Goal: Ask a question: Seek information or help from site administrators or community

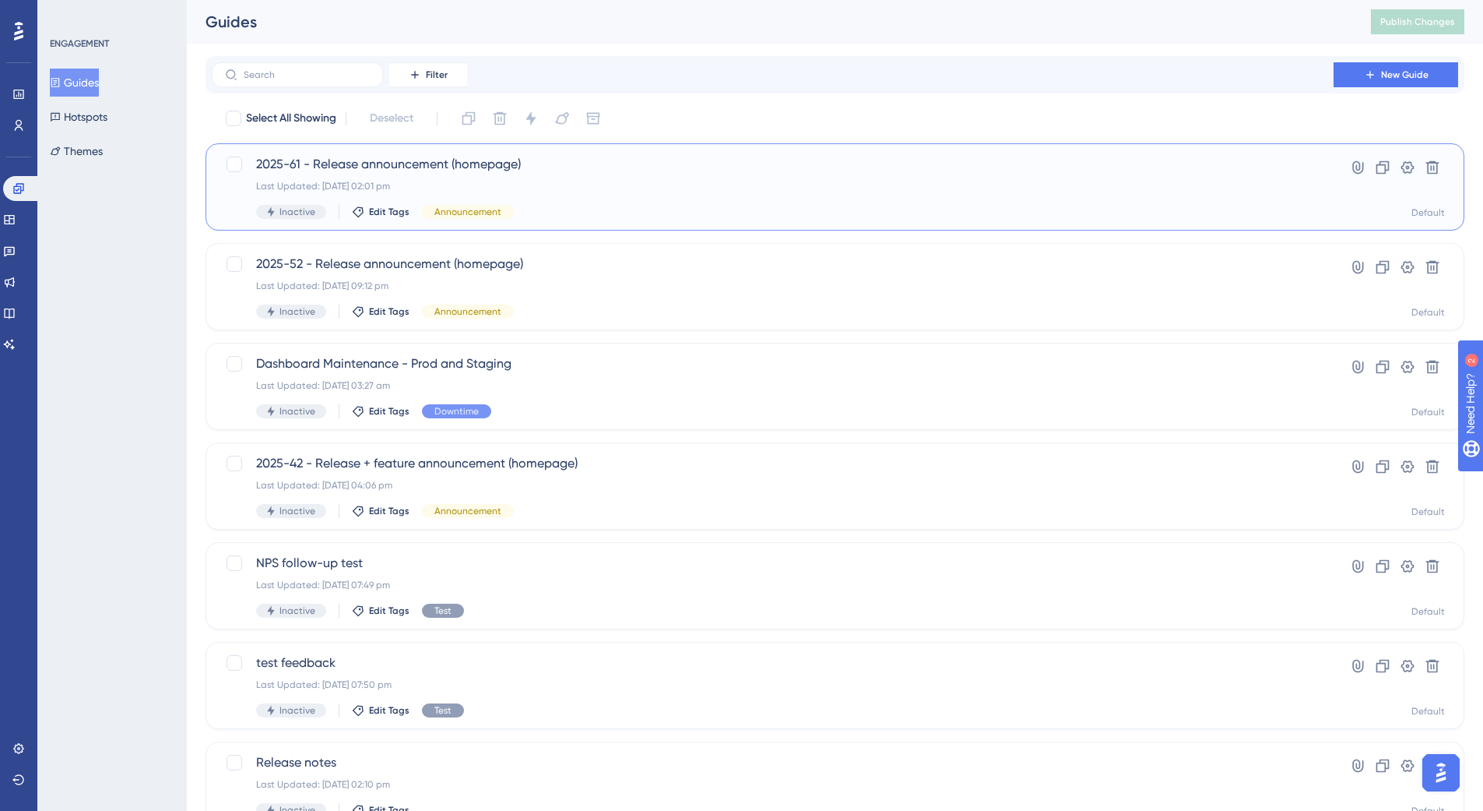
click at [691, 193] on div "2025-61 - Release announcement (homepage) Last Updated: 20 Aug 2025 02:01 pm In…" at bounding box center [772, 187] width 1033 height 64
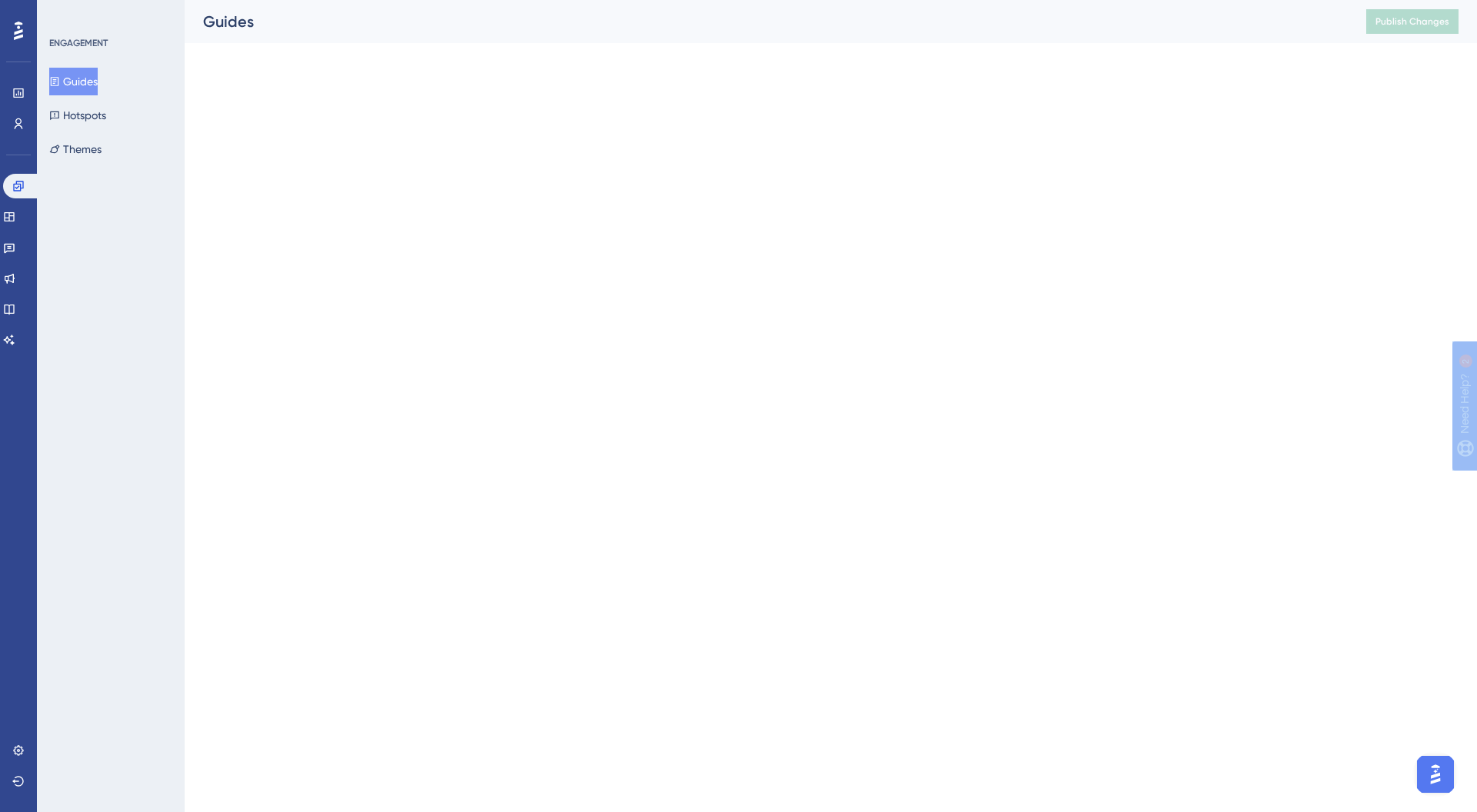
click at [683, 0] on html "Performance Users Engagement Widgets Feedback Product Updates Knowledge Base AI…" at bounding box center [738, 0] width 1477 height 0
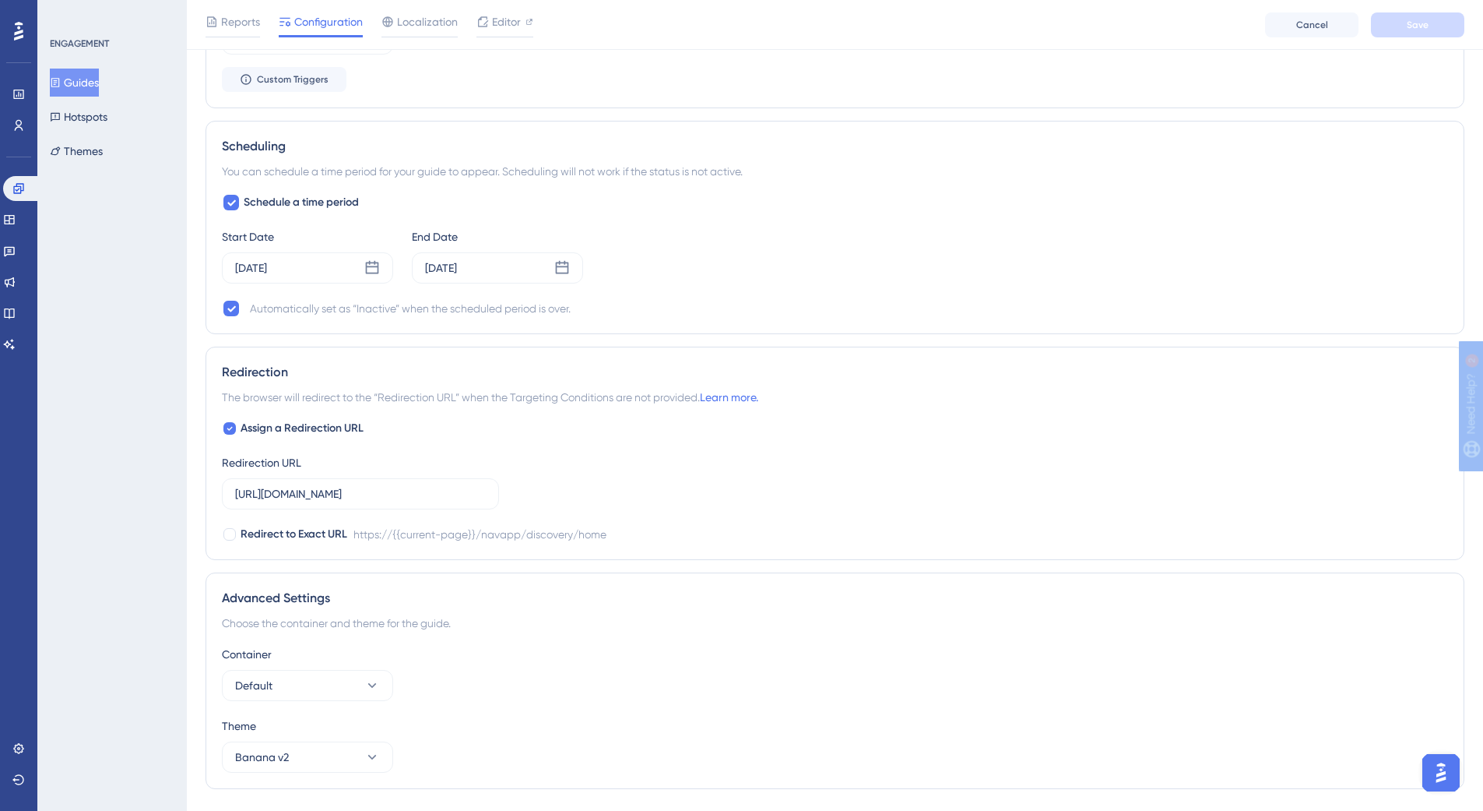
scroll to position [1144, 0]
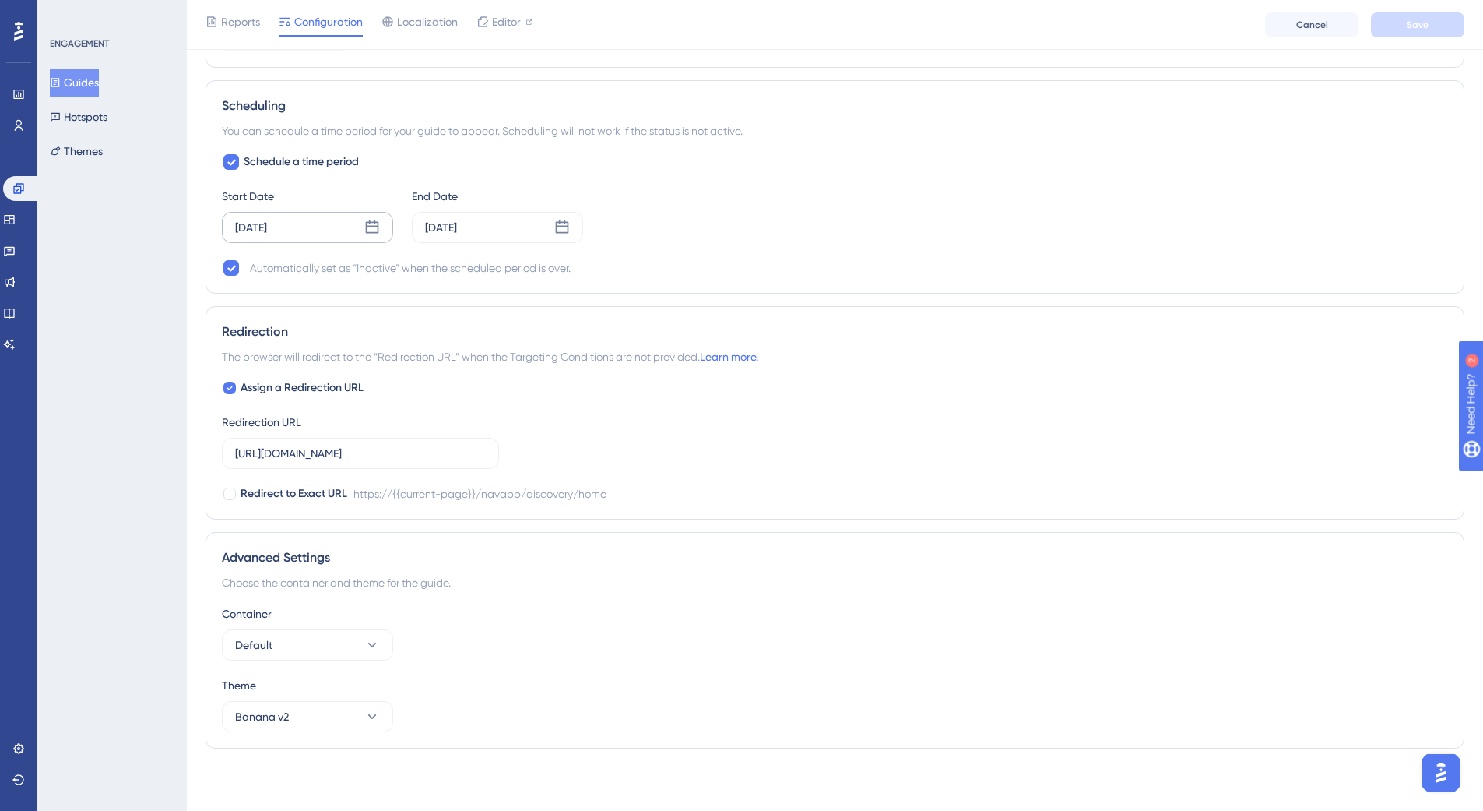
click at [307, 227] on div "[DATE]" at bounding box center [307, 227] width 171 height 31
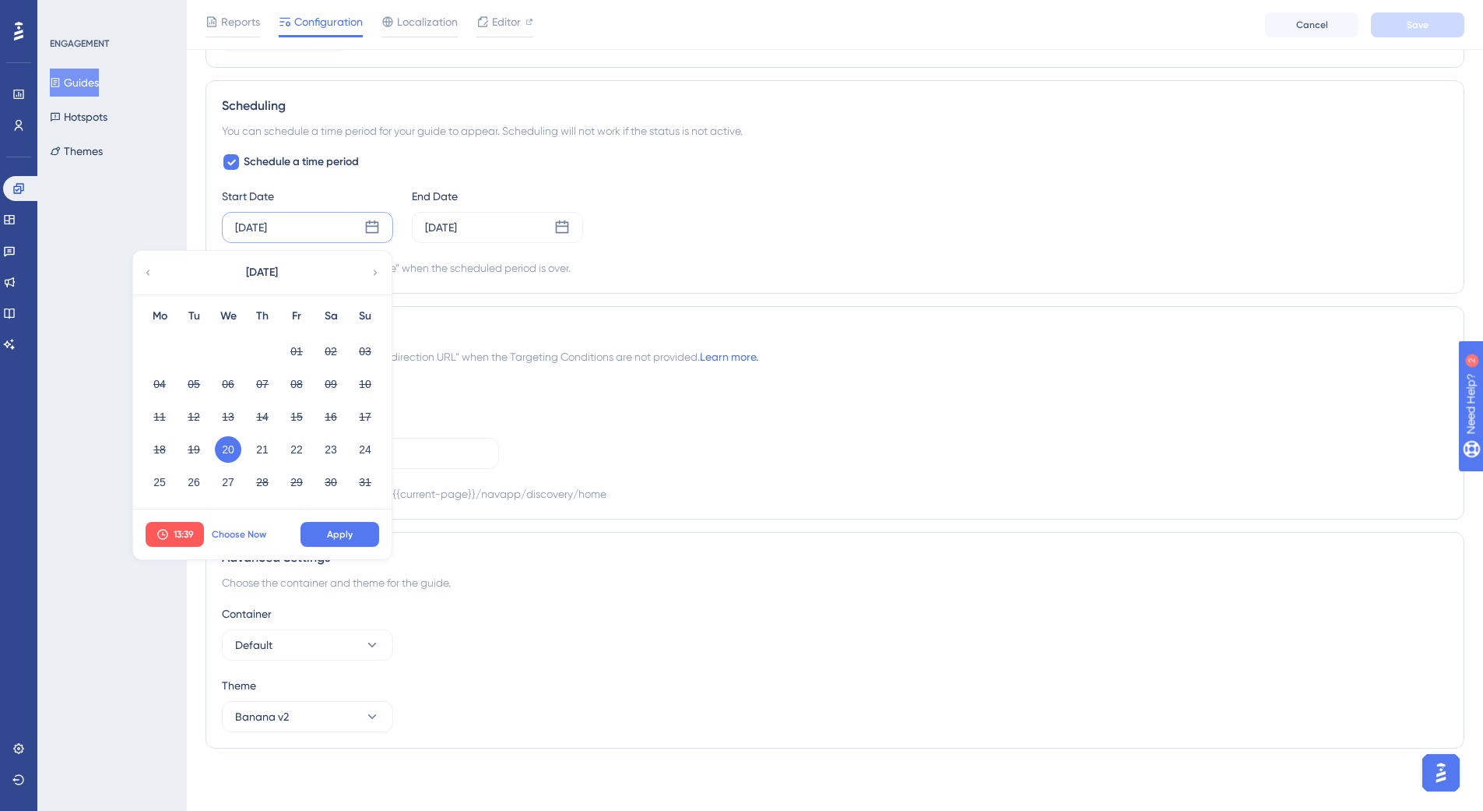
click at [232, 528] on span "Choose Now" at bounding box center [239, 534] width 55 height 12
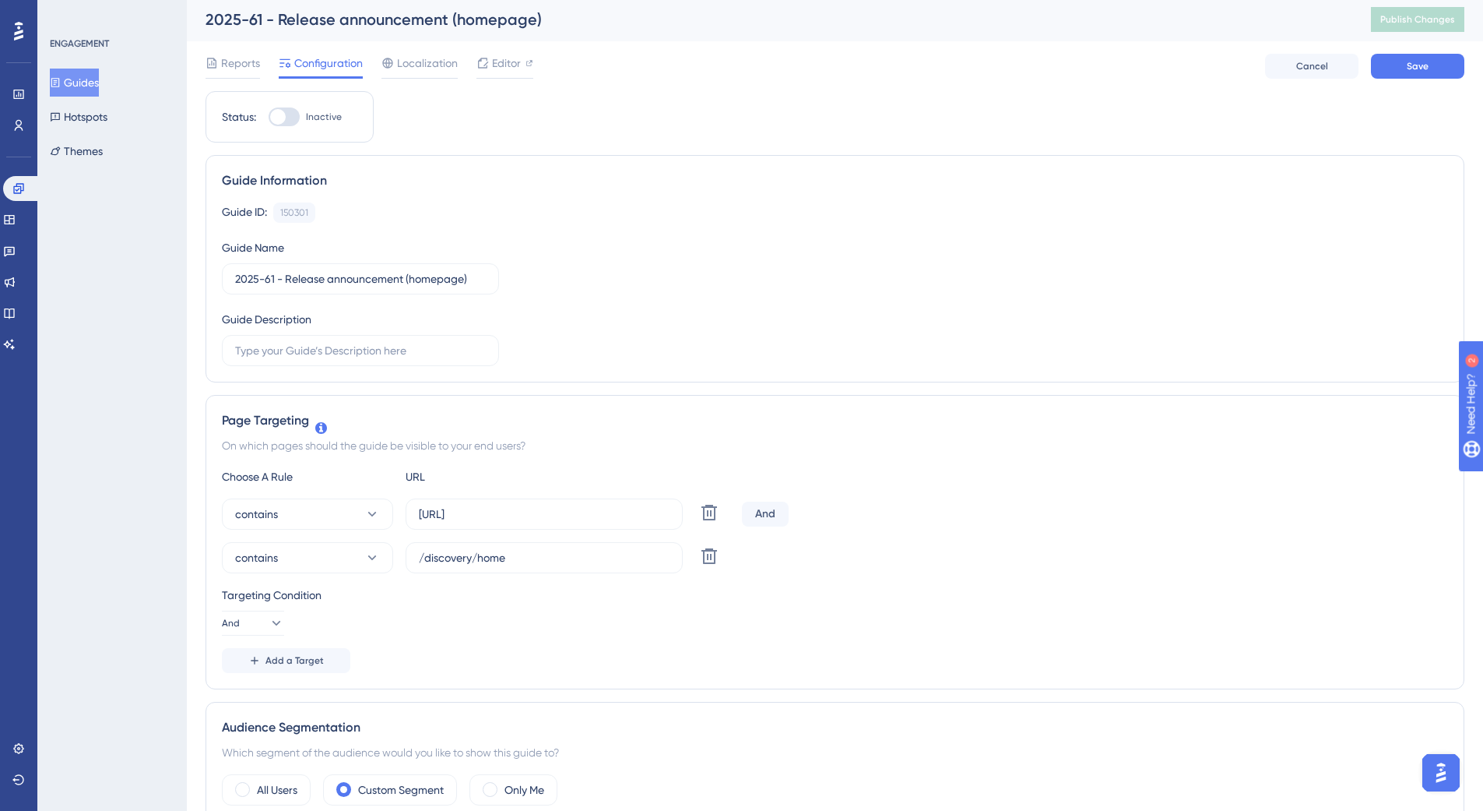
scroll to position [0, 0]
click at [507, 60] on span "Editor" at bounding box center [506, 65] width 29 height 19
click at [511, 63] on span "Editor" at bounding box center [506, 65] width 29 height 19
click at [292, 111] on div at bounding box center [284, 119] width 31 height 19
click at [269, 119] on input "Inactive" at bounding box center [268, 119] width 1 height 1
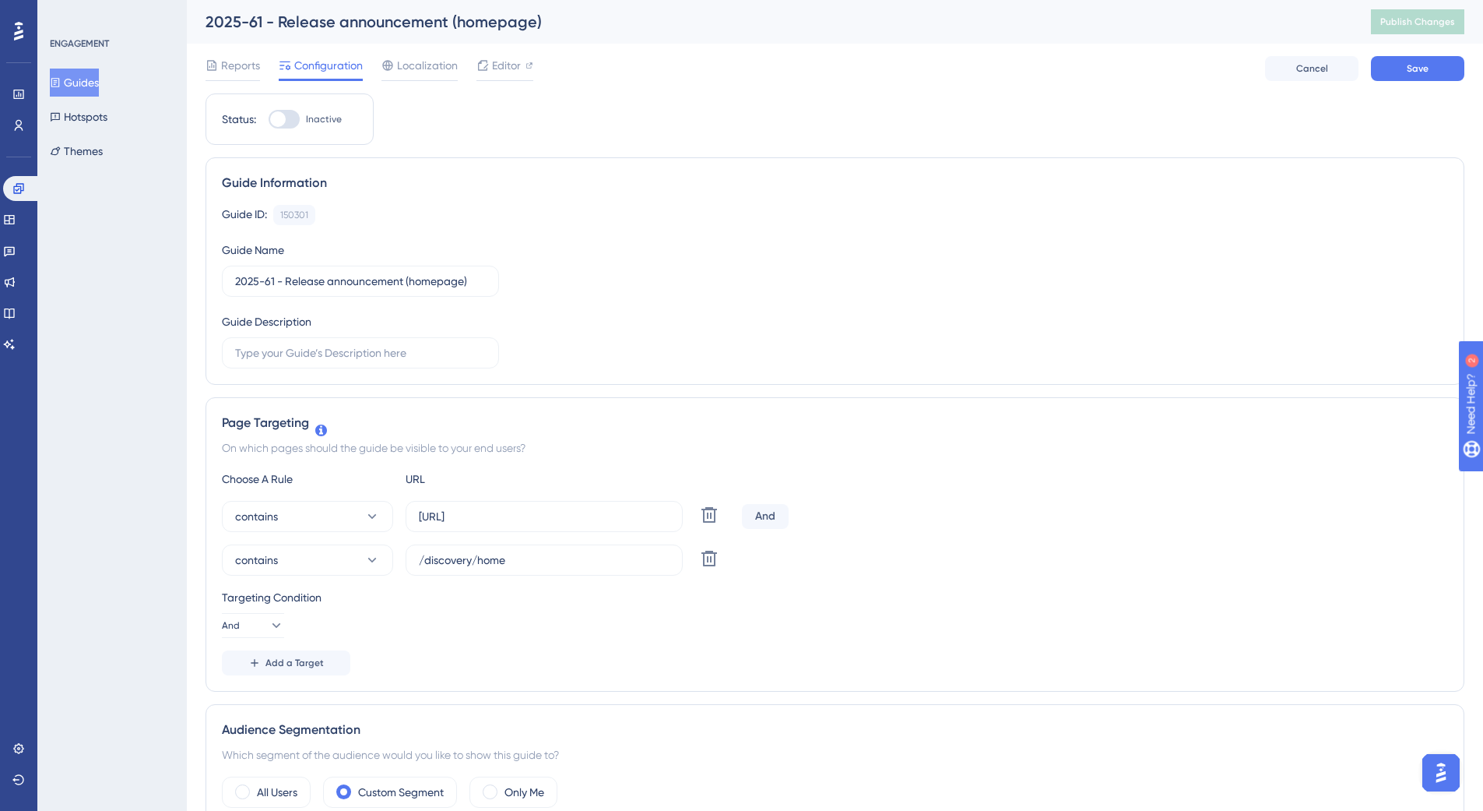
checkbox input "true"
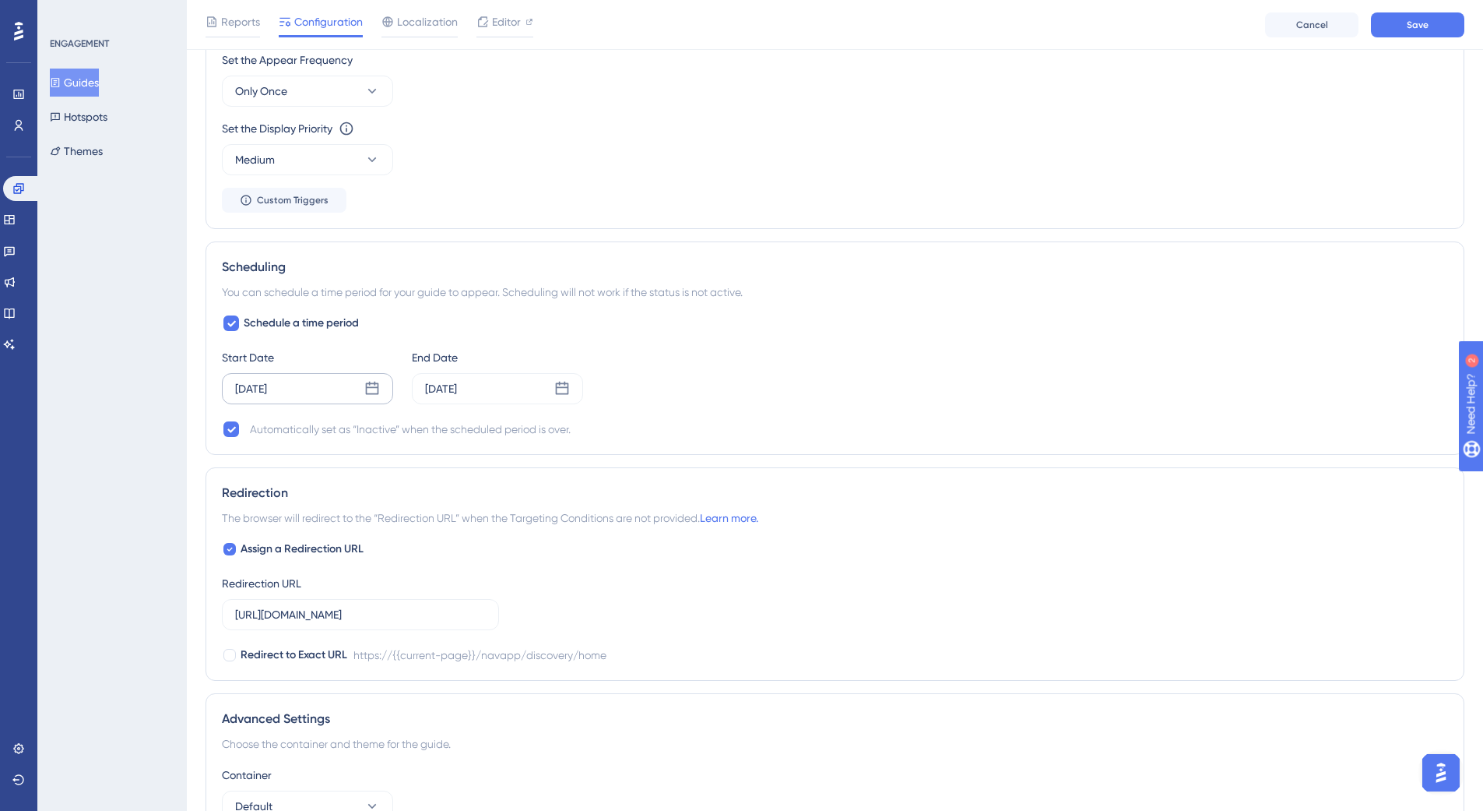
scroll to position [1144, 0]
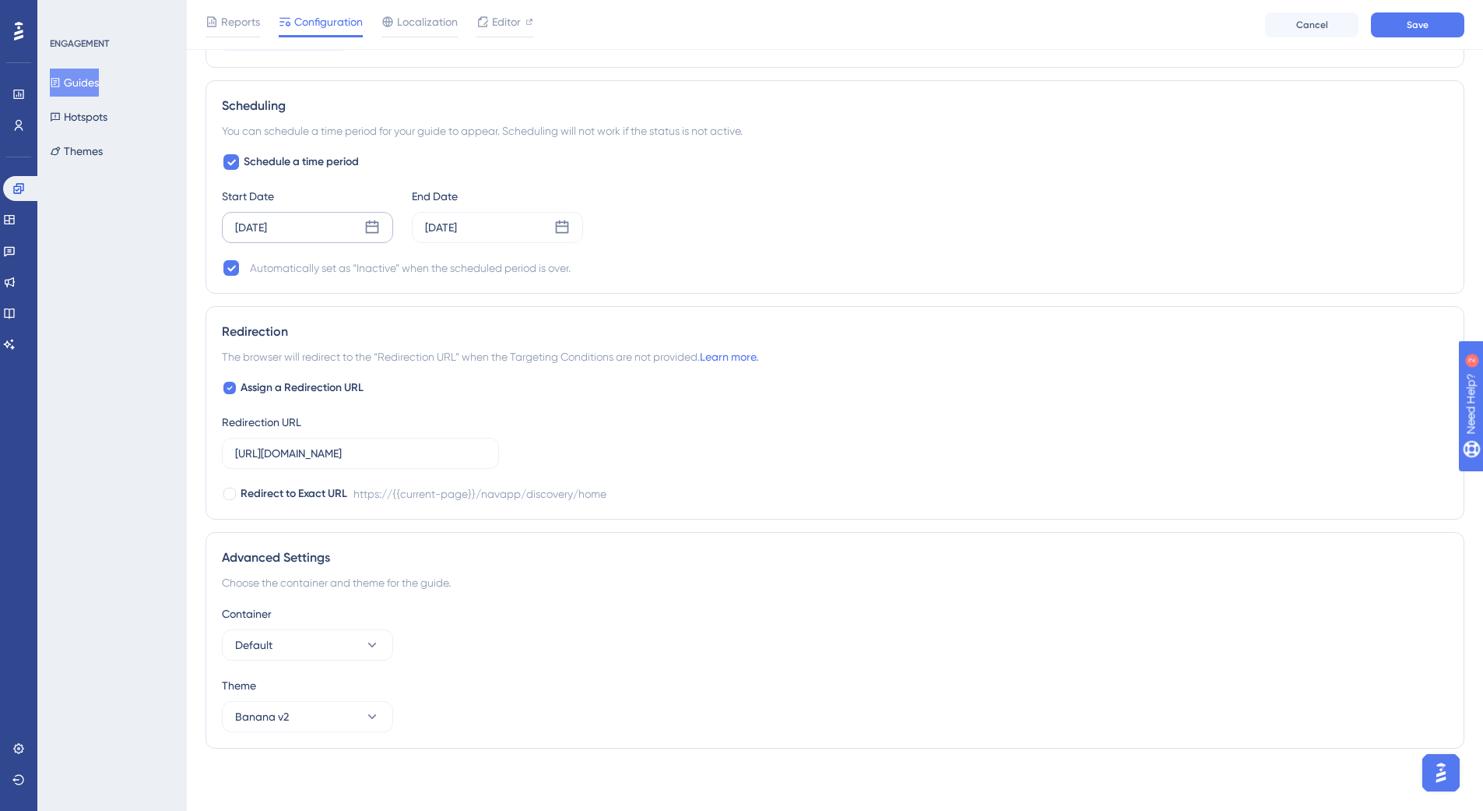
click at [323, 229] on div "[DATE]" at bounding box center [307, 227] width 171 height 31
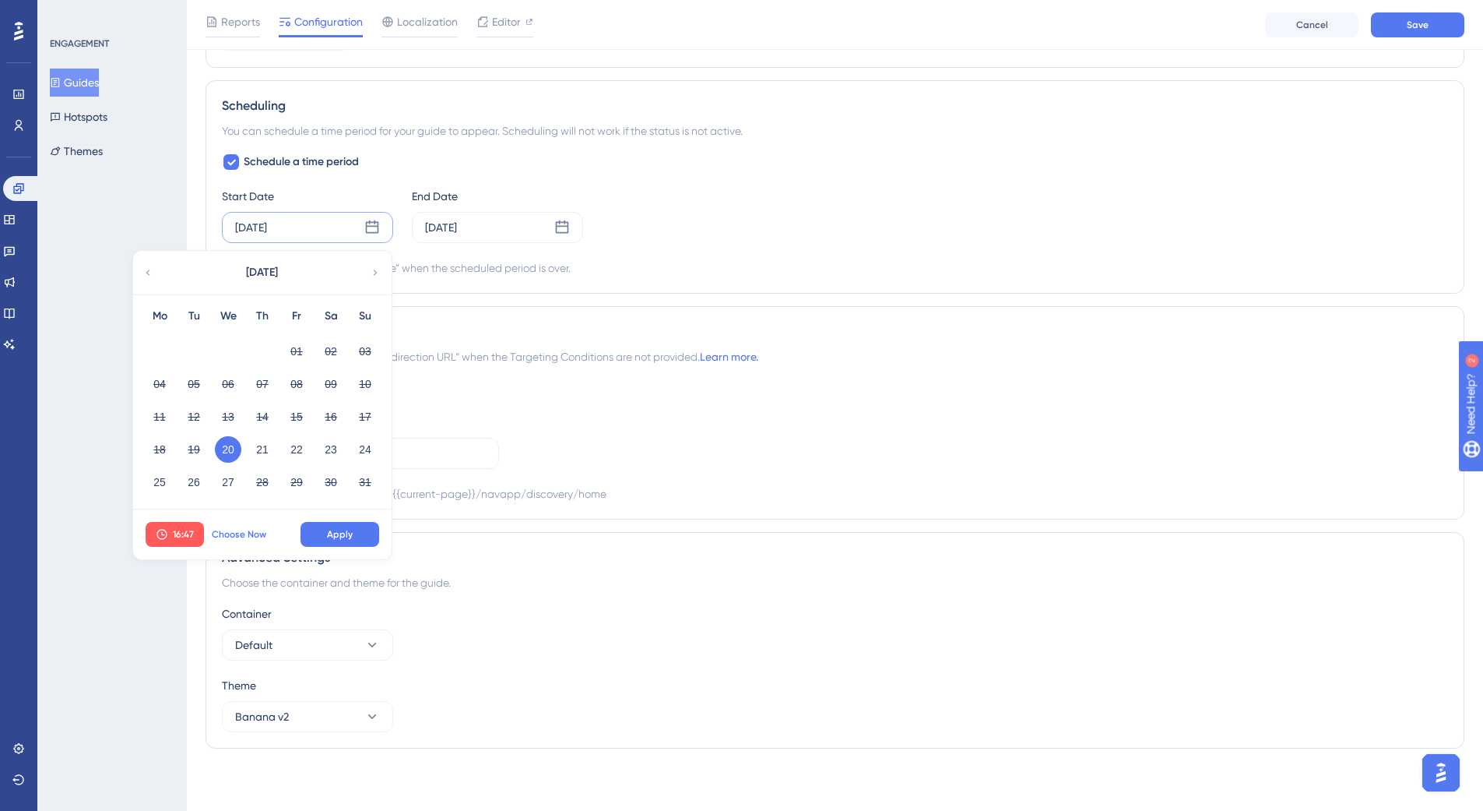
click at [230, 531] on span "Choose Now" at bounding box center [239, 534] width 55 height 12
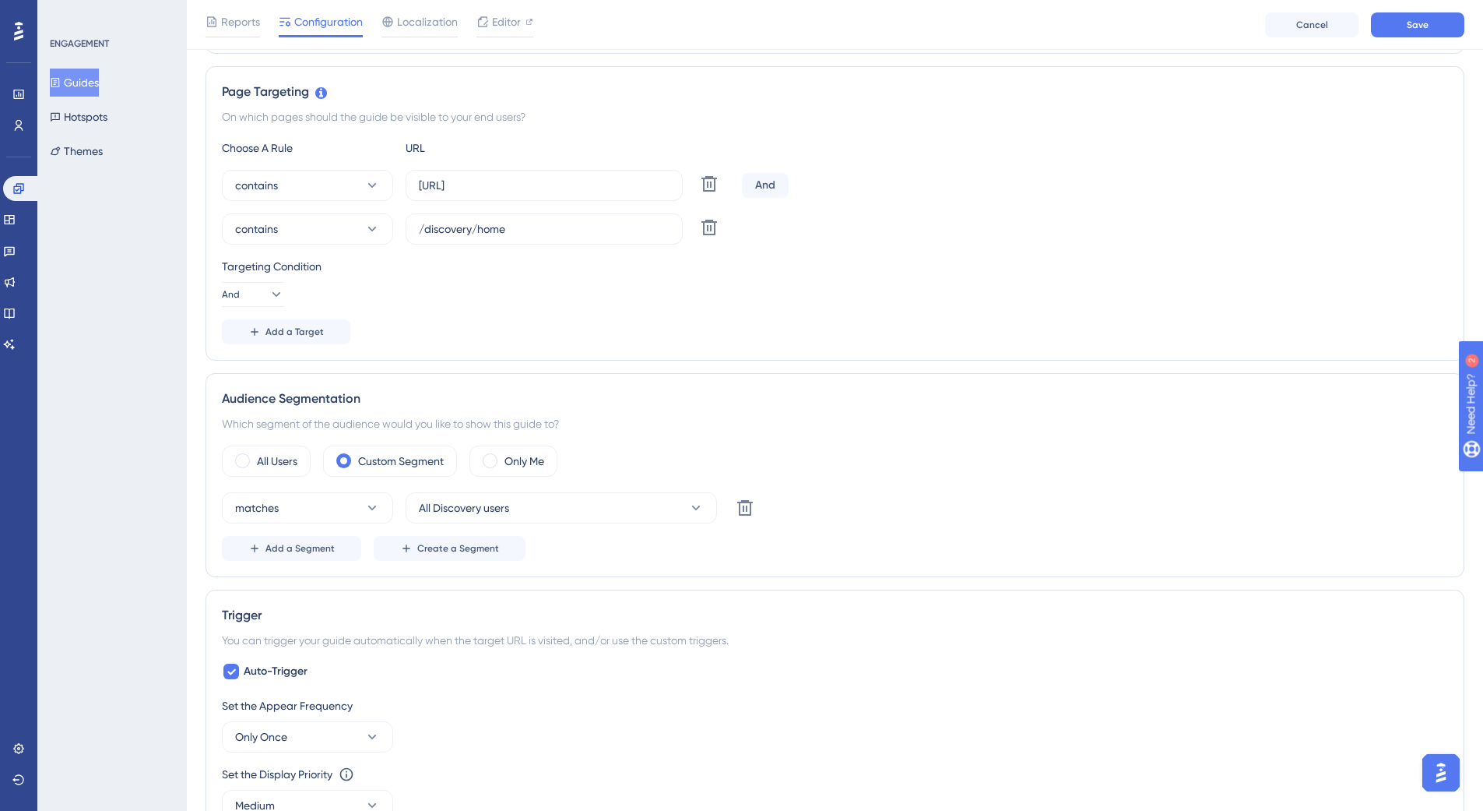
scroll to position [0, 0]
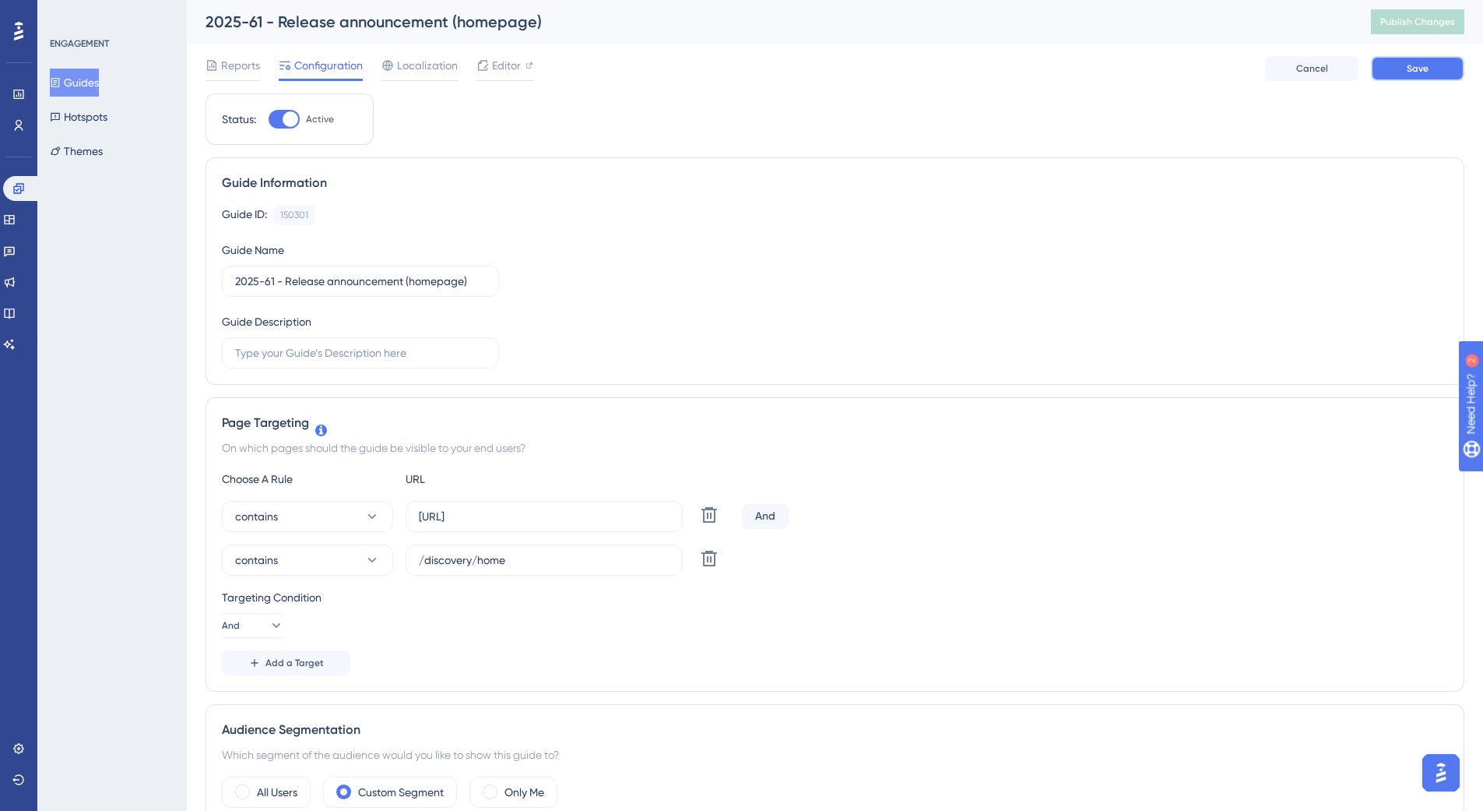
click at [1456, 66] on button "Save" at bounding box center [1417, 68] width 93 height 25
click at [1438, 23] on span "Publish Changes" at bounding box center [1418, 22] width 75 height 12
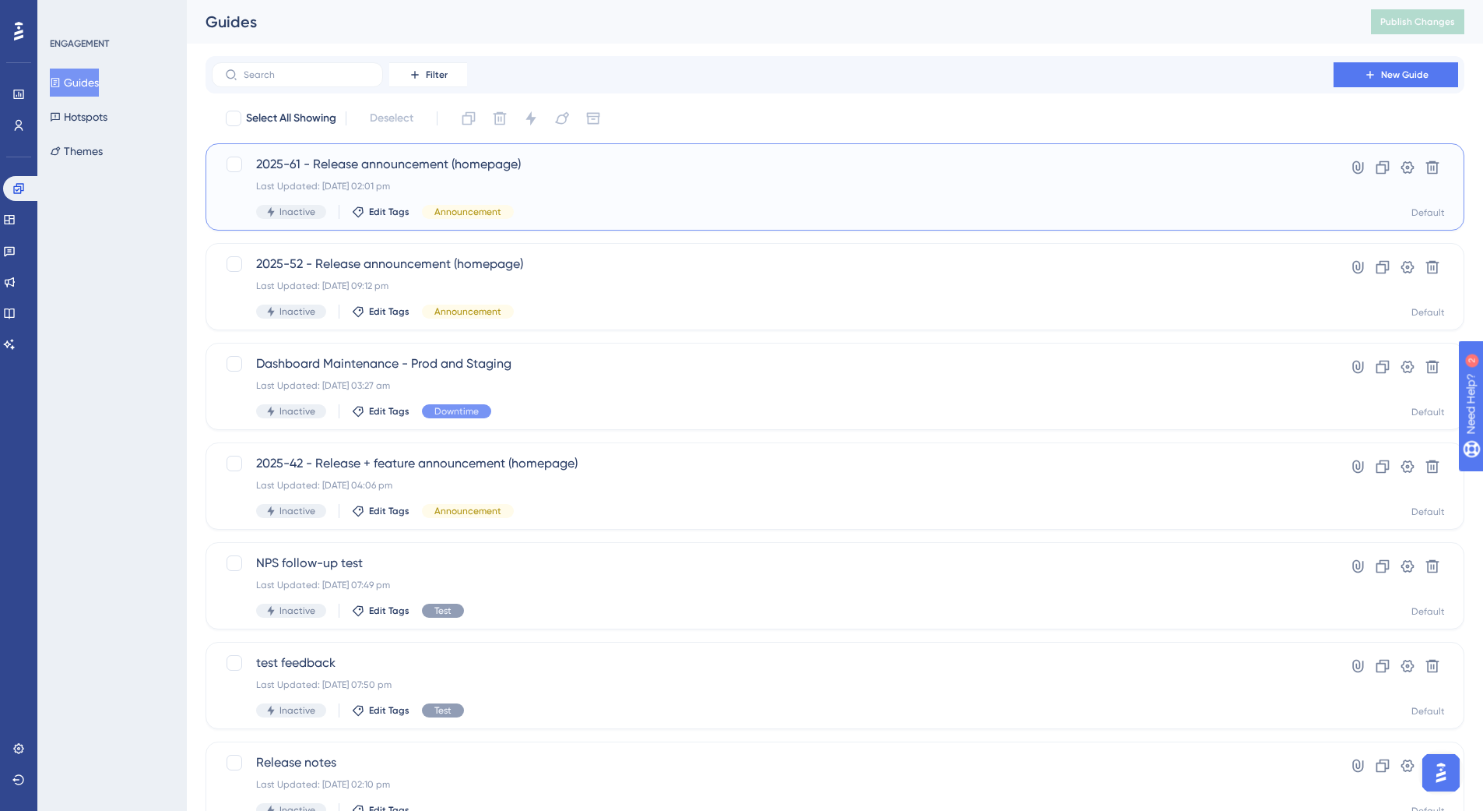
click at [533, 178] on div "2025-61 - Release announcement (homepage) Last Updated: 20 Aug 2025 02:01 pm In…" at bounding box center [772, 187] width 1033 height 64
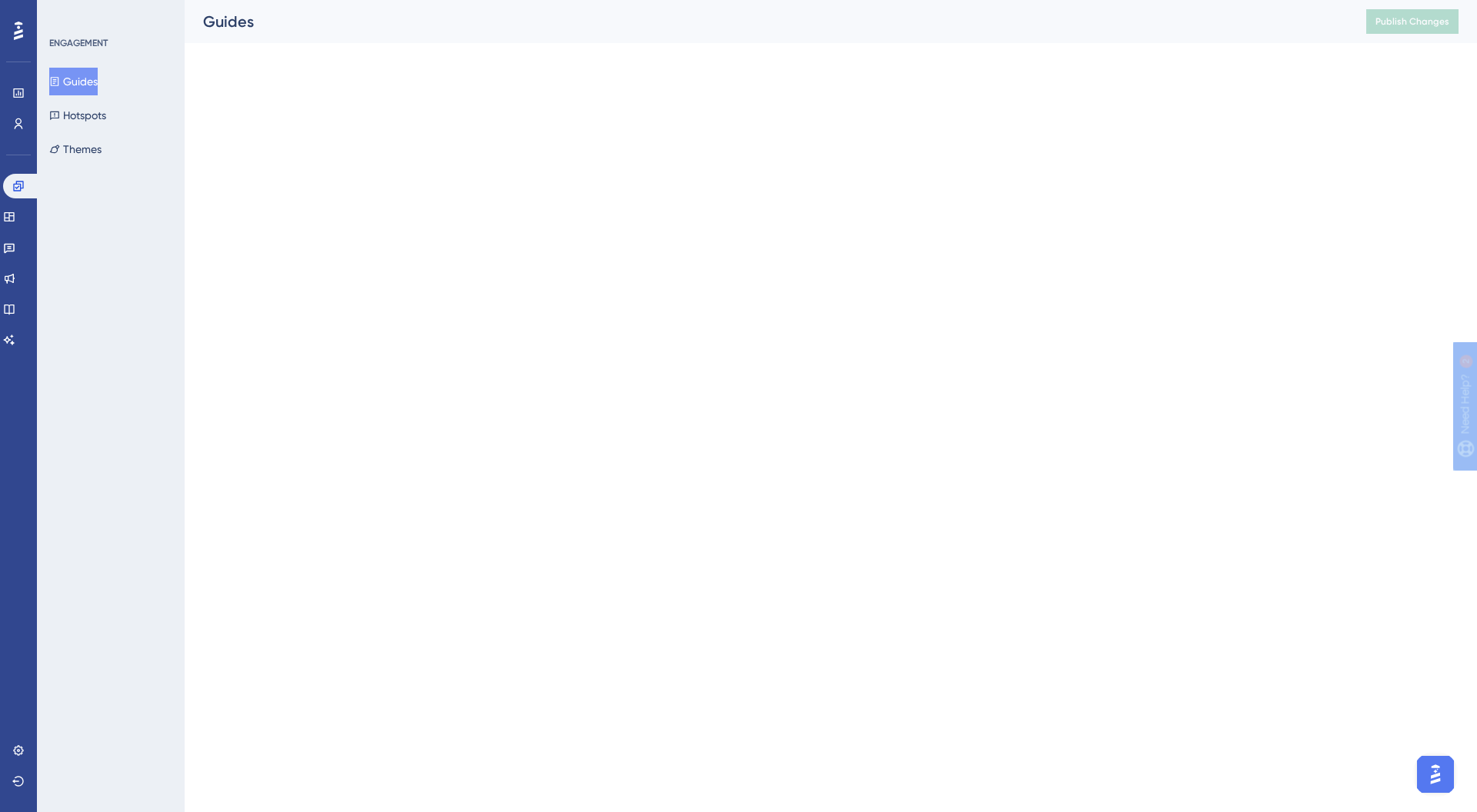
click at [527, 0] on html "Performance Users Engagement Widgets Feedback Product Updates Knowledge Base AI…" at bounding box center [738, 0] width 1477 height 0
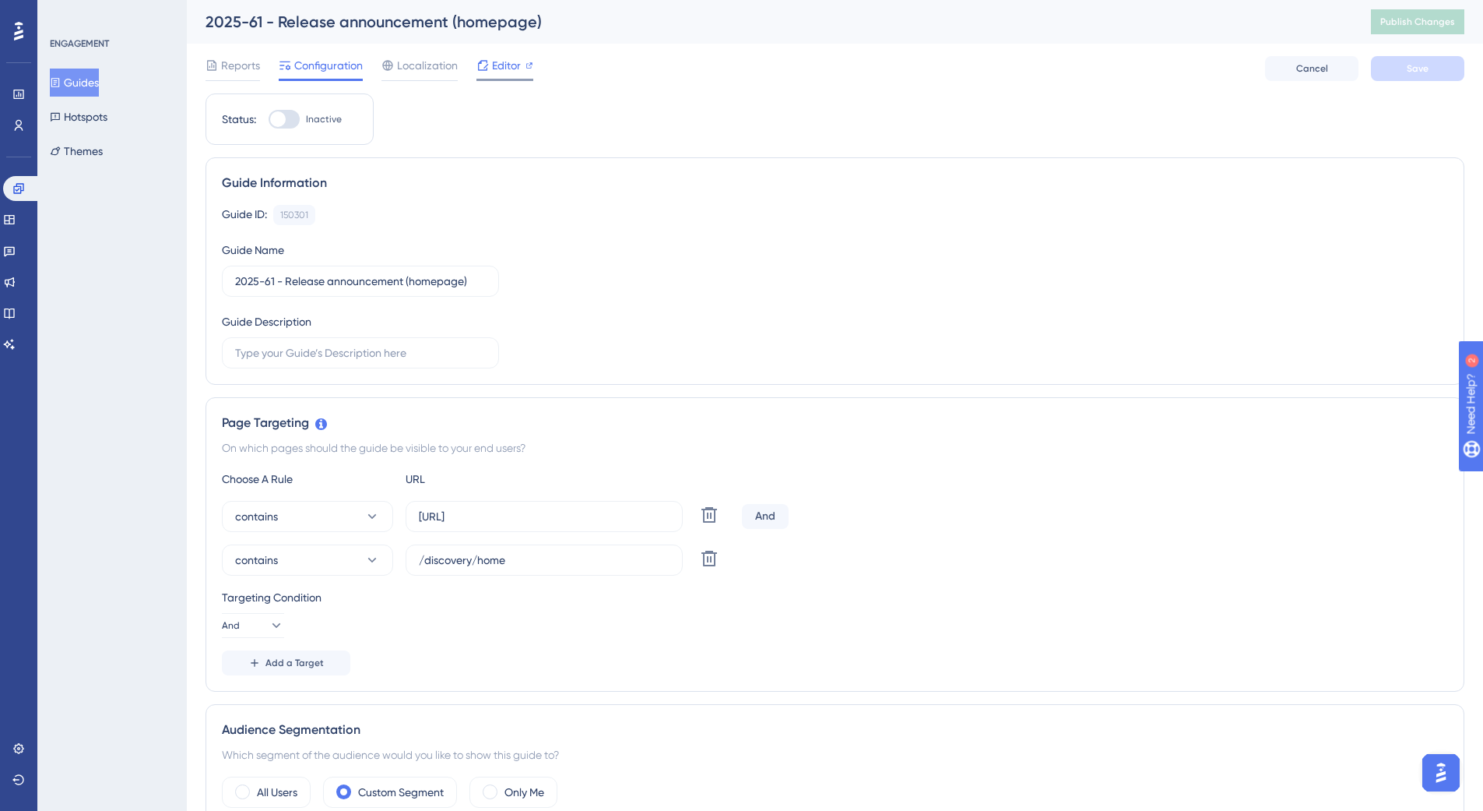
click at [508, 66] on span "Editor" at bounding box center [506, 65] width 29 height 19
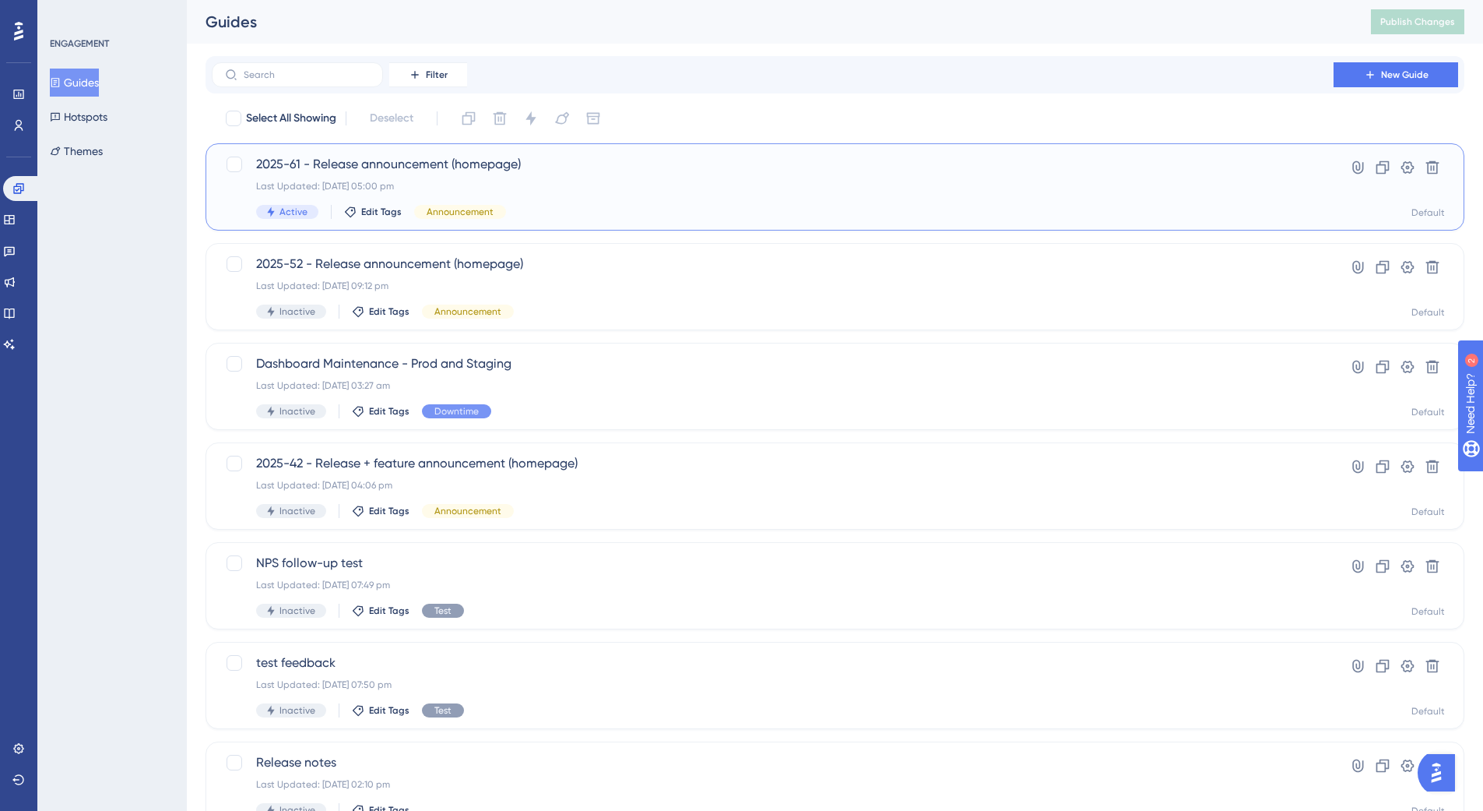
click at [589, 169] on span "2025-61 - Release announcement (homepage)" at bounding box center [772, 164] width 1033 height 19
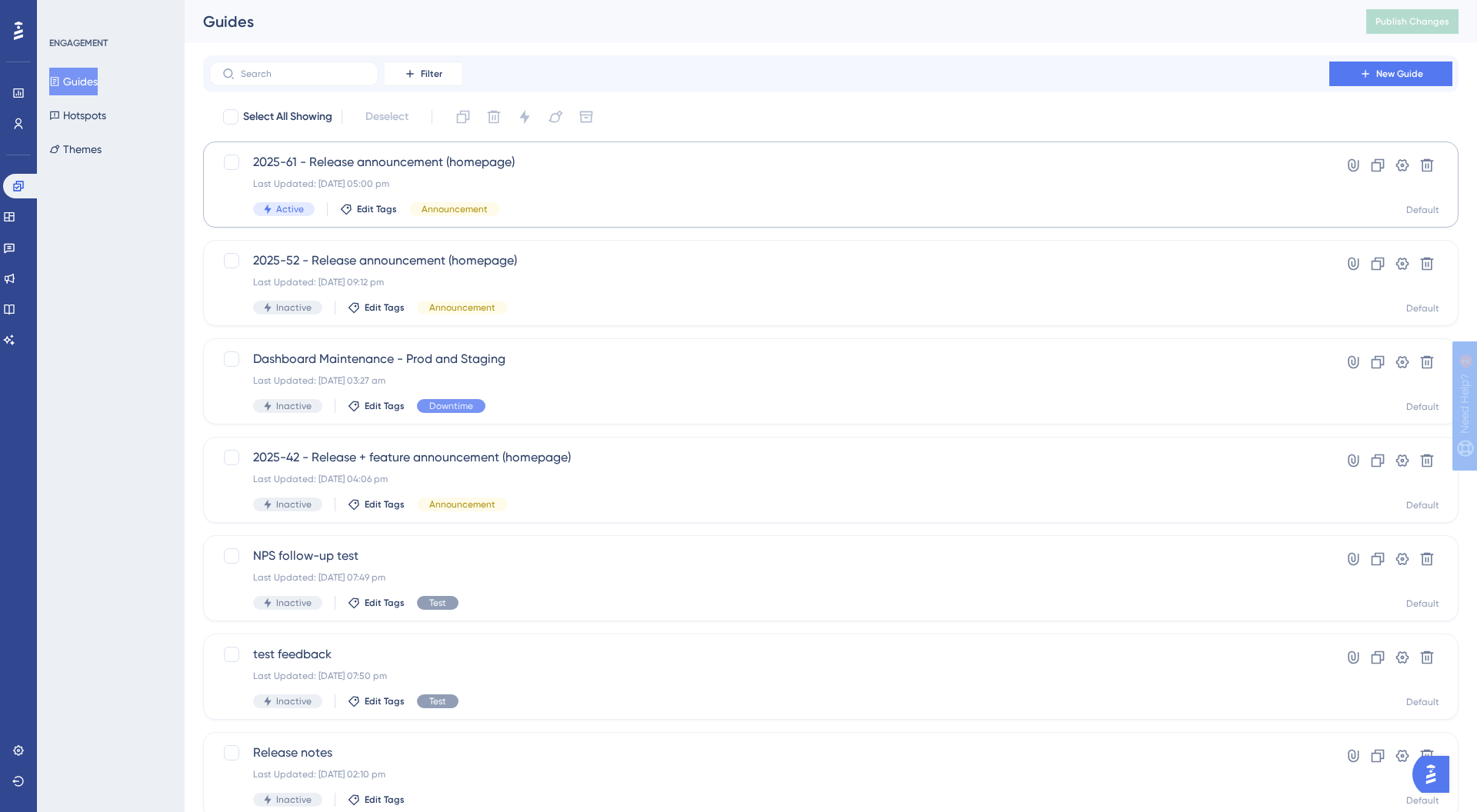
click at [582, 0] on html "Performance Users Engagement Widgets Feedback Product Updates Knowledge Base AI…" at bounding box center [738, 0] width 1477 height 0
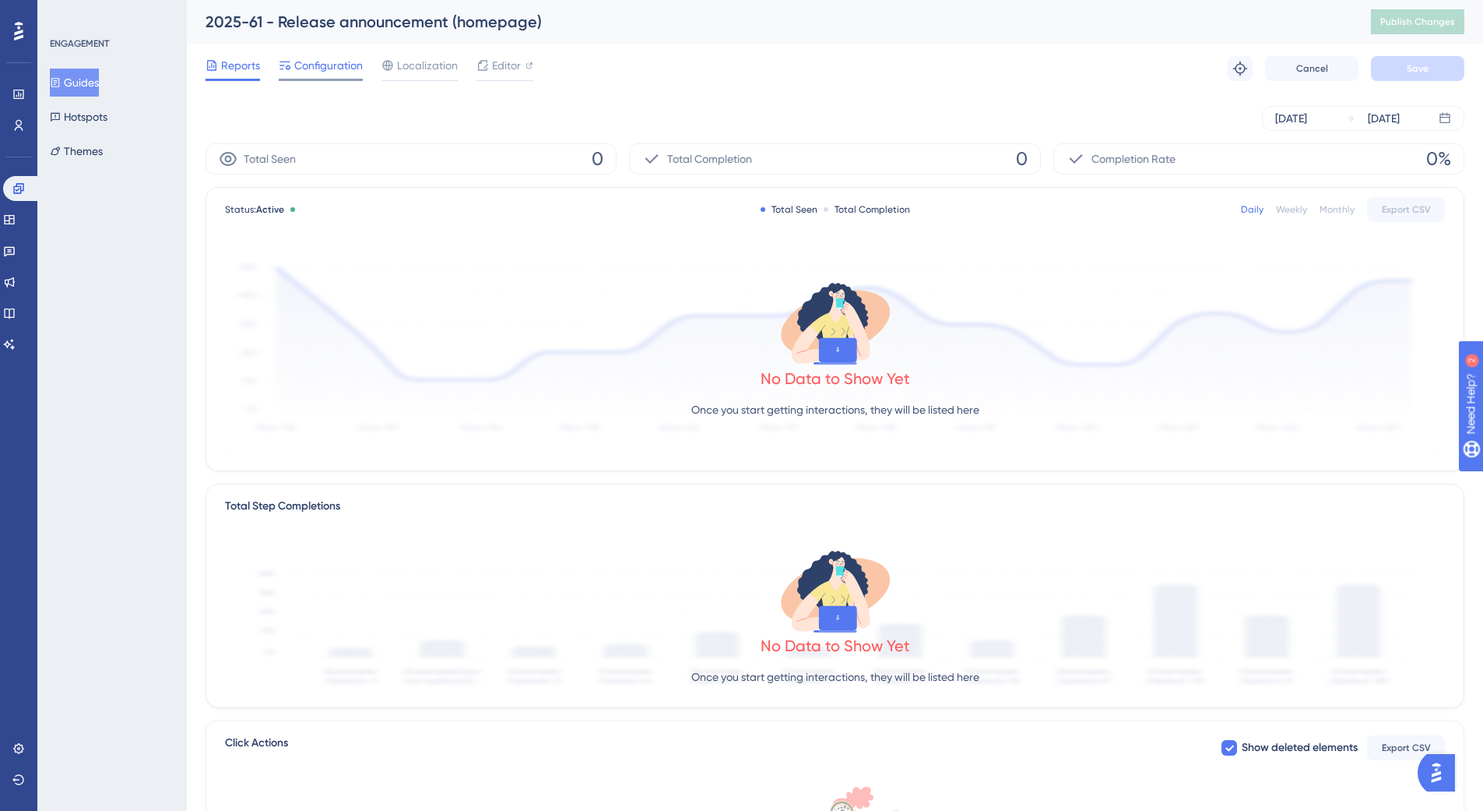
click at [328, 64] on span "Configuration" at bounding box center [328, 65] width 69 height 19
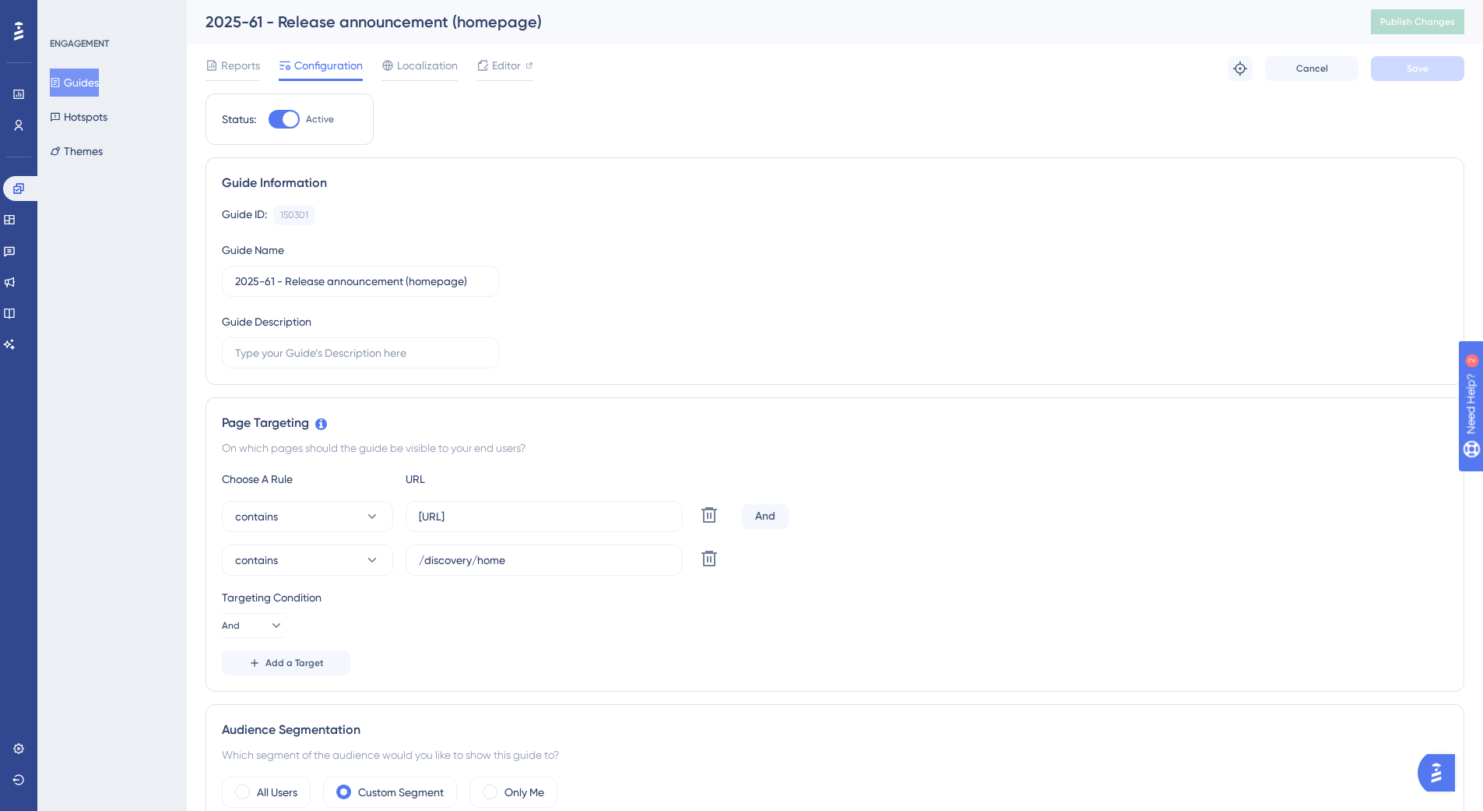
click at [84, 88] on button "Guides" at bounding box center [74, 83] width 49 height 28
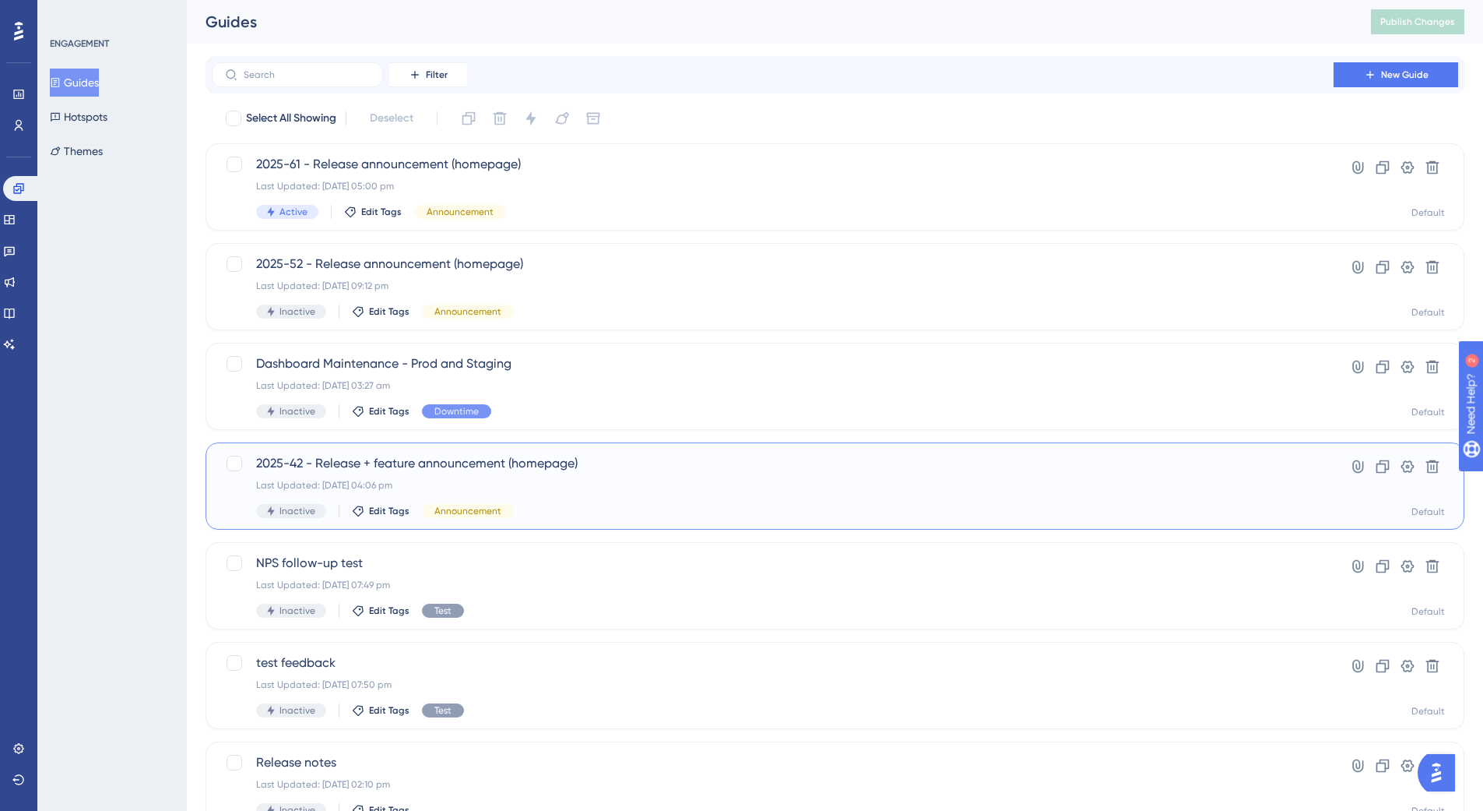
click at [585, 465] on span "2025-42 - Release + feature announcement (homepage)" at bounding box center [772, 463] width 1033 height 19
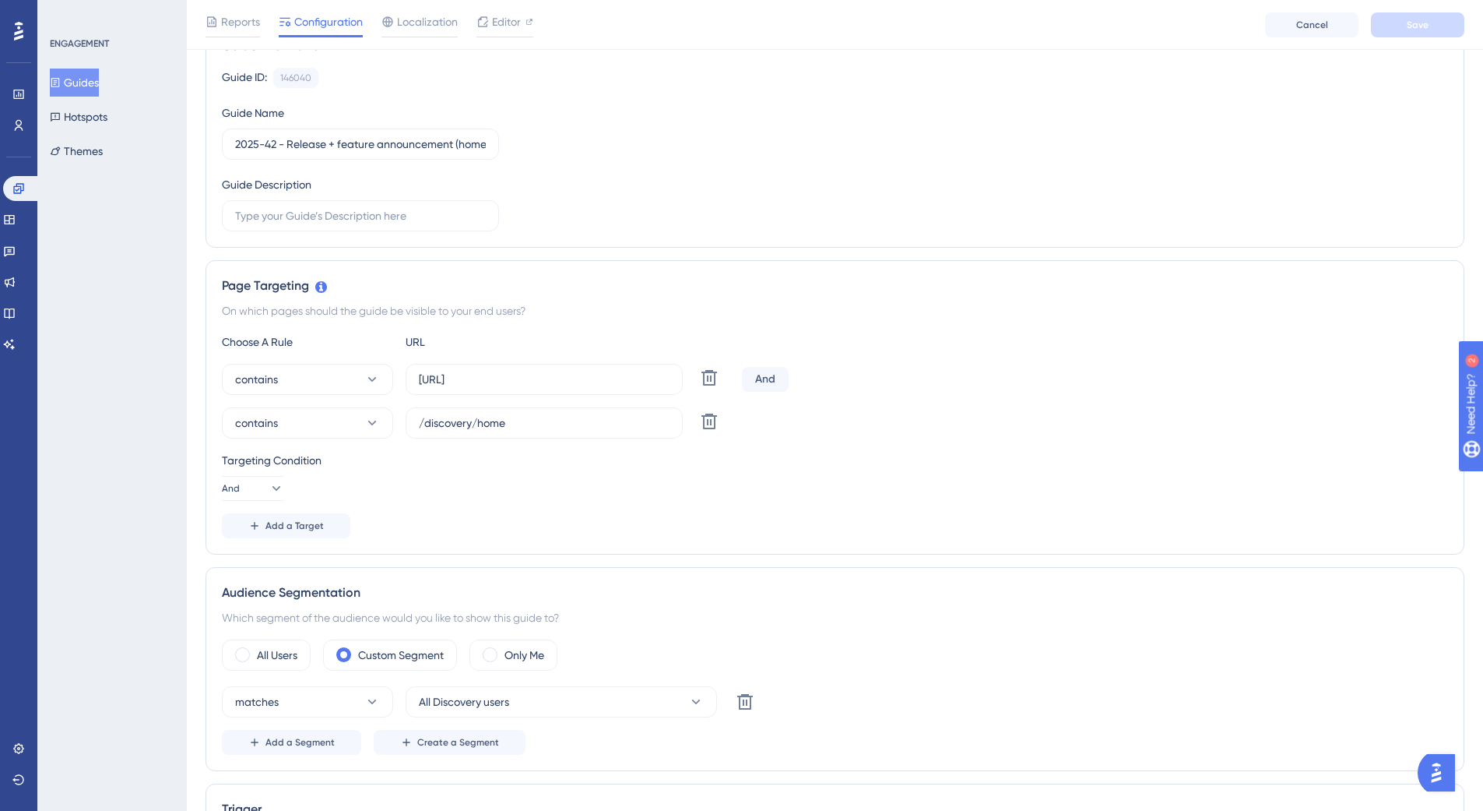
scroll to position [93, 0]
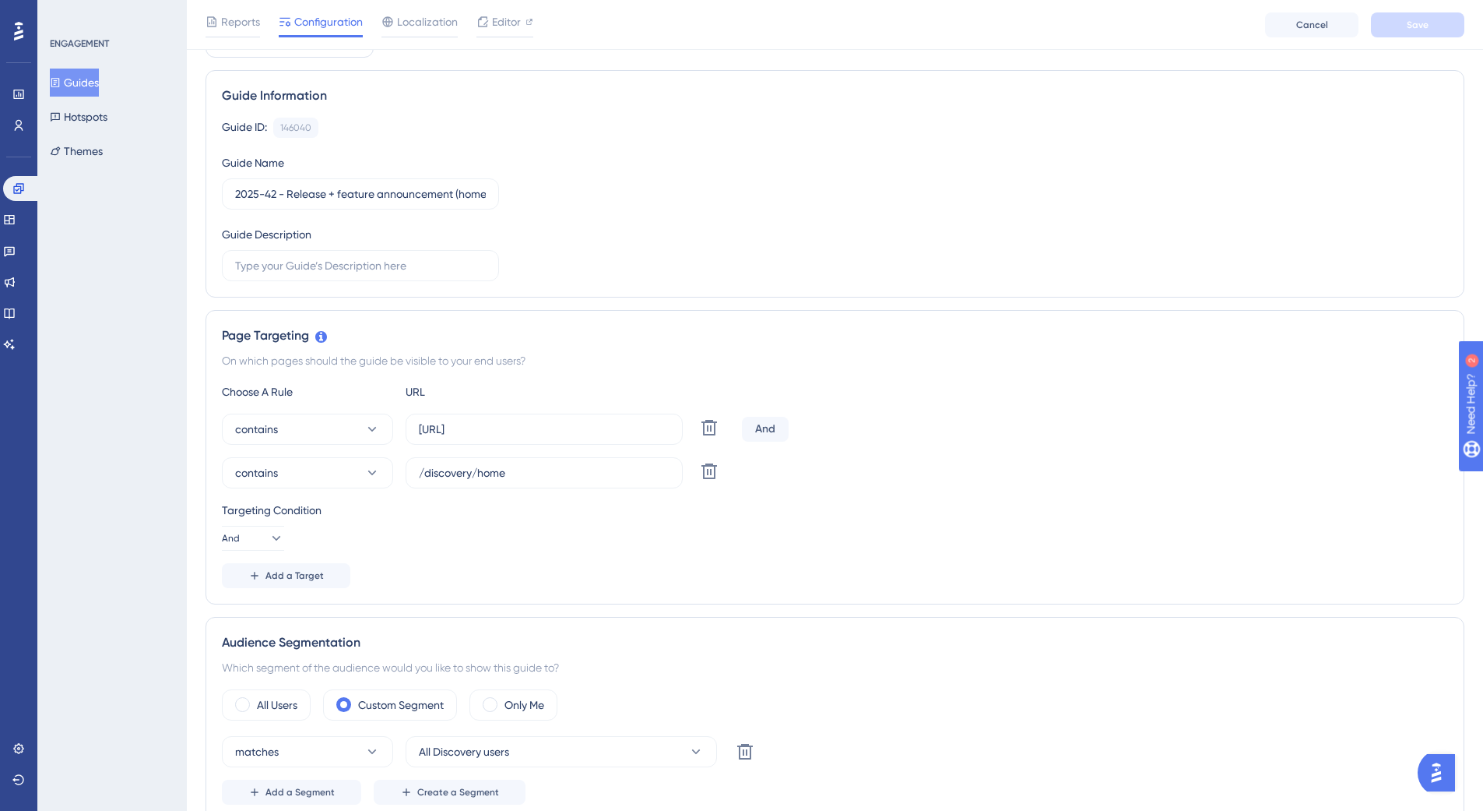
click at [79, 69] on button "Guides" at bounding box center [74, 83] width 49 height 28
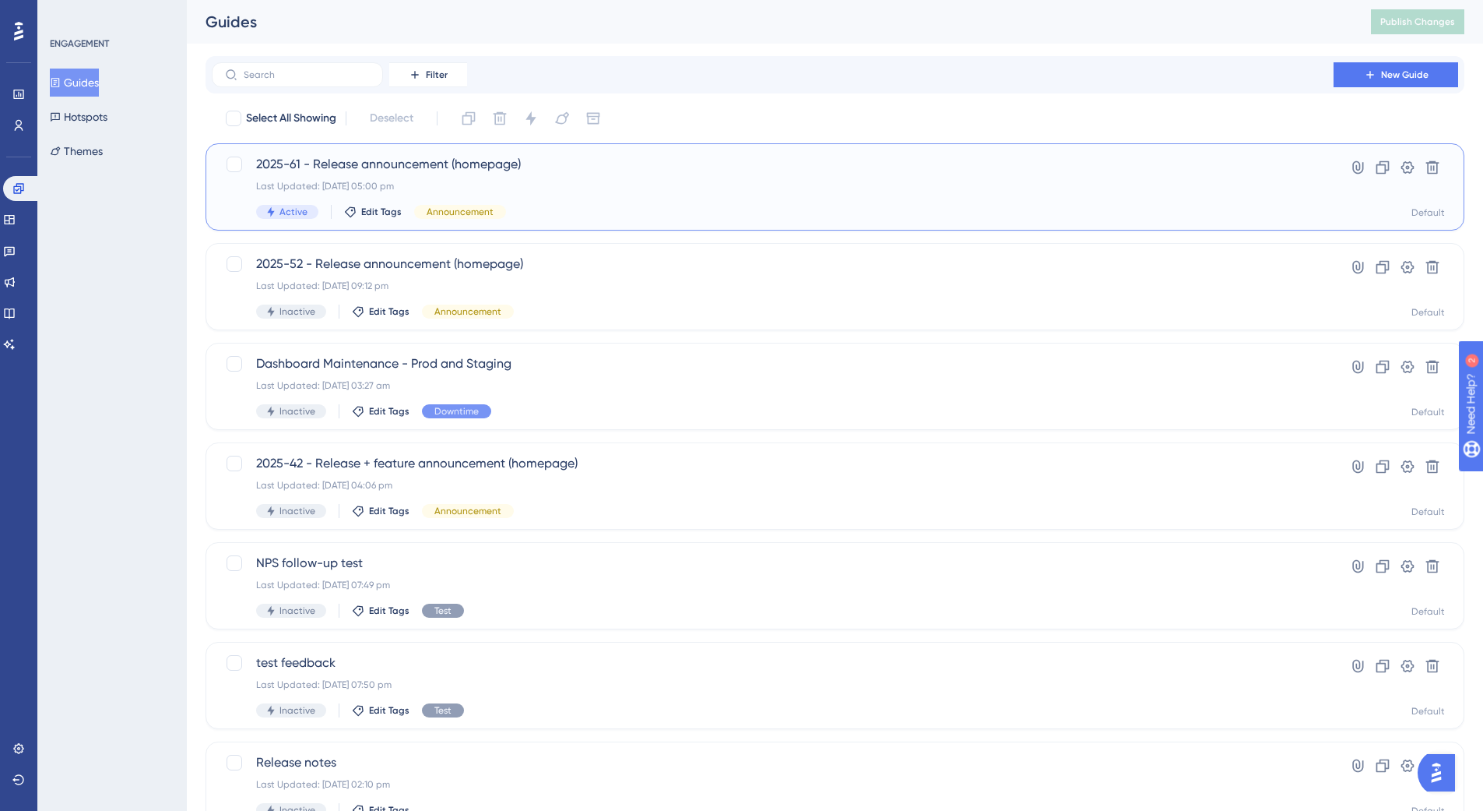
click at [566, 205] on div "Active Edit Tags Announcement" at bounding box center [772, 212] width 1033 height 14
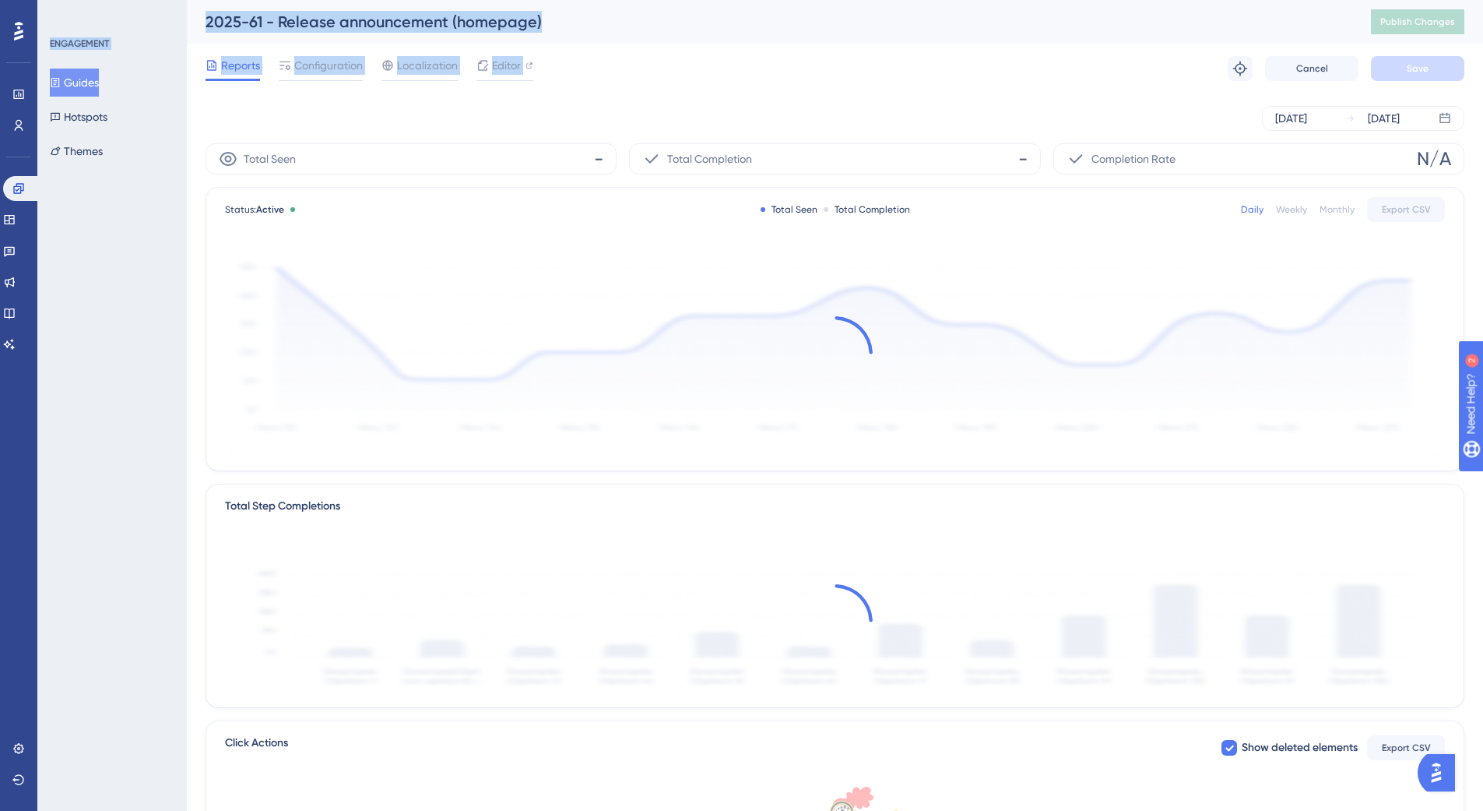
click at [566, 204] on div "Status: Active Total Seen Total Completion Daily Weekly Monthly Export CSV" at bounding box center [835, 209] width 1220 height 19
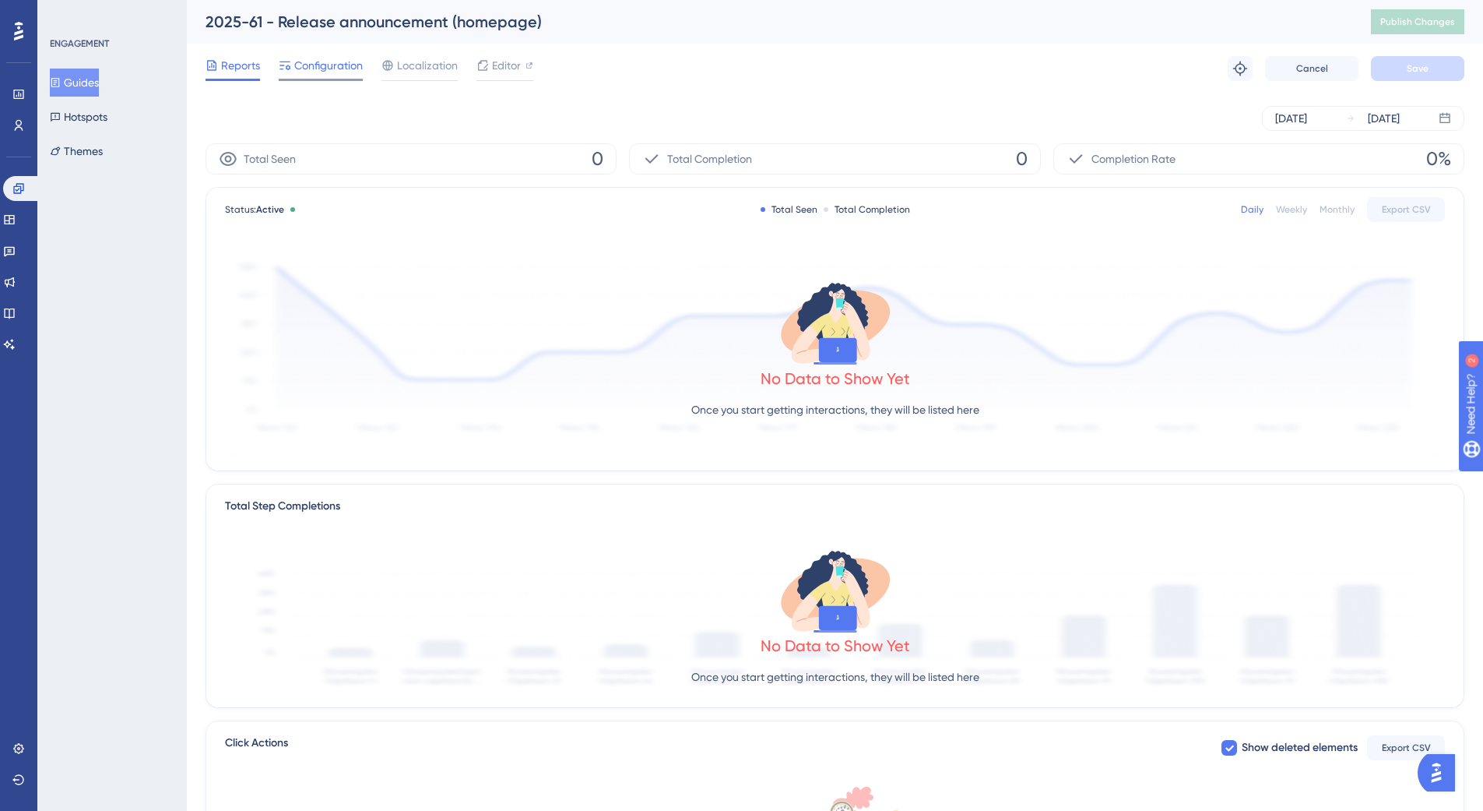
click at [330, 75] on div "Configuration" at bounding box center [321, 68] width 84 height 25
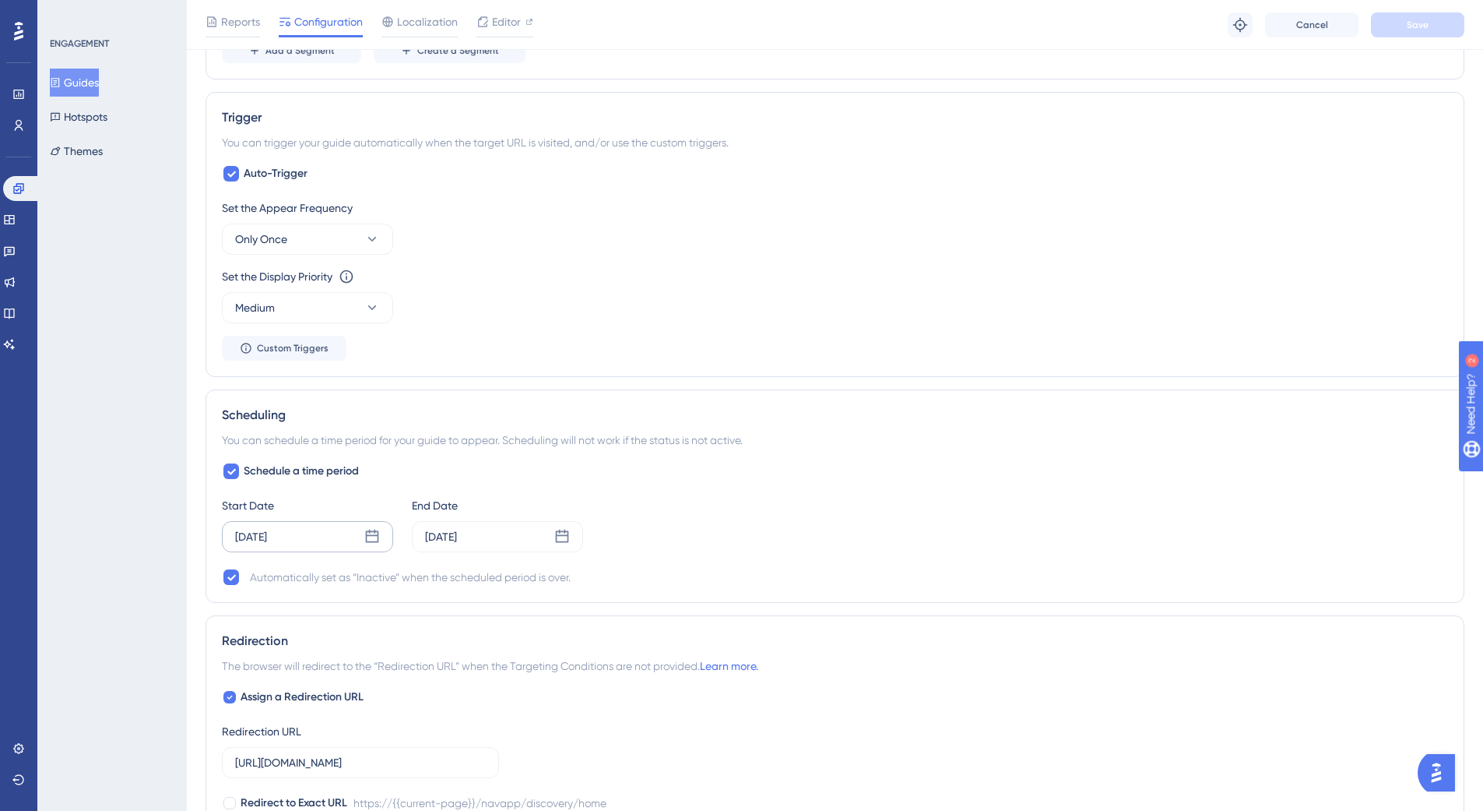
scroll to position [881, 0]
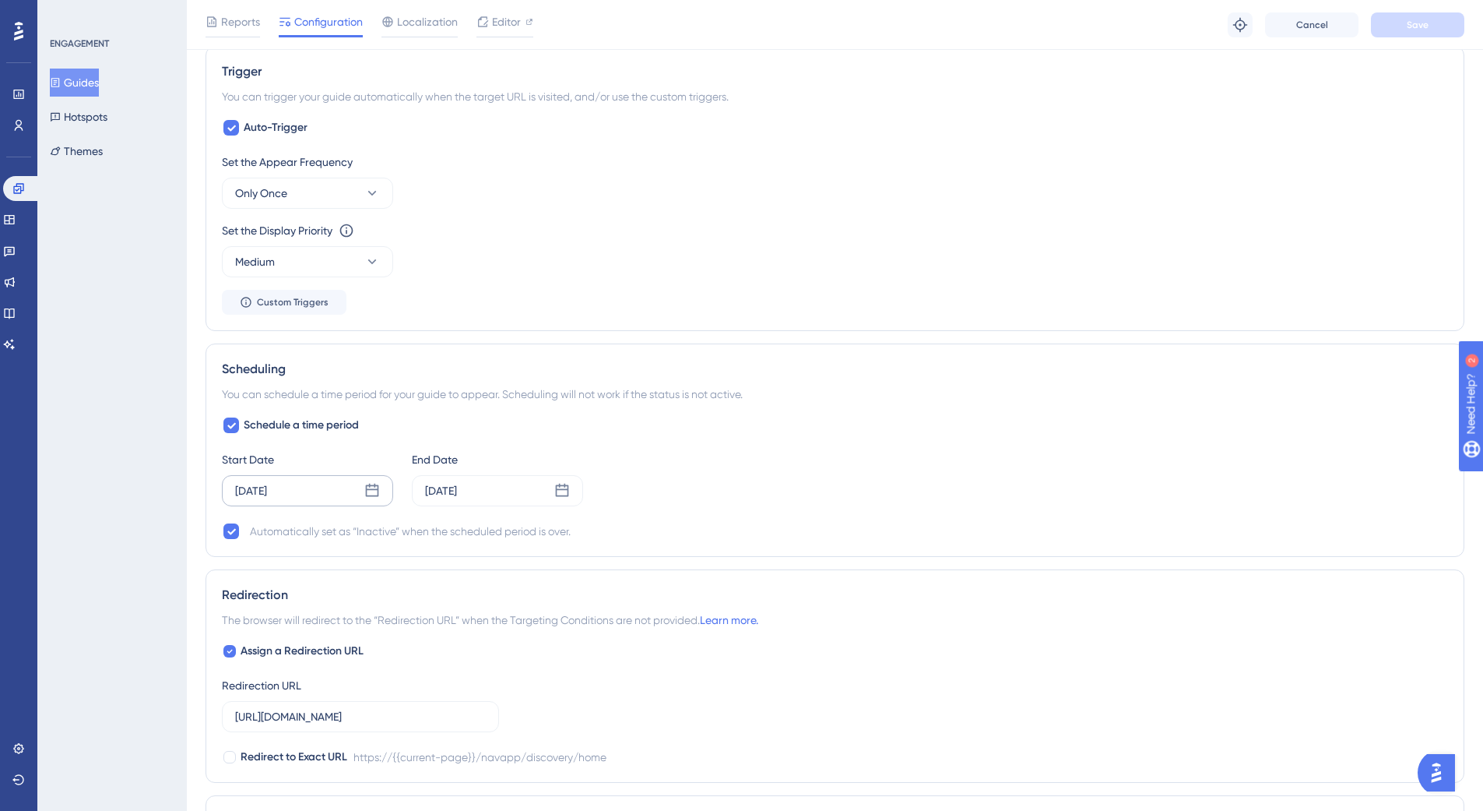
click at [320, 504] on div "[DATE]" at bounding box center [307, 490] width 171 height 31
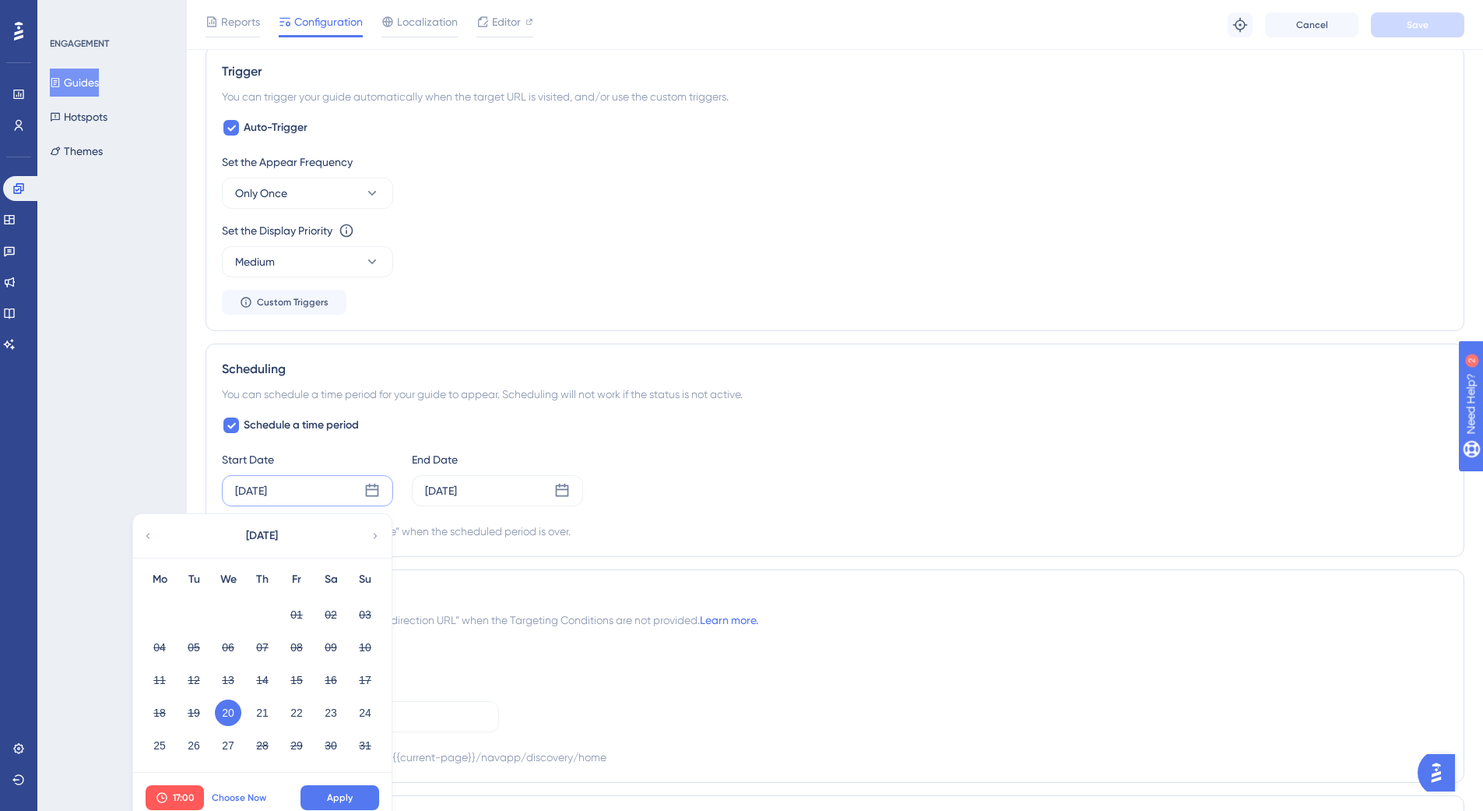
click at [235, 798] on span "Choose Now" at bounding box center [239, 797] width 55 height 12
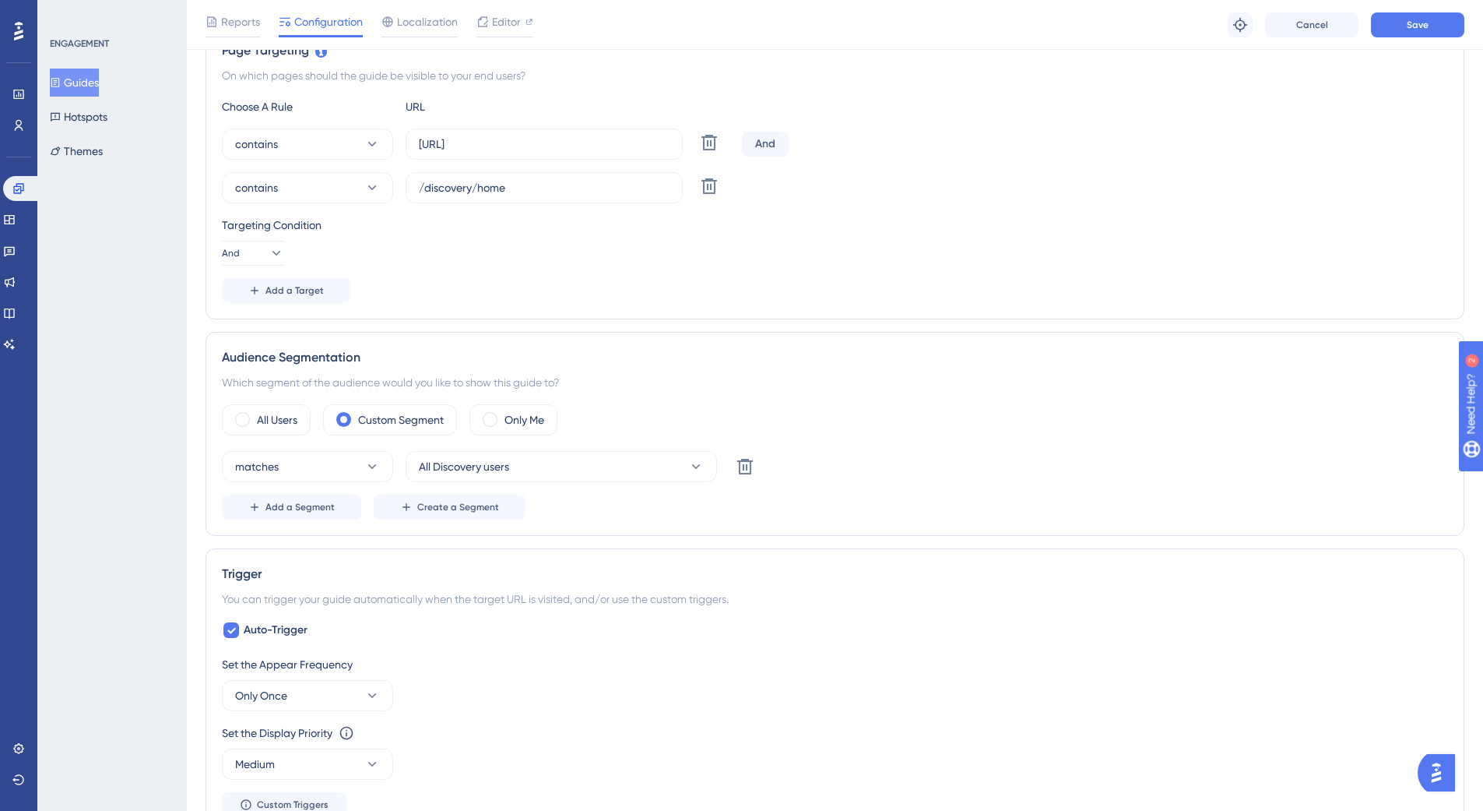
scroll to position [0, 0]
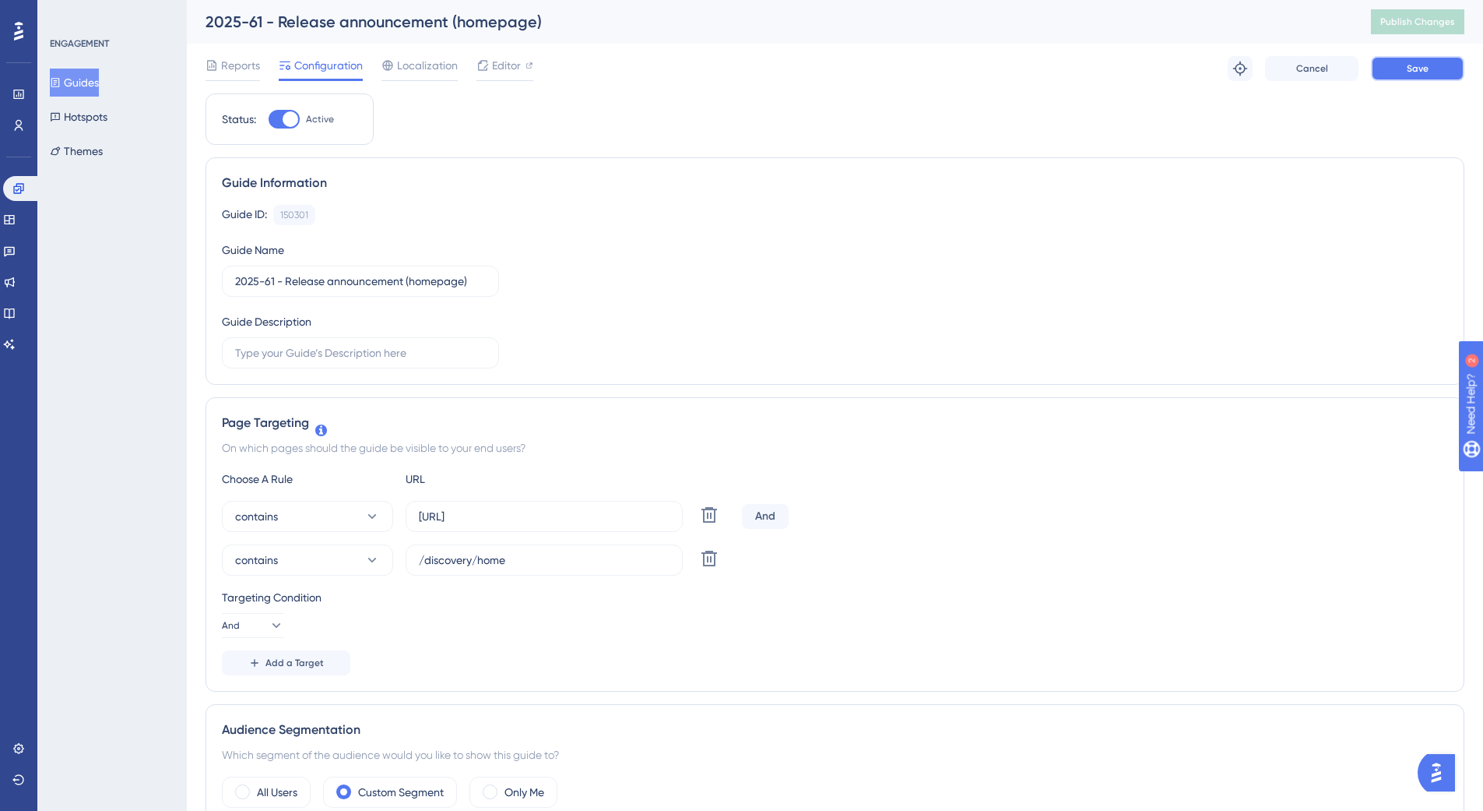
click at [1421, 63] on span "Save" at bounding box center [1418, 68] width 22 height 12
click at [1420, 27] on span "Publish Changes" at bounding box center [1418, 22] width 75 height 12
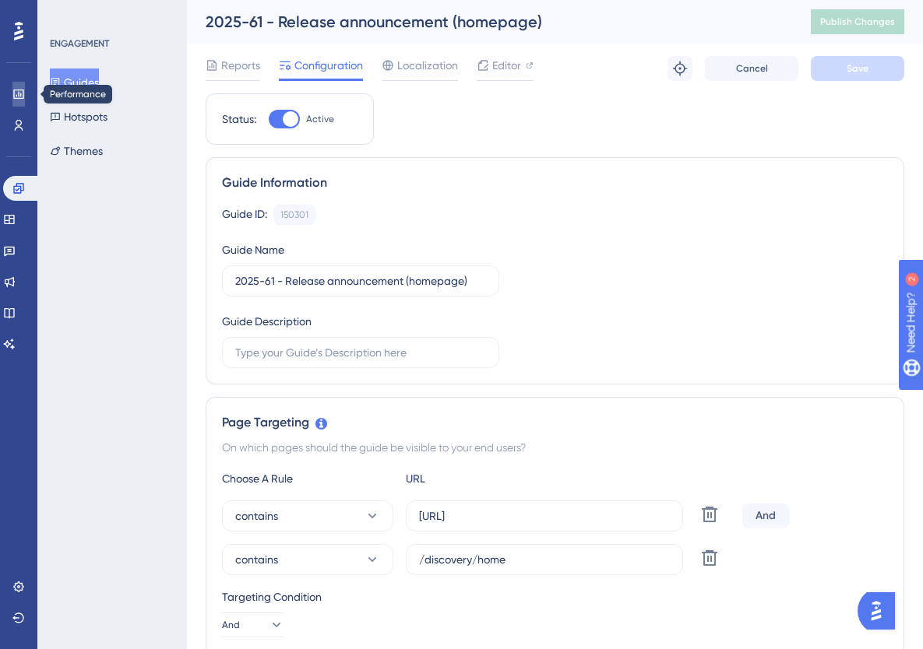
click at [21, 105] on link at bounding box center [18, 94] width 12 height 25
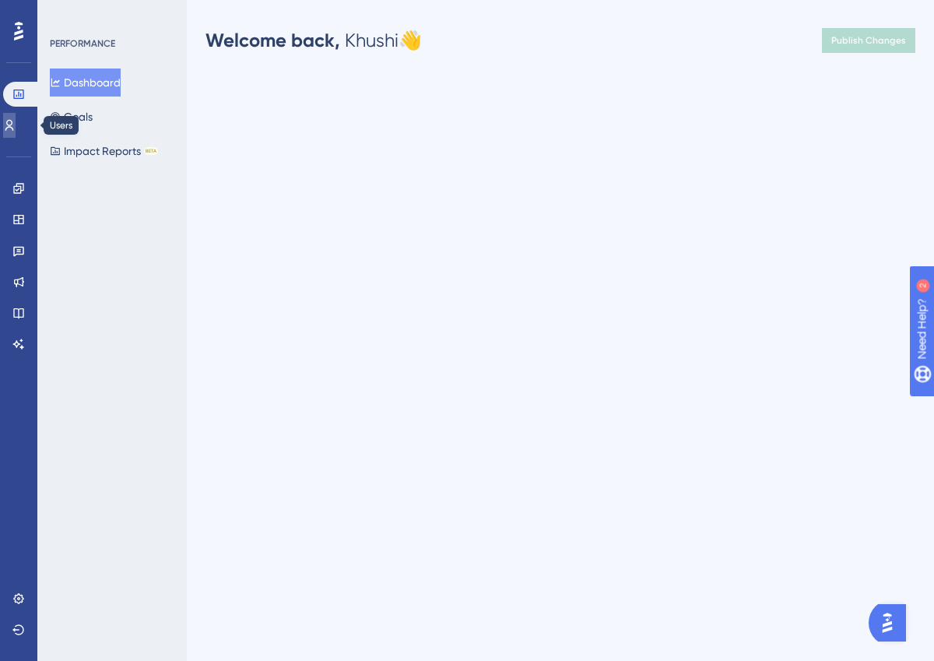
click at [16, 119] on icon at bounding box center [9, 125] width 12 height 12
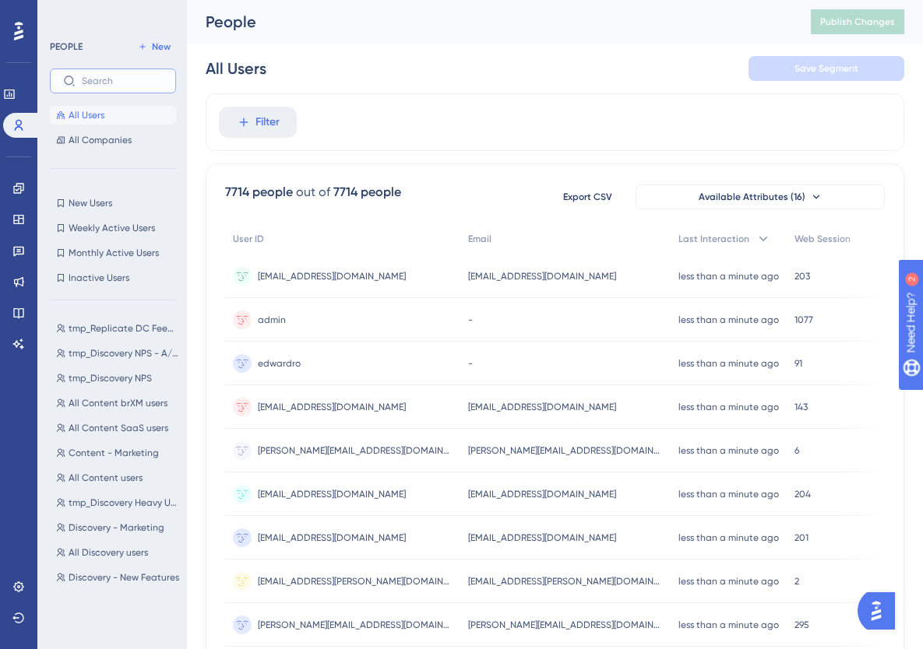
click at [111, 78] on input "text" at bounding box center [122, 81] width 81 height 11
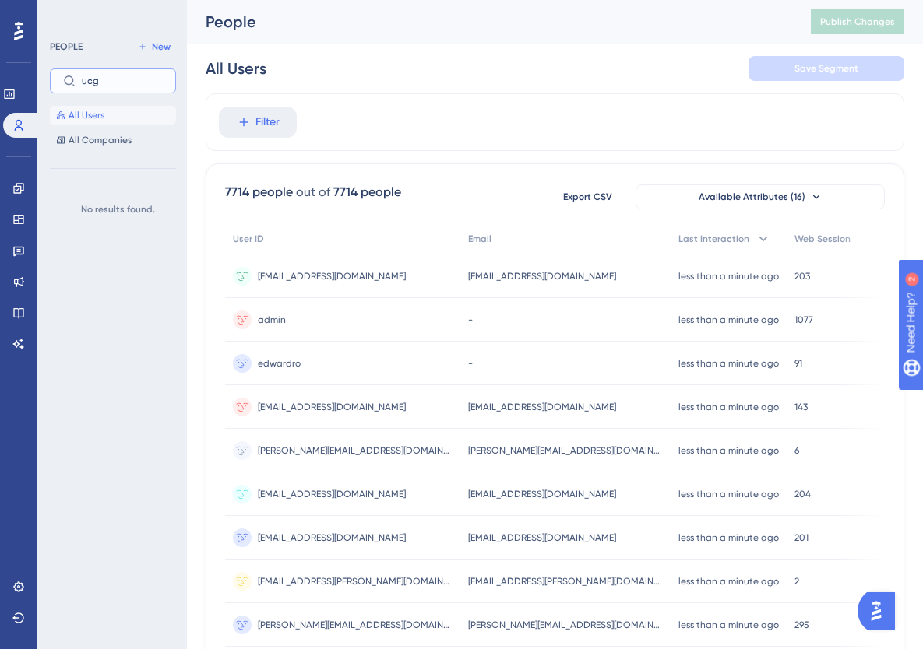
type input "ucg"
click at [114, 76] on input "ucg" at bounding box center [122, 81] width 81 height 11
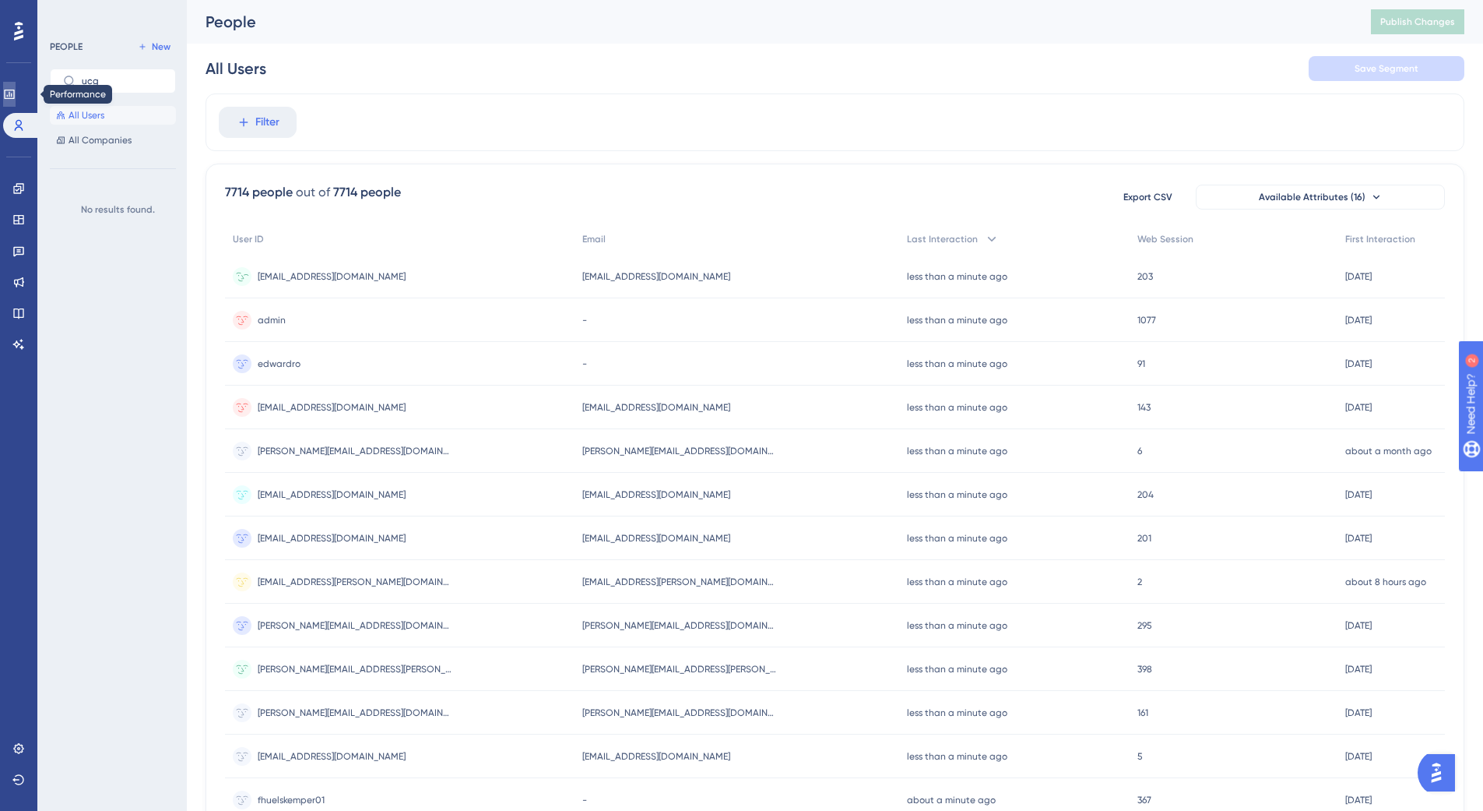
click at [15, 104] on link at bounding box center [9, 94] width 12 height 25
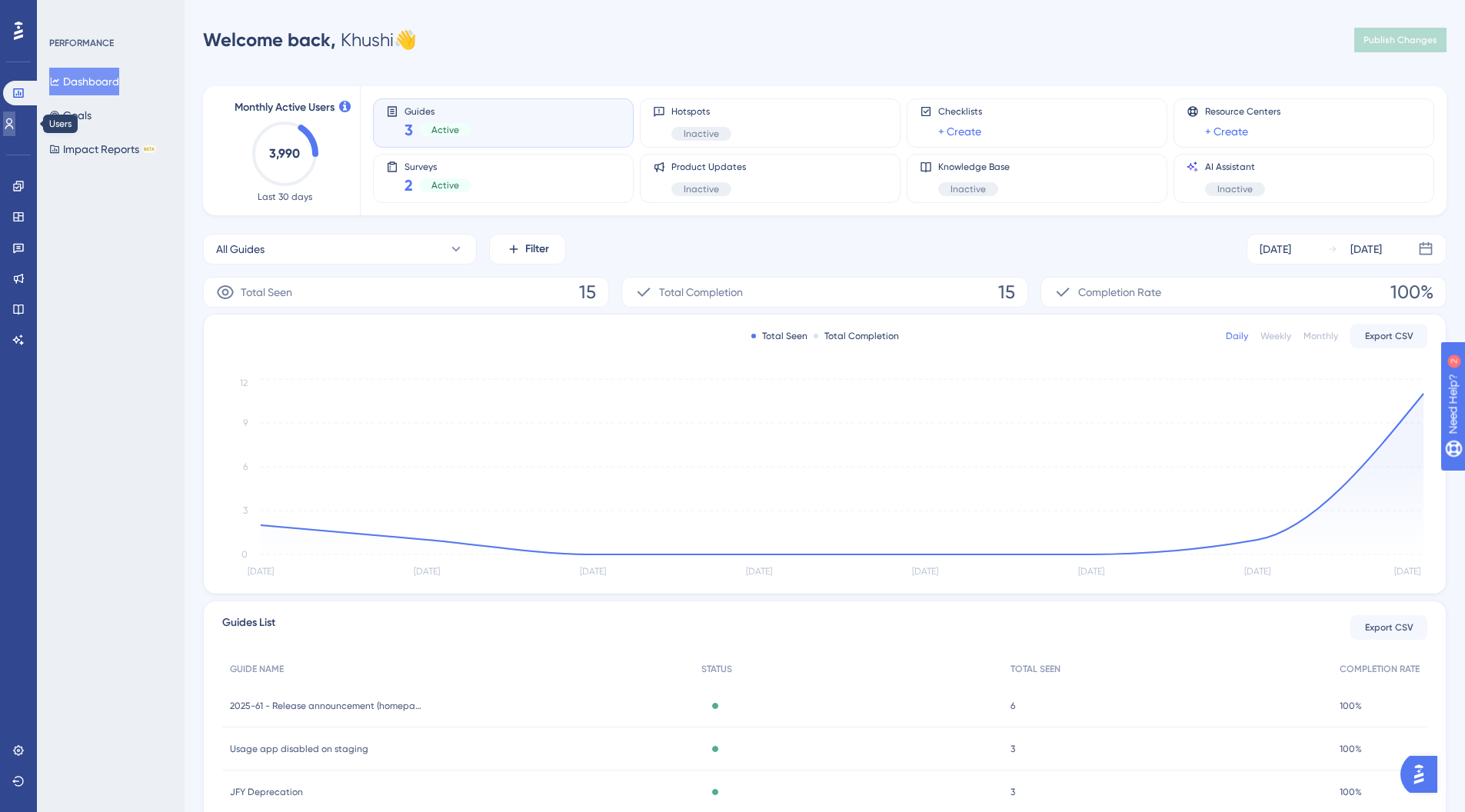
click at [16, 115] on link at bounding box center [9, 123] width 12 height 25
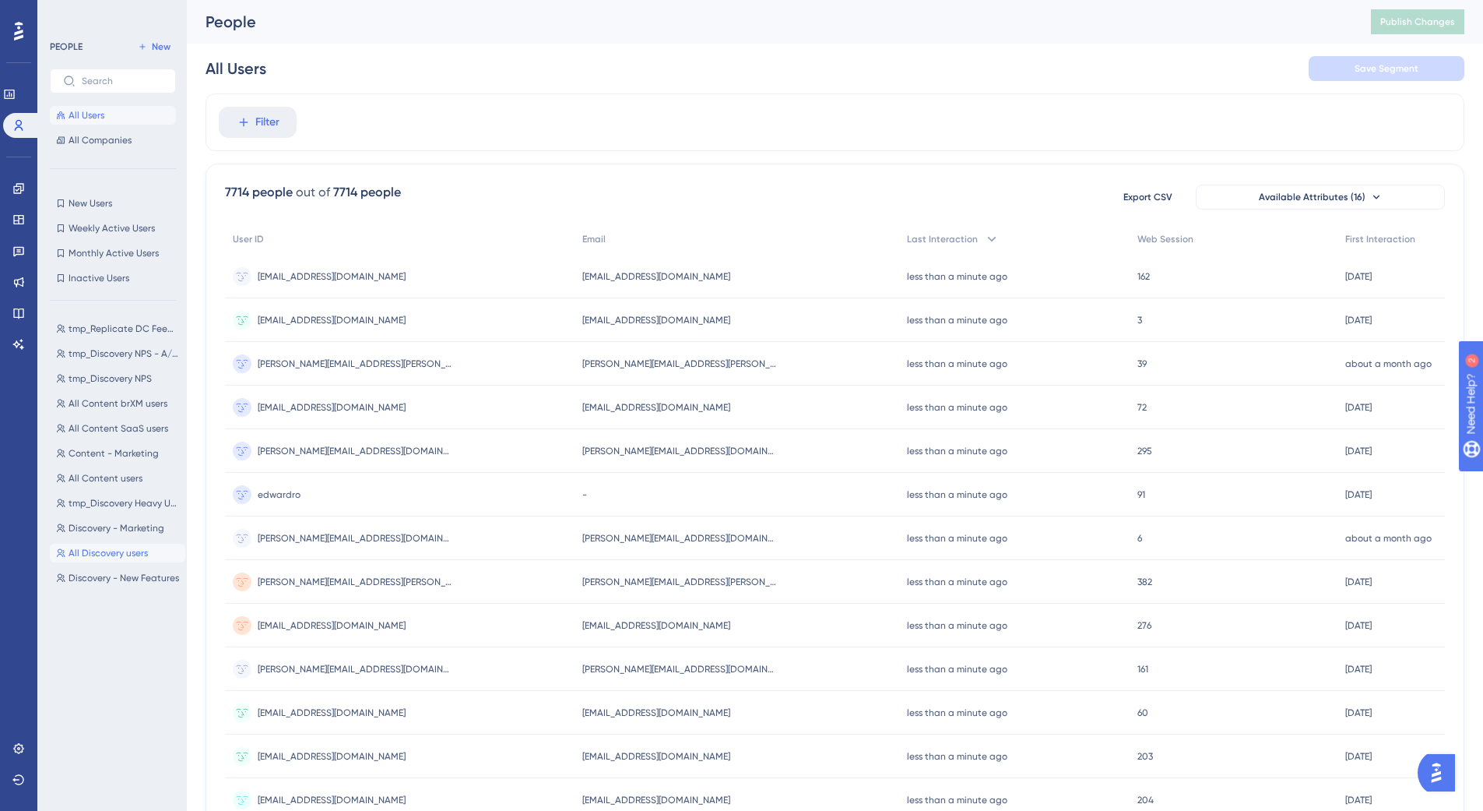
click at [93, 554] on span "All Discovery users" at bounding box center [108, 553] width 79 height 12
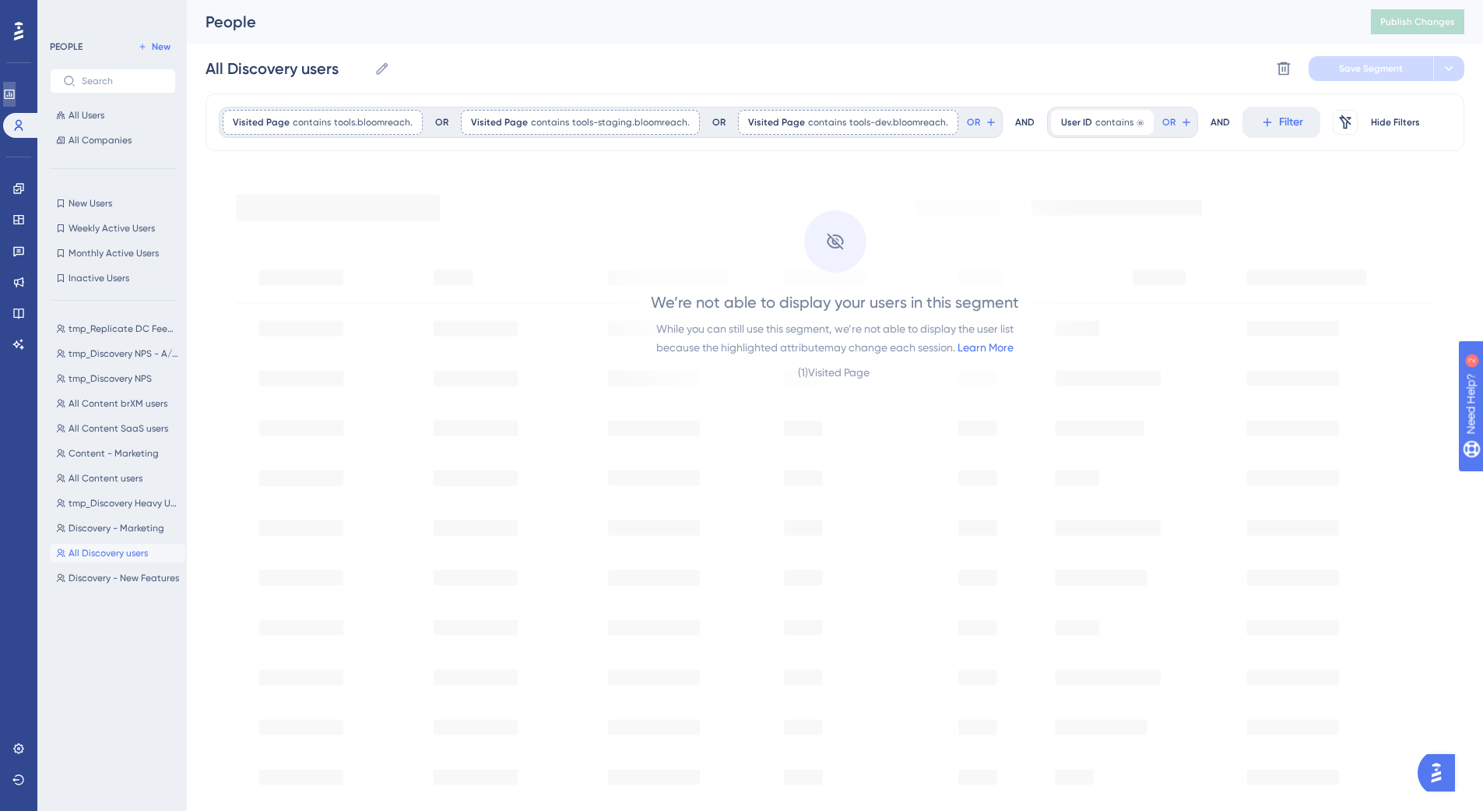
click at [13, 104] on link at bounding box center [9, 94] width 12 height 25
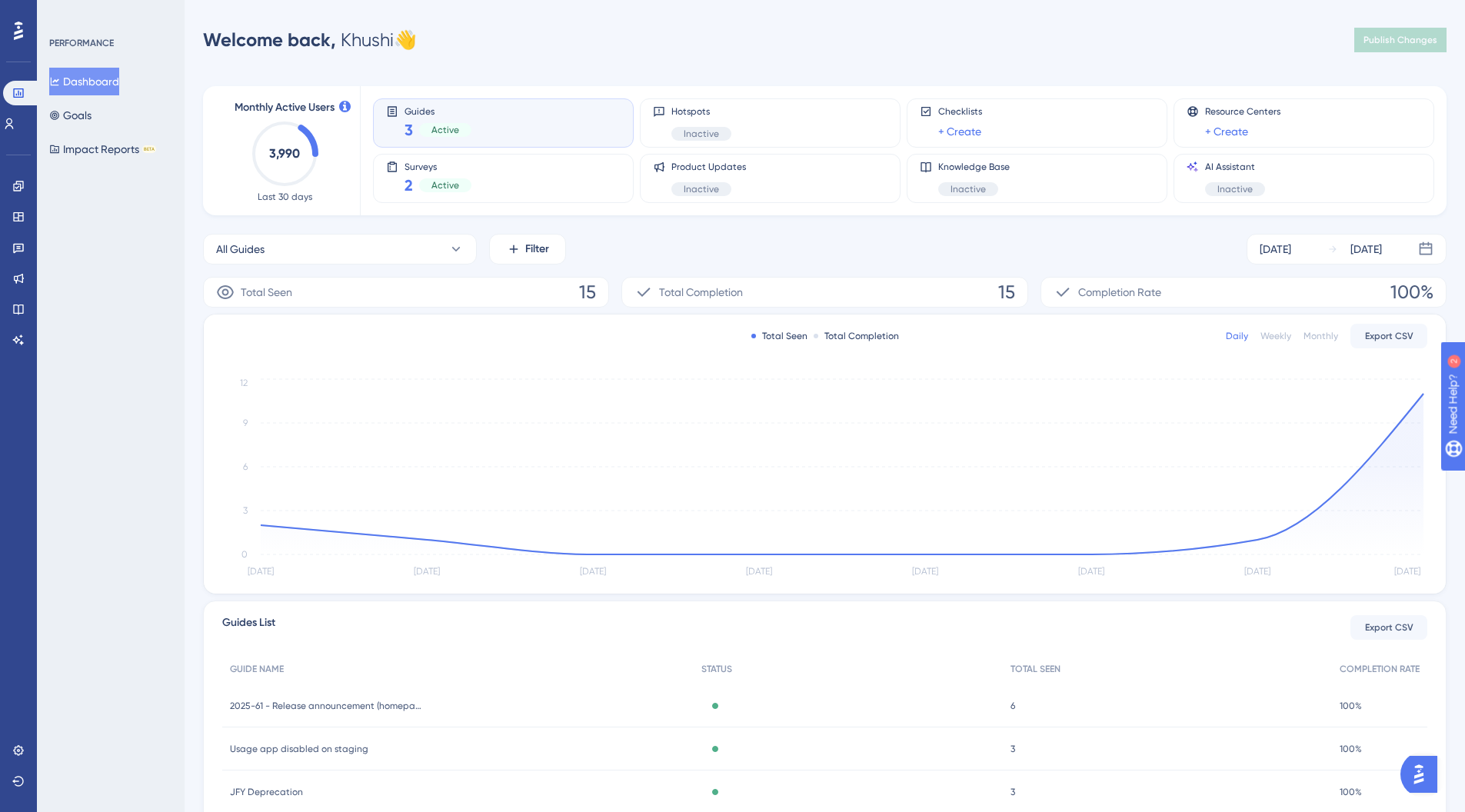
click at [417, 135] on div "3 Active" at bounding box center [439, 130] width 67 height 22
click at [402, 129] on div "Guides 3 Active" at bounding box center [503, 123] width 234 height 36
click at [412, 131] on div "3 Active" at bounding box center [439, 130] width 67 height 22
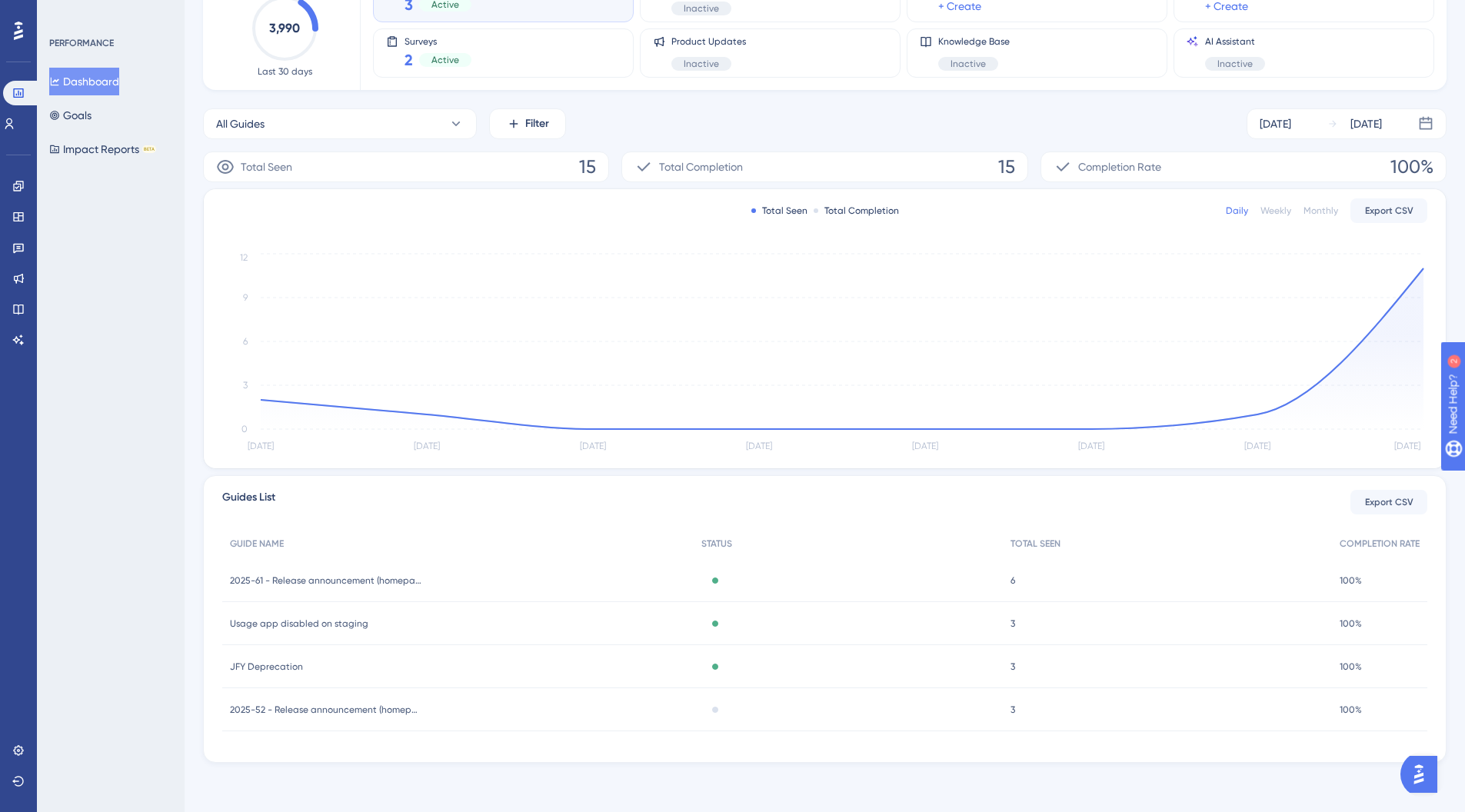
click at [1017, 582] on div "6 6" at bounding box center [1167, 581] width 329 height 43
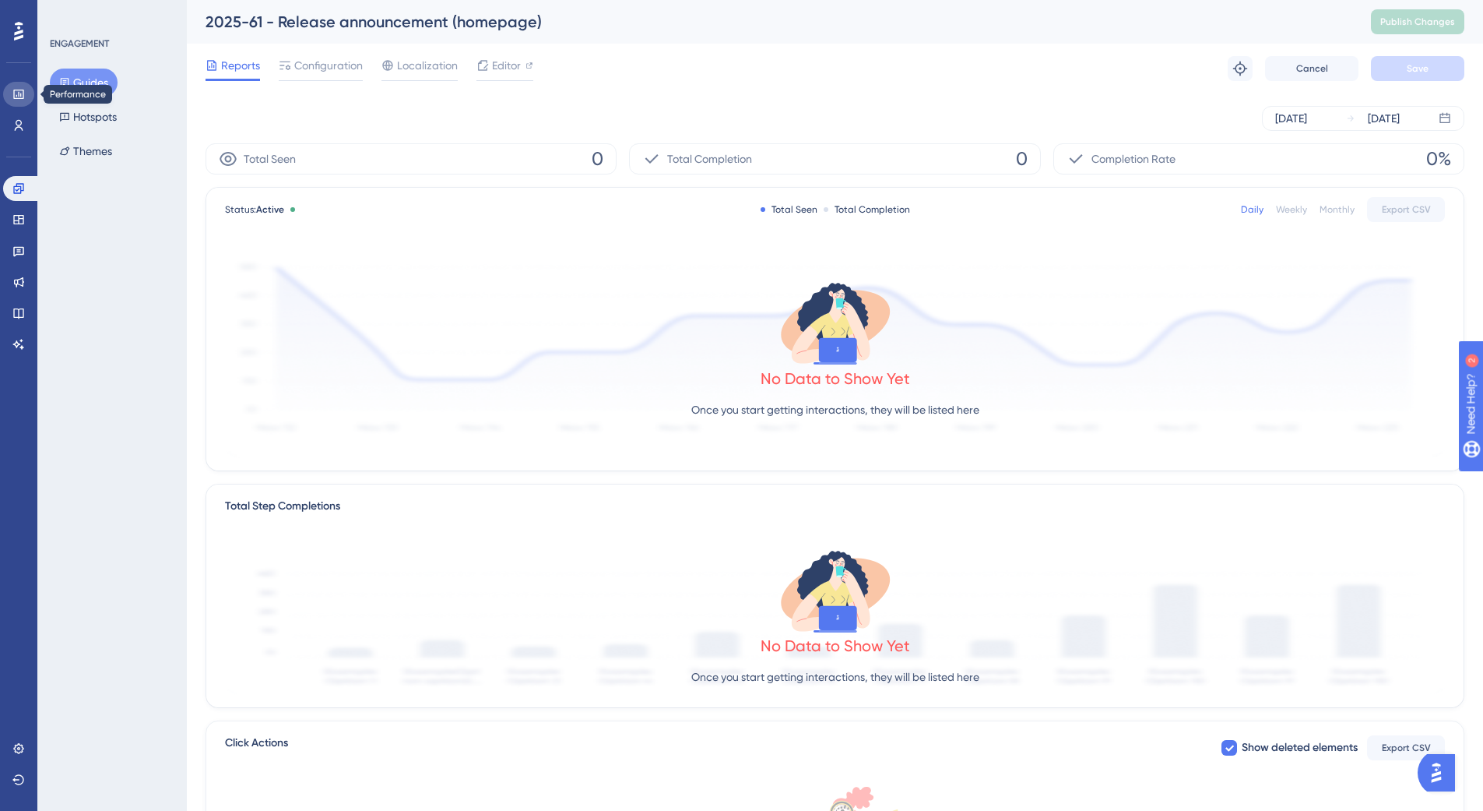
click at [20, 94] on icon at bounding box center [18, 94] width 10 height 9
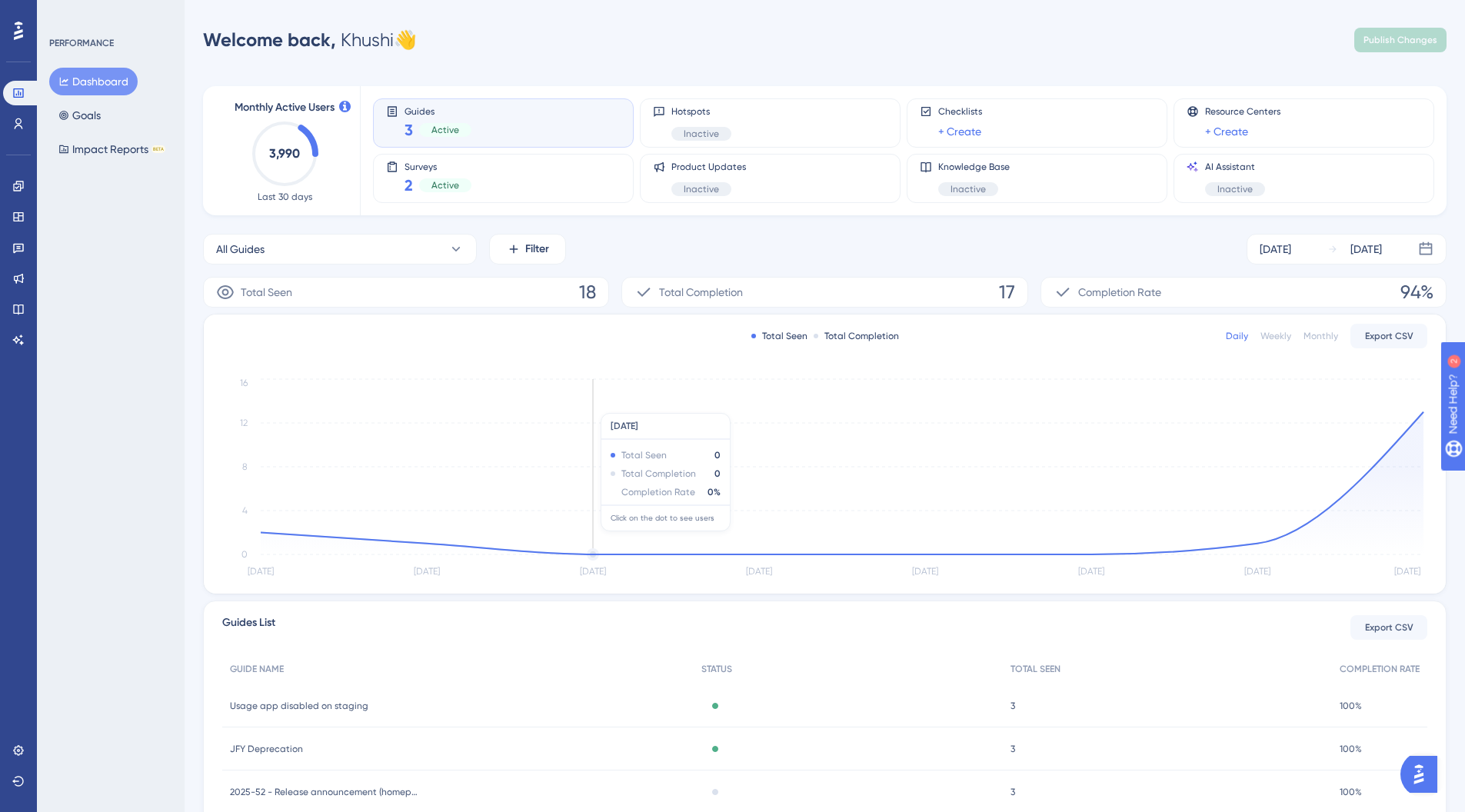
scroll to position [125, 0]
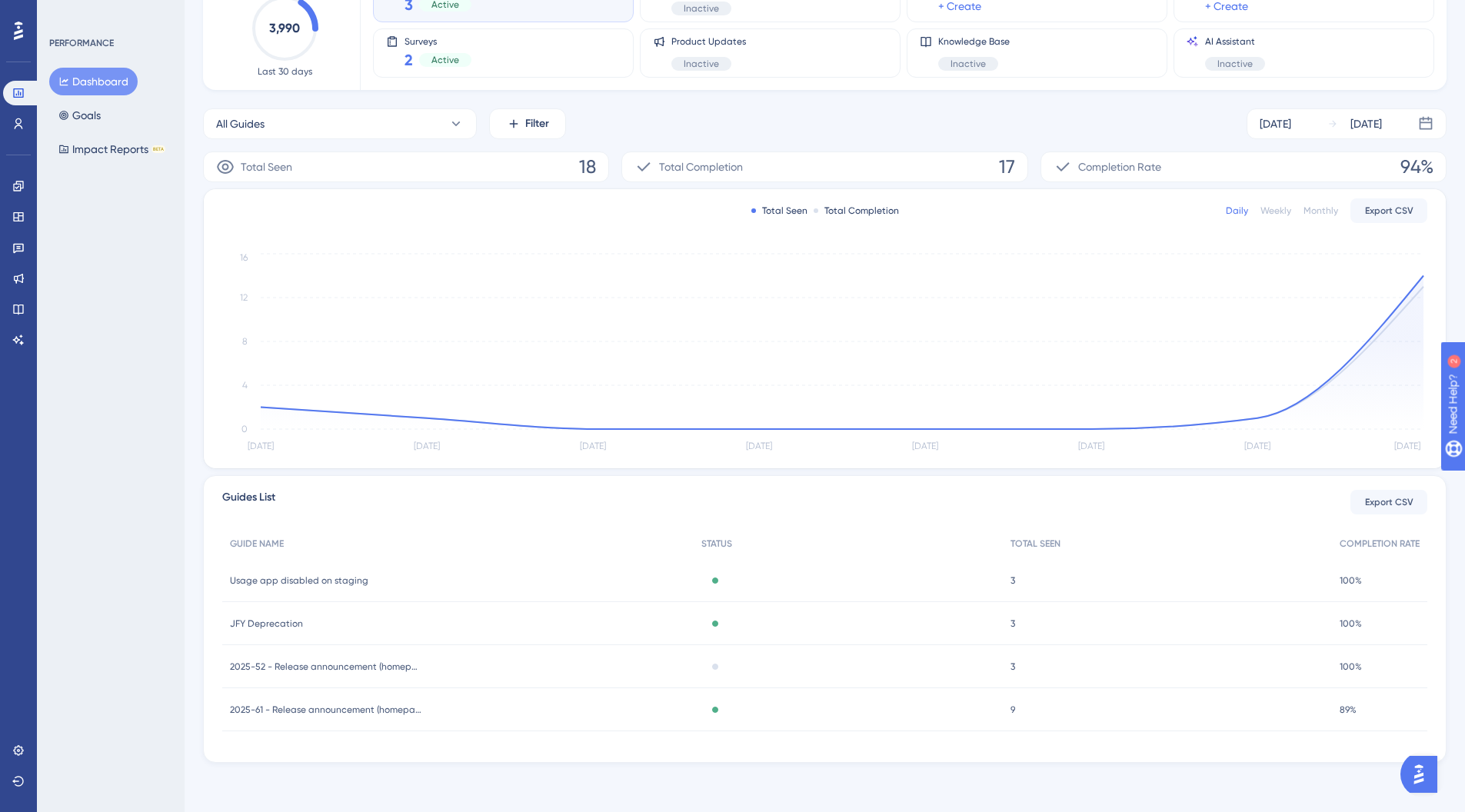
click at [1014, 711] on span "9" at bounding box center [1013, 709] width 5 height 12
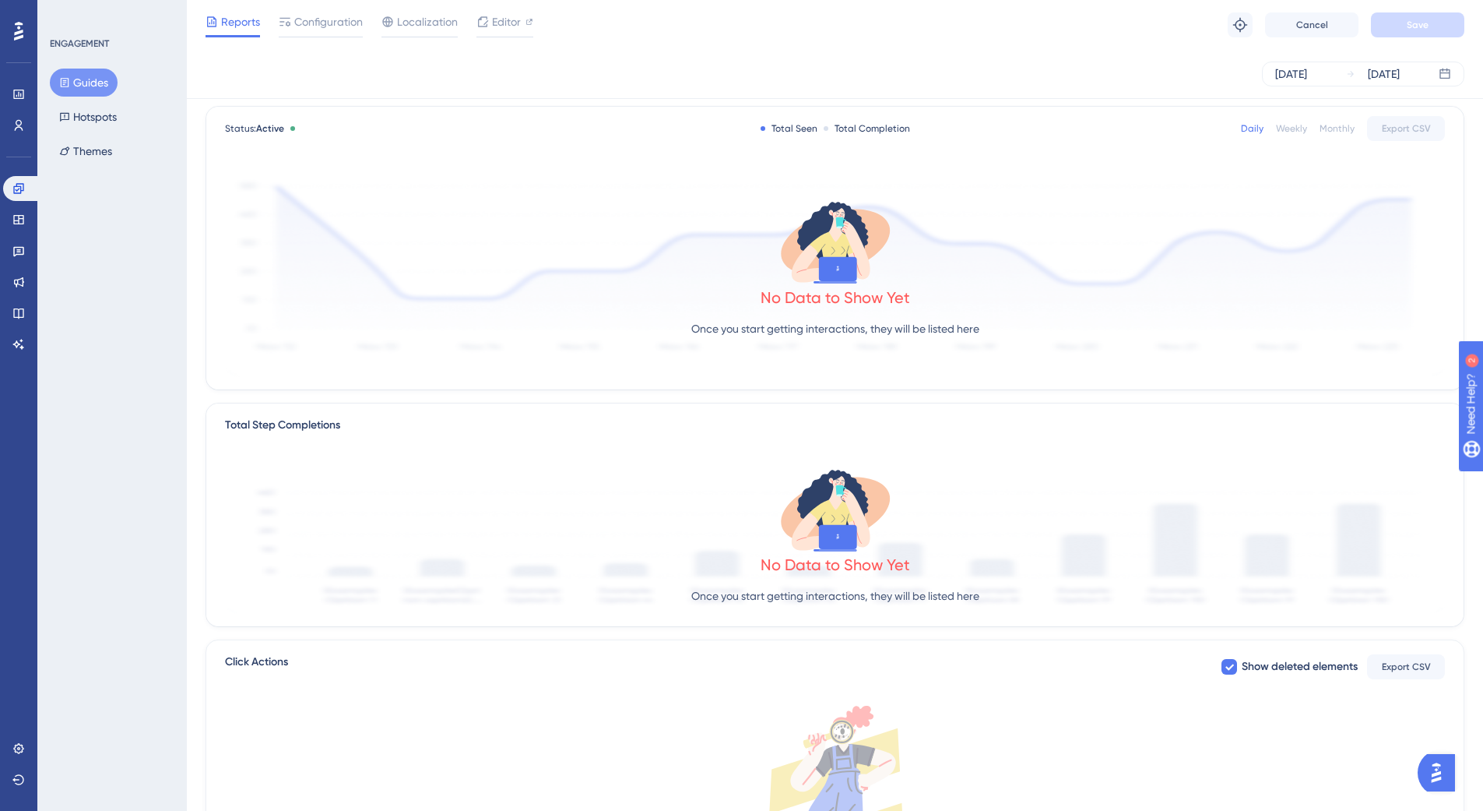
scroll to position [276, 0]
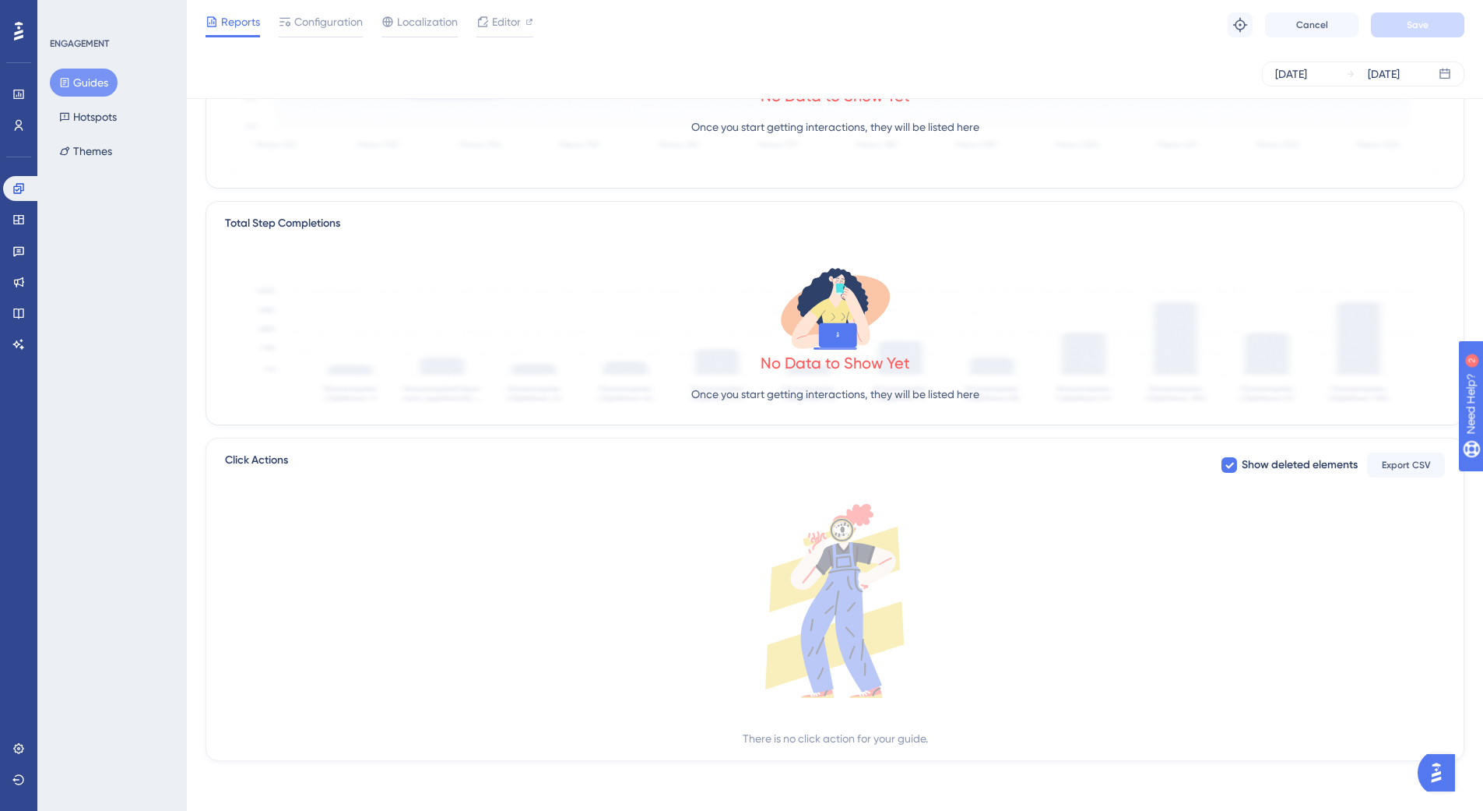
click at [1444, 765] on img "Open AI Assistant Launcher" at bounding box center [1437, 772] width 28 height 28
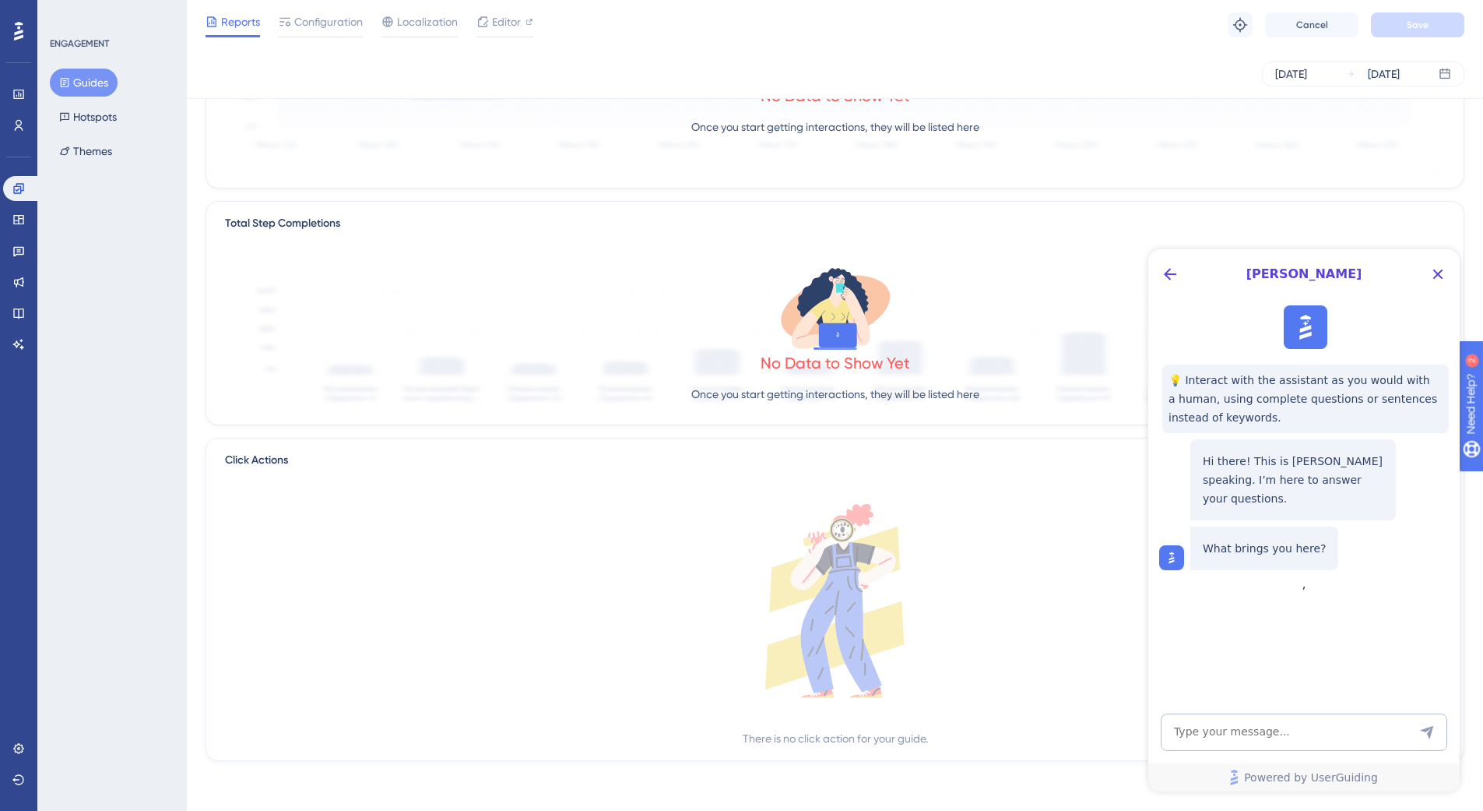
scroll to position [0, 0]
click at [1176, 276] on icon "Back Button" at bounding box center [1170, 274] width 19 height 19
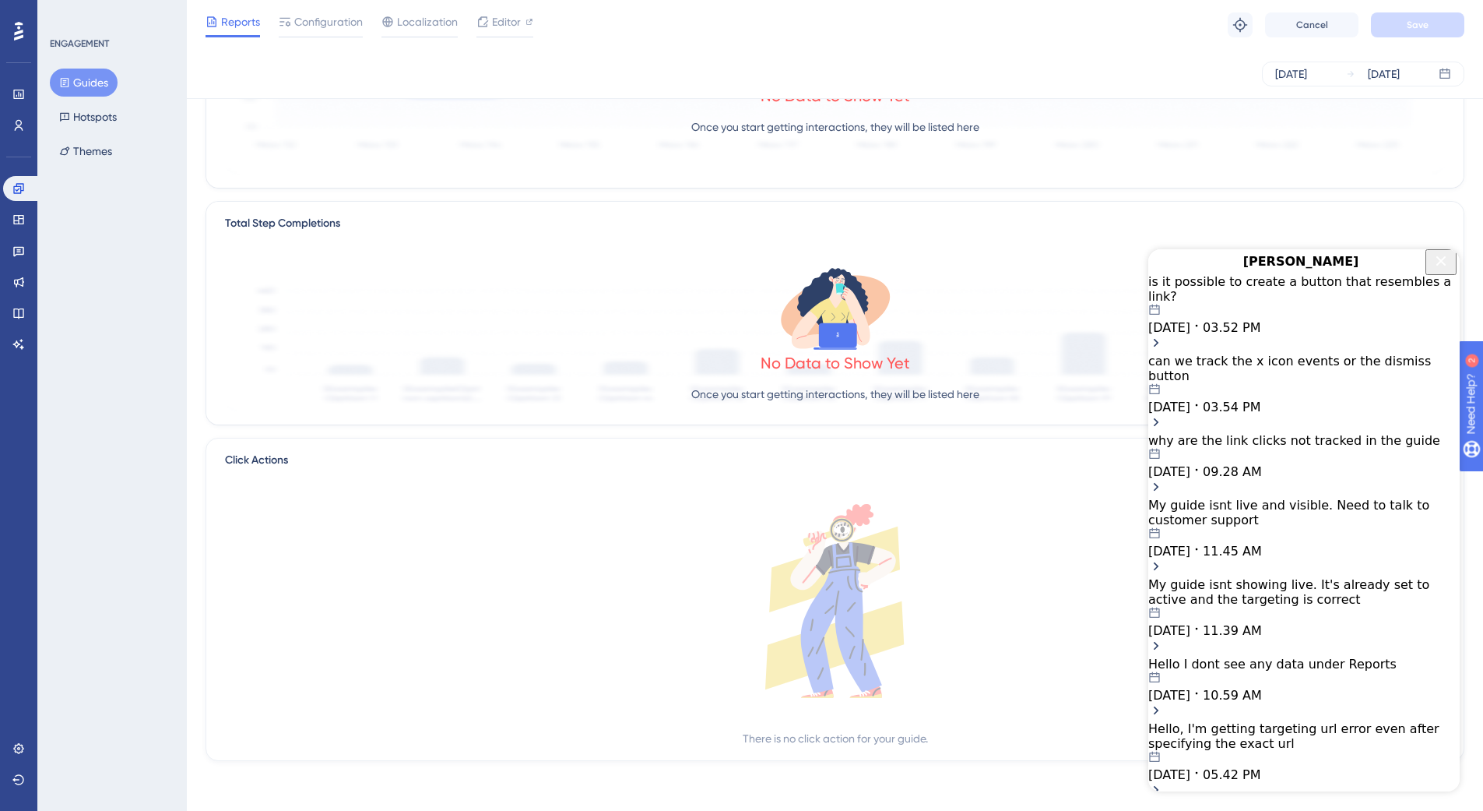
click at [1182, 803] on icon "Ask Now Button" at bounding box center [1175, 809] width 13 height 12
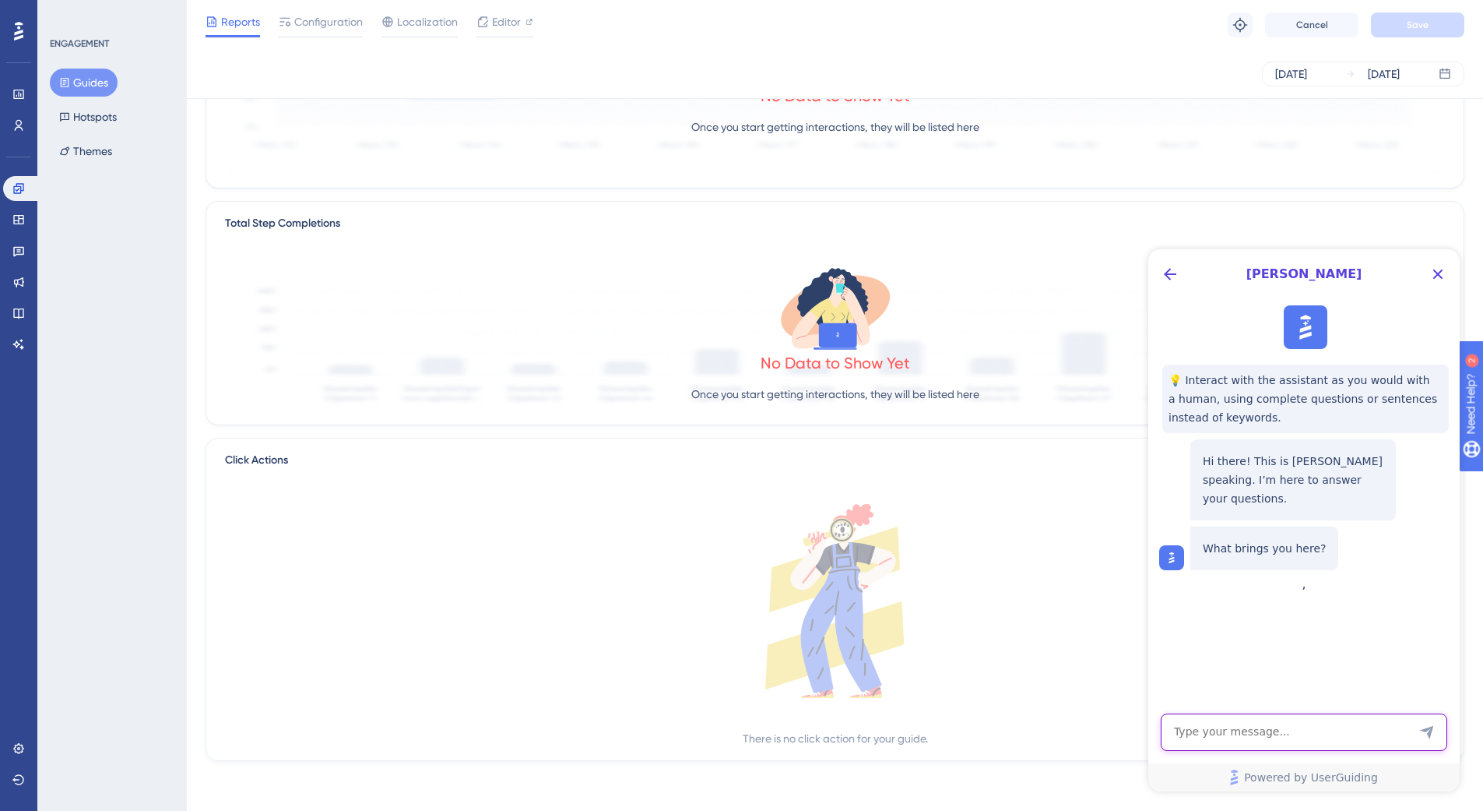
click at [1245, 737] on textarea "AI Assistant Text Input" at bounding box center [1304, 731] width 287 height 37
type textarea "Hello, I see two different metrics on home page and the guide analytics"
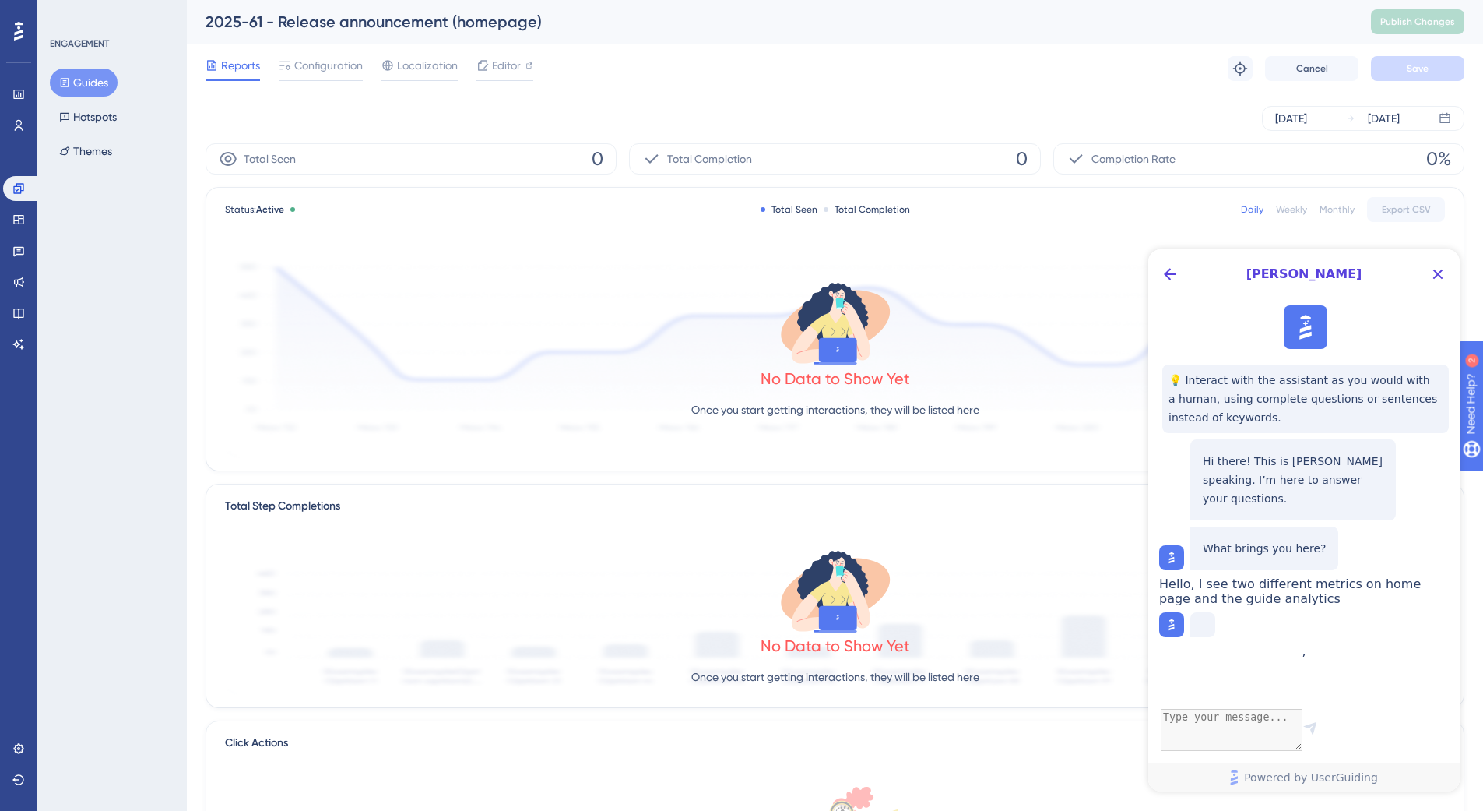
click at [64, 86] on icon at bounding box center [64, 82] width 11 height 11
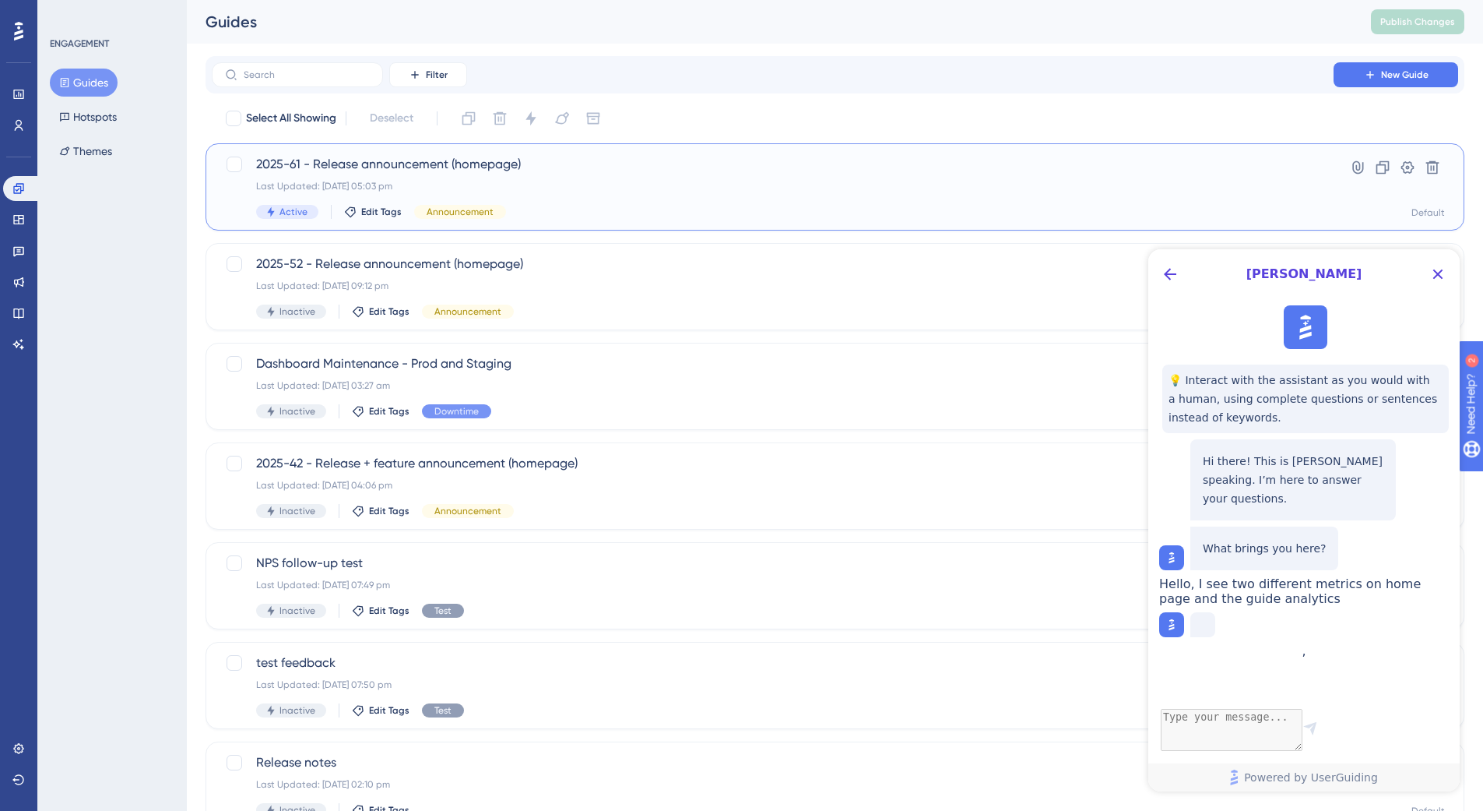
click at [583, 174] on div "2025-61 - Release announcement (homepage) Last Updated: 20 Aug 2025 05:03 pm Ac…" at bounding box center [772, 187] width 1033 height 64
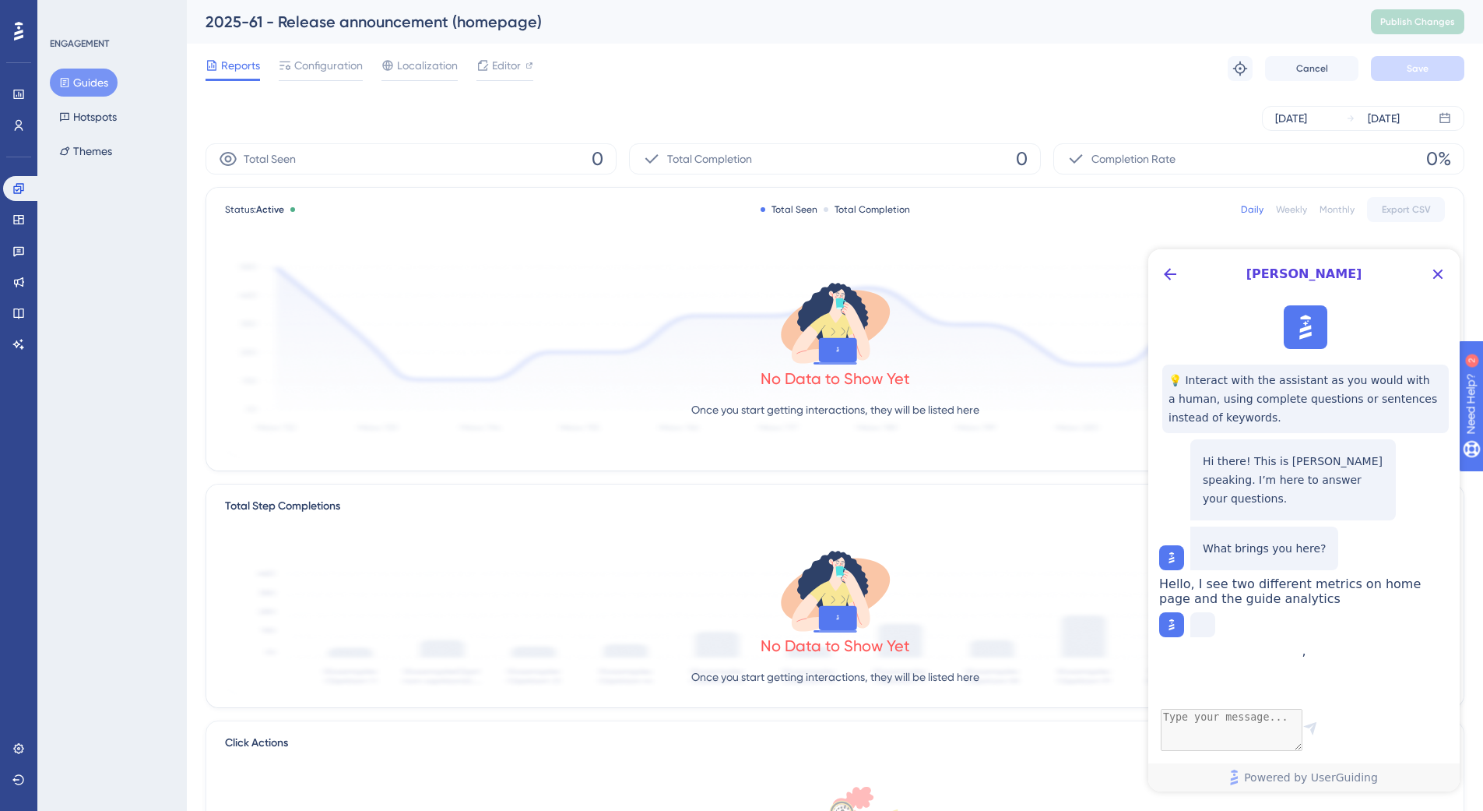
click at [517, 151] on div "Total Seen 0" at bounding box center [411, 158] width 411 height 31
click at [684, 213] on div "Status: Active Total Seen Total Completion Daily Weekly Monthly Export CSV" at bounding box center [835, 209] width 1220 height 19
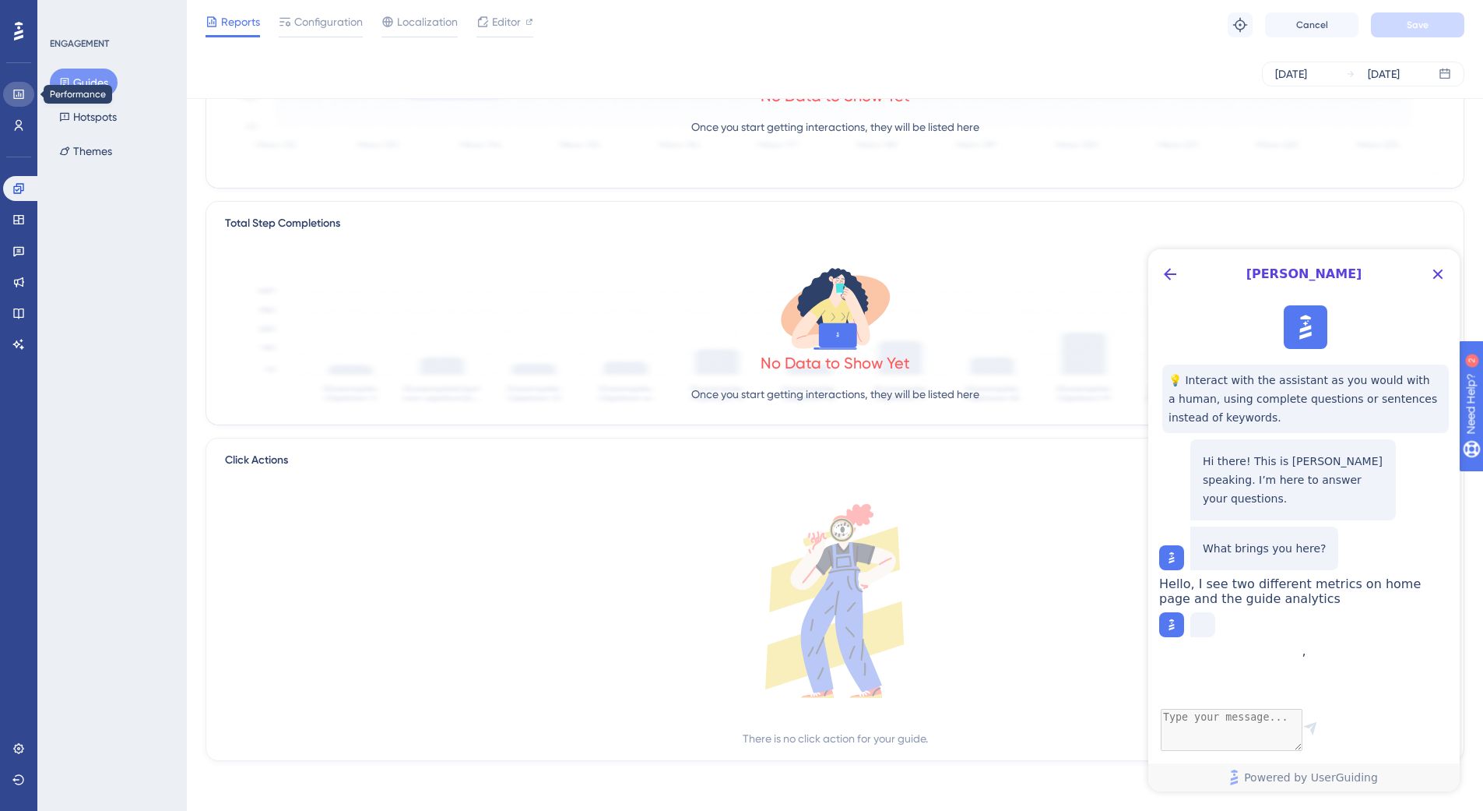
click at [23, 94] on icon at bounding box center [18, 94] width 10 height 9
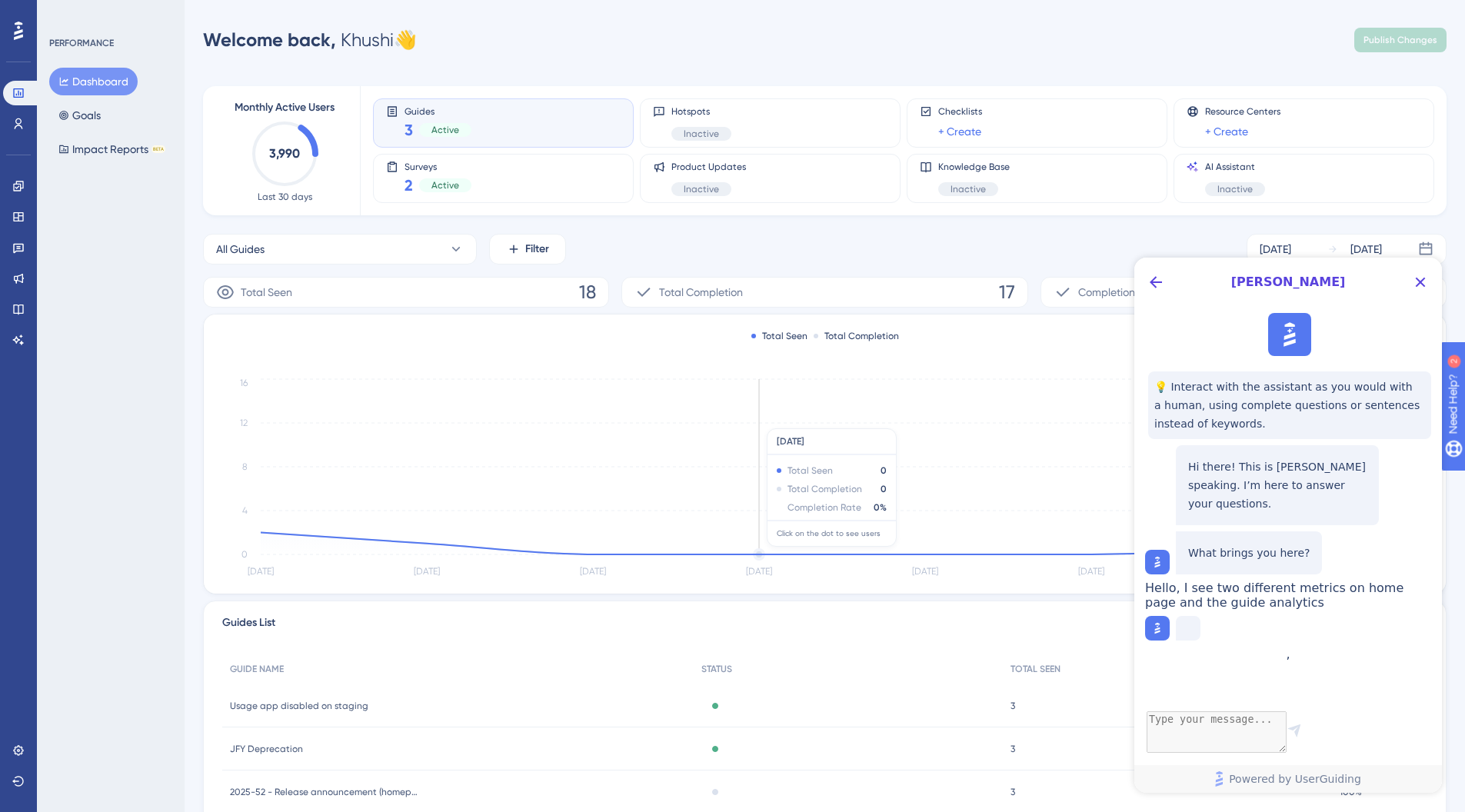
scroll to position [125, 0]
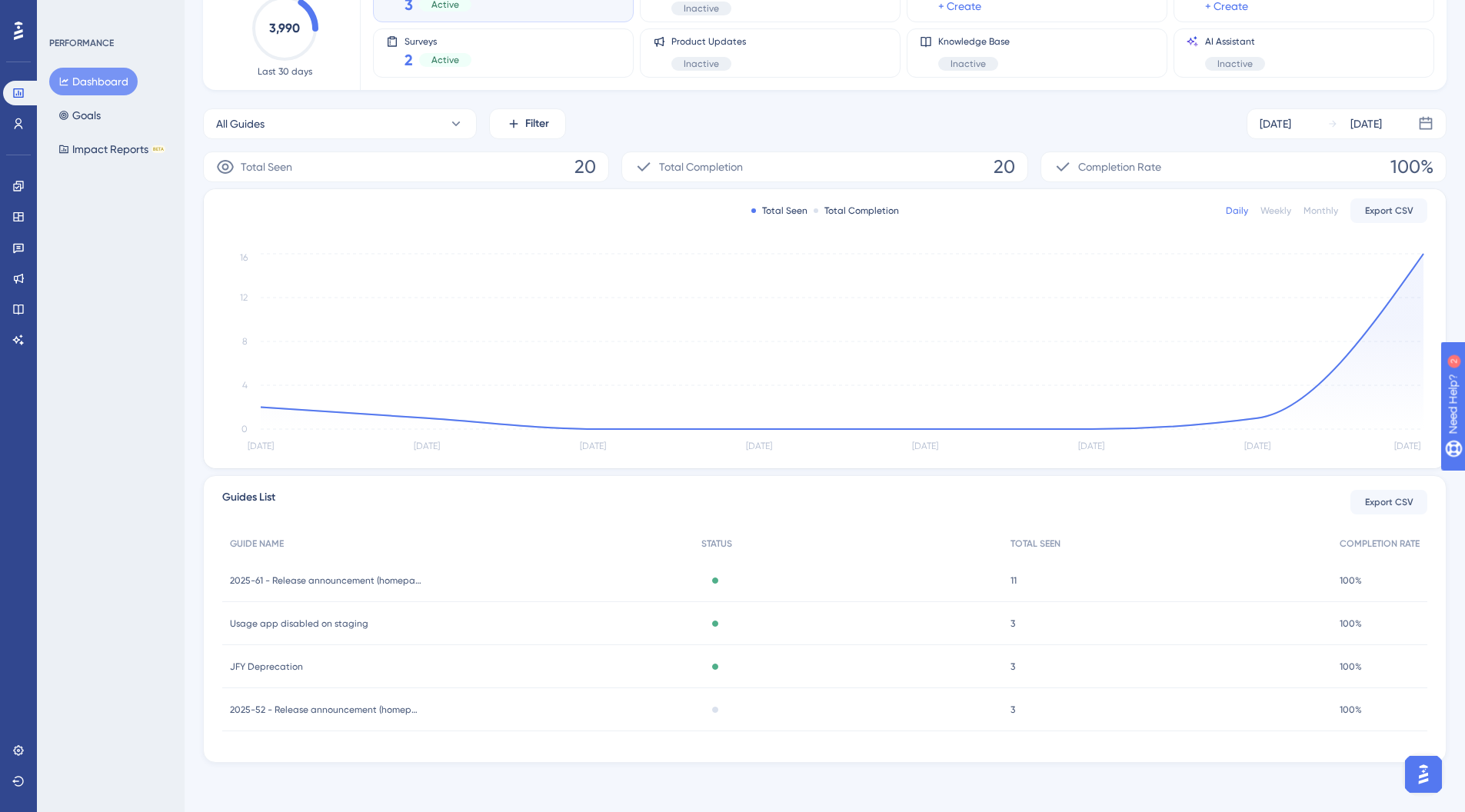
click at [1017, 573] on div "11 11" at bounding box center [1167, 581] width 329 height 43
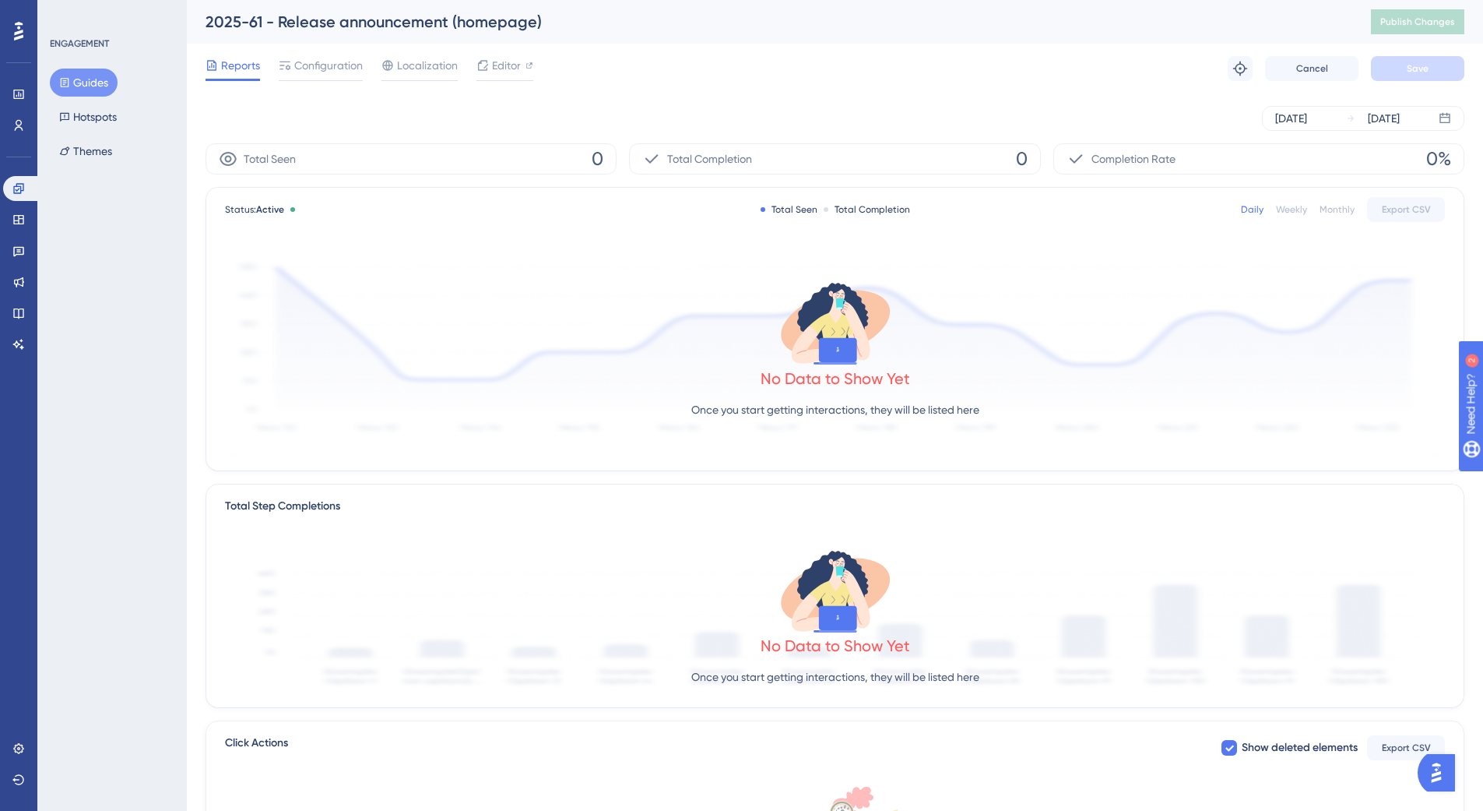
click at [1436, 756] on button "Open AI Assistant Launcher" at bounding box center [1436, 772] width 37 height 37
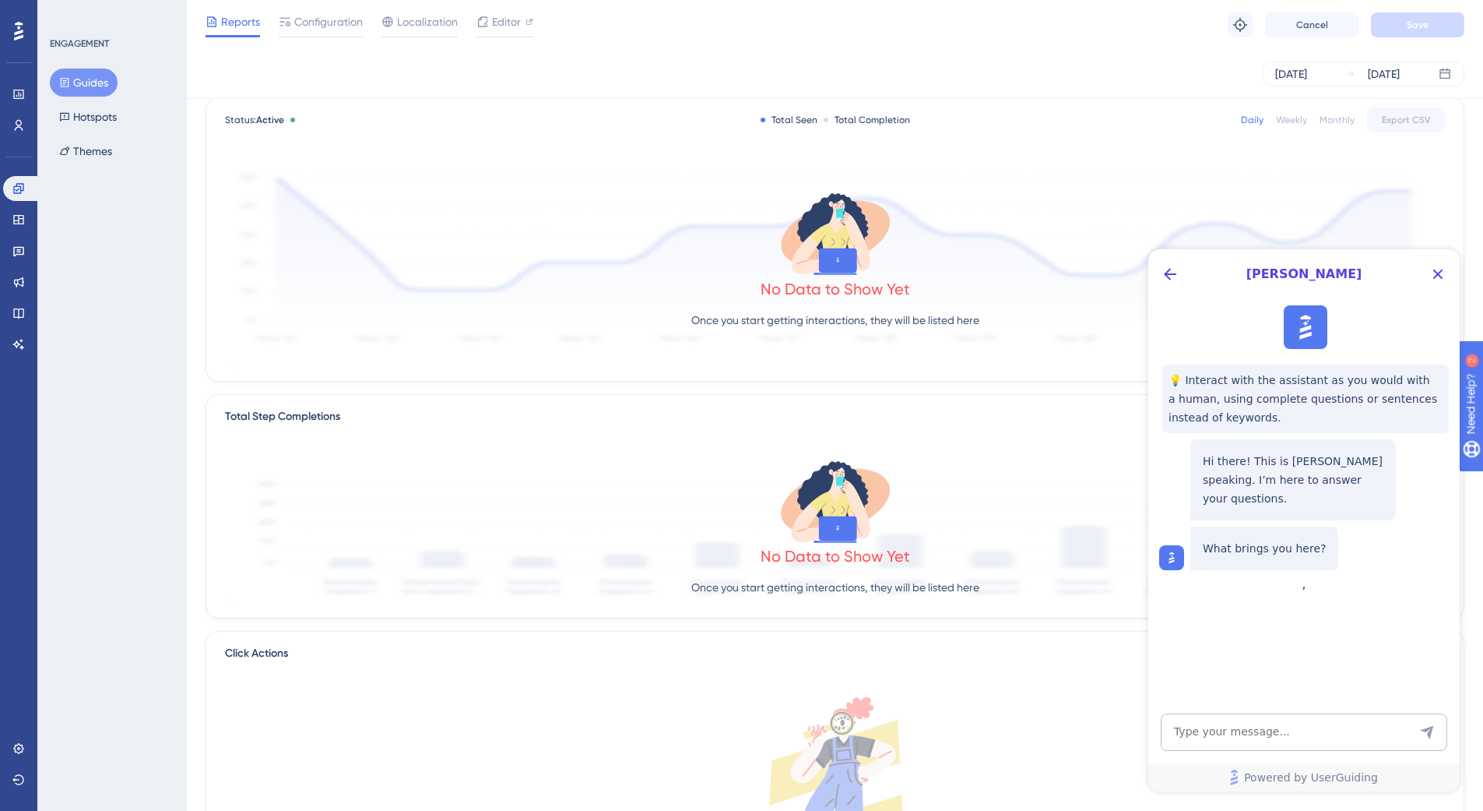
scroll to position [276, 0]
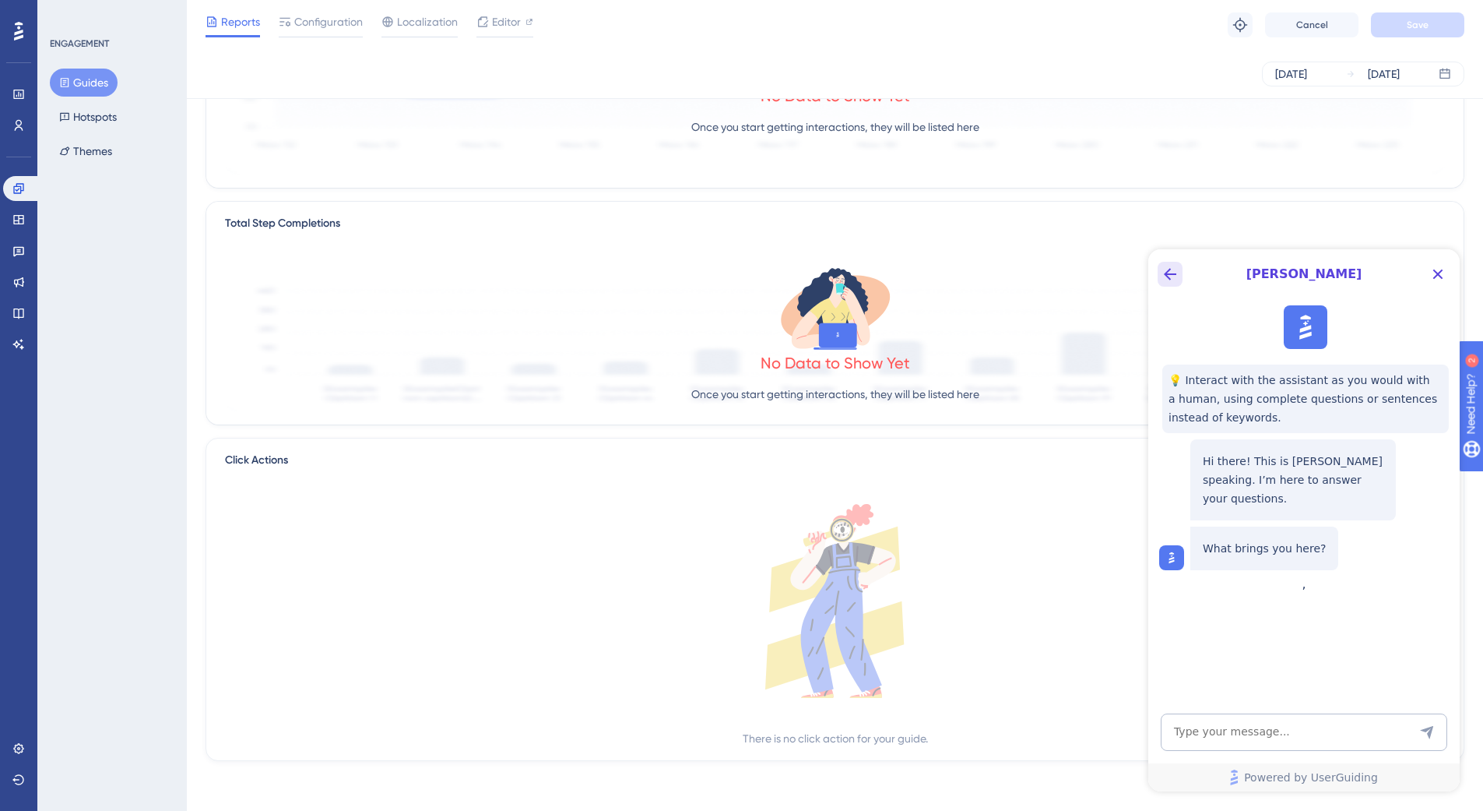
click at [1180, 281] on button "Back Button" at bounding box center [1170, 274] width 25 height 25
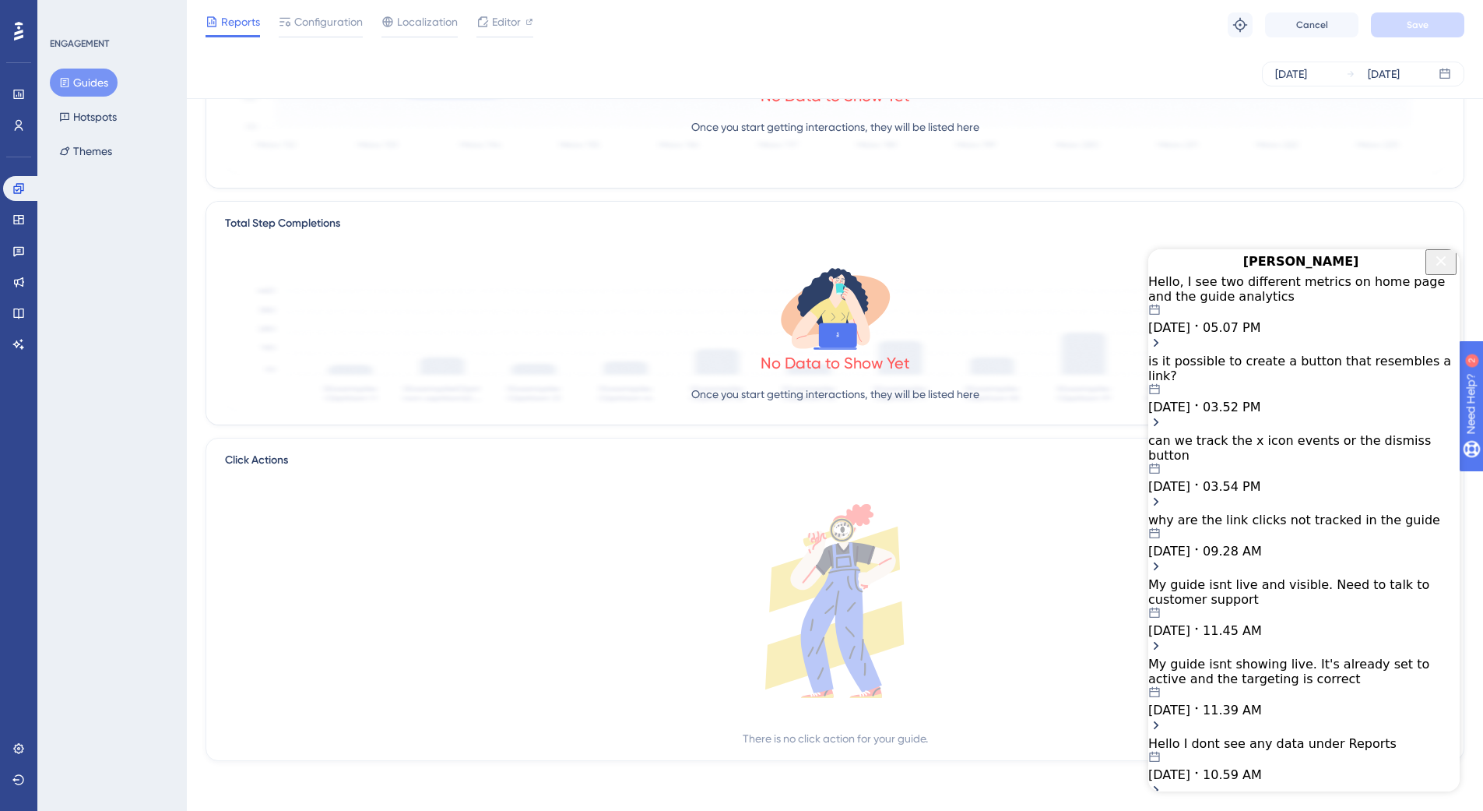
click at [1191, 332] on span "[DATE]" at bounding box center [1170, 327] width 42 height 15
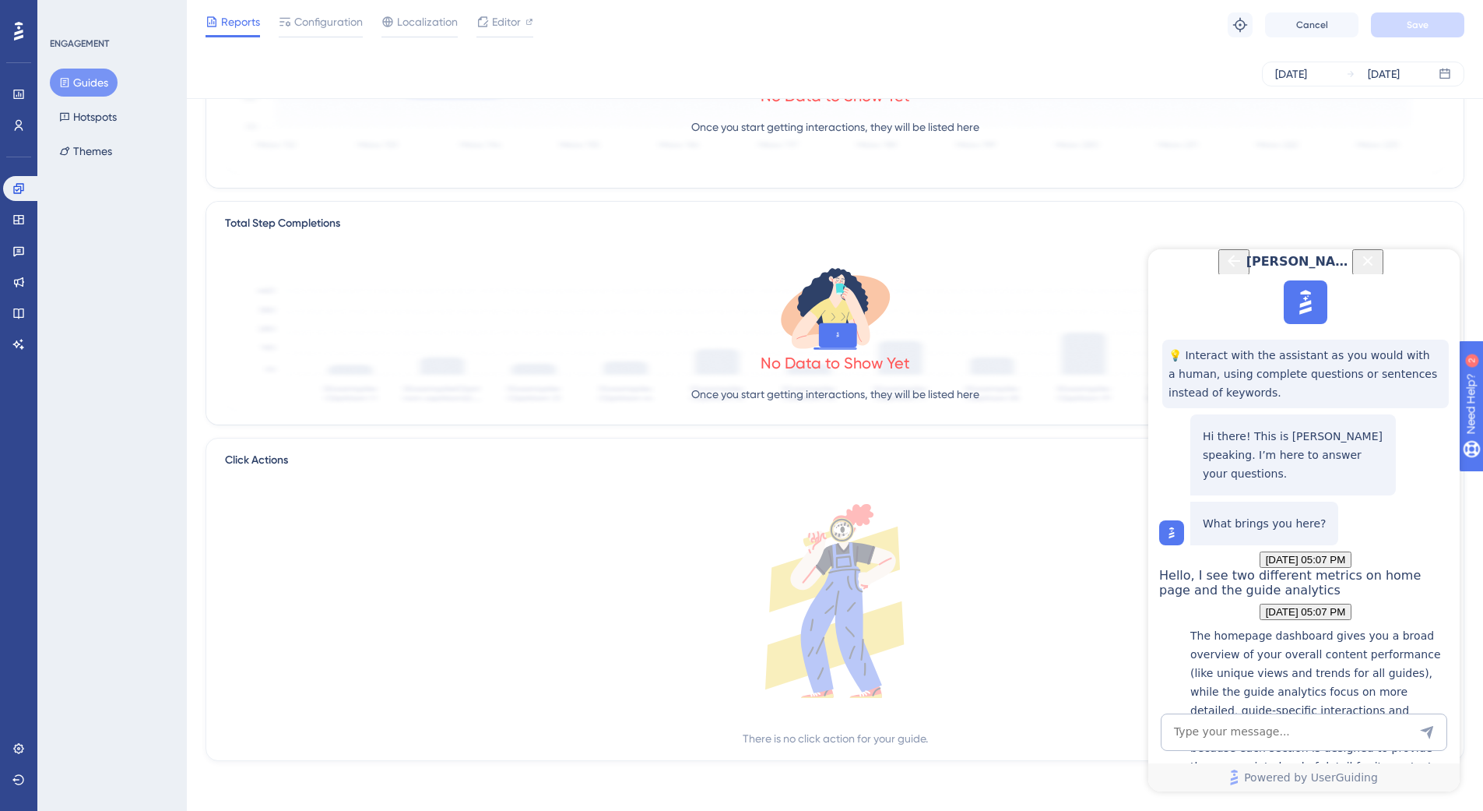
scroll to position [282, 0]
click at [1207, 744] on textarea "AI Assistant Text Input" at bounding box center [1304, 731] width 287 height 37
type textarea "C"
click at [1388, 728] on textarea "I still dont see any reports for the guide" at bounding box center [1304, 731] width 287 height 37
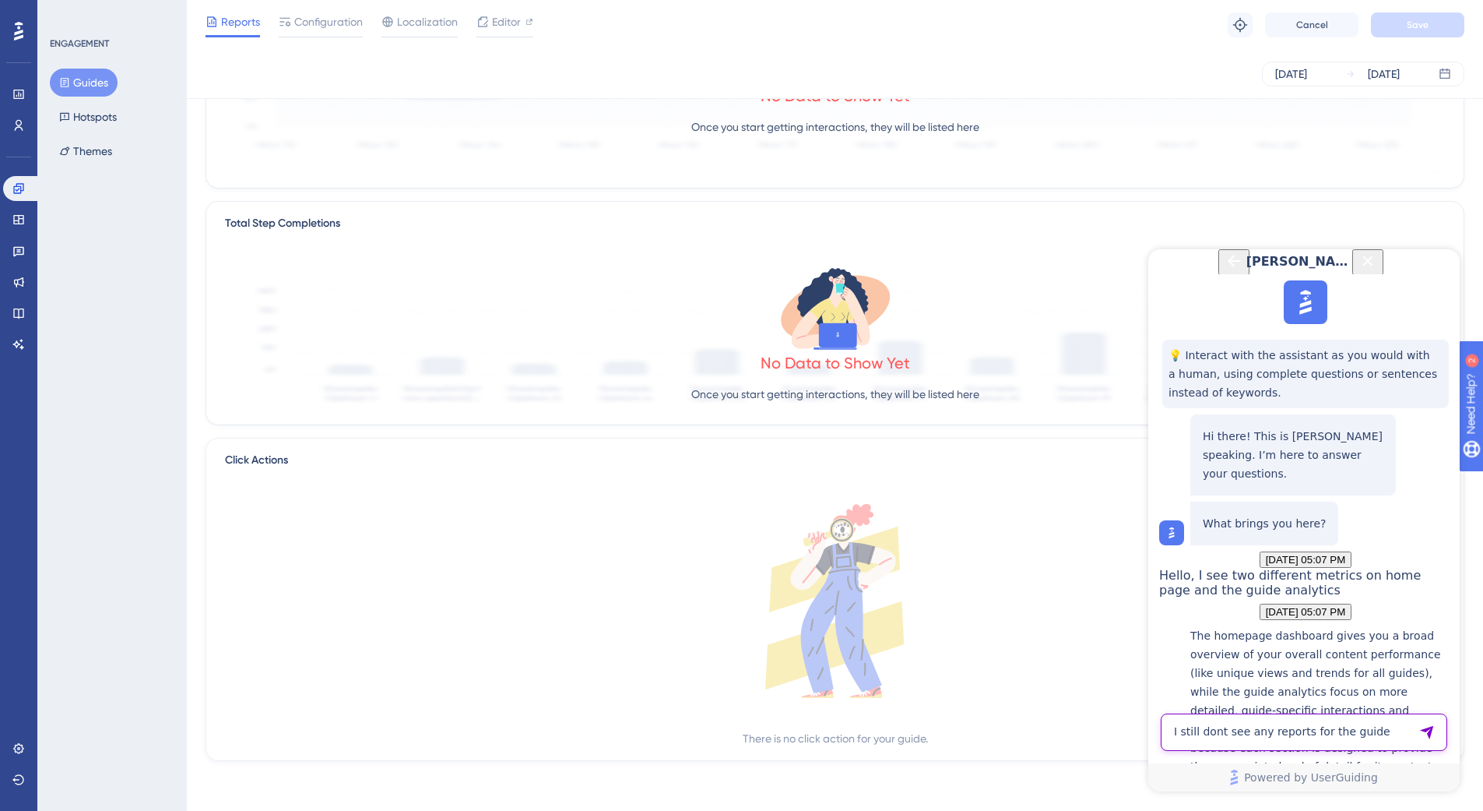
paste textarea "[URL][DOMAIN_NAME]"
type textarea "I still dont see any reports for the guide [URL][DOMAIN_NAME] but homepage show…"
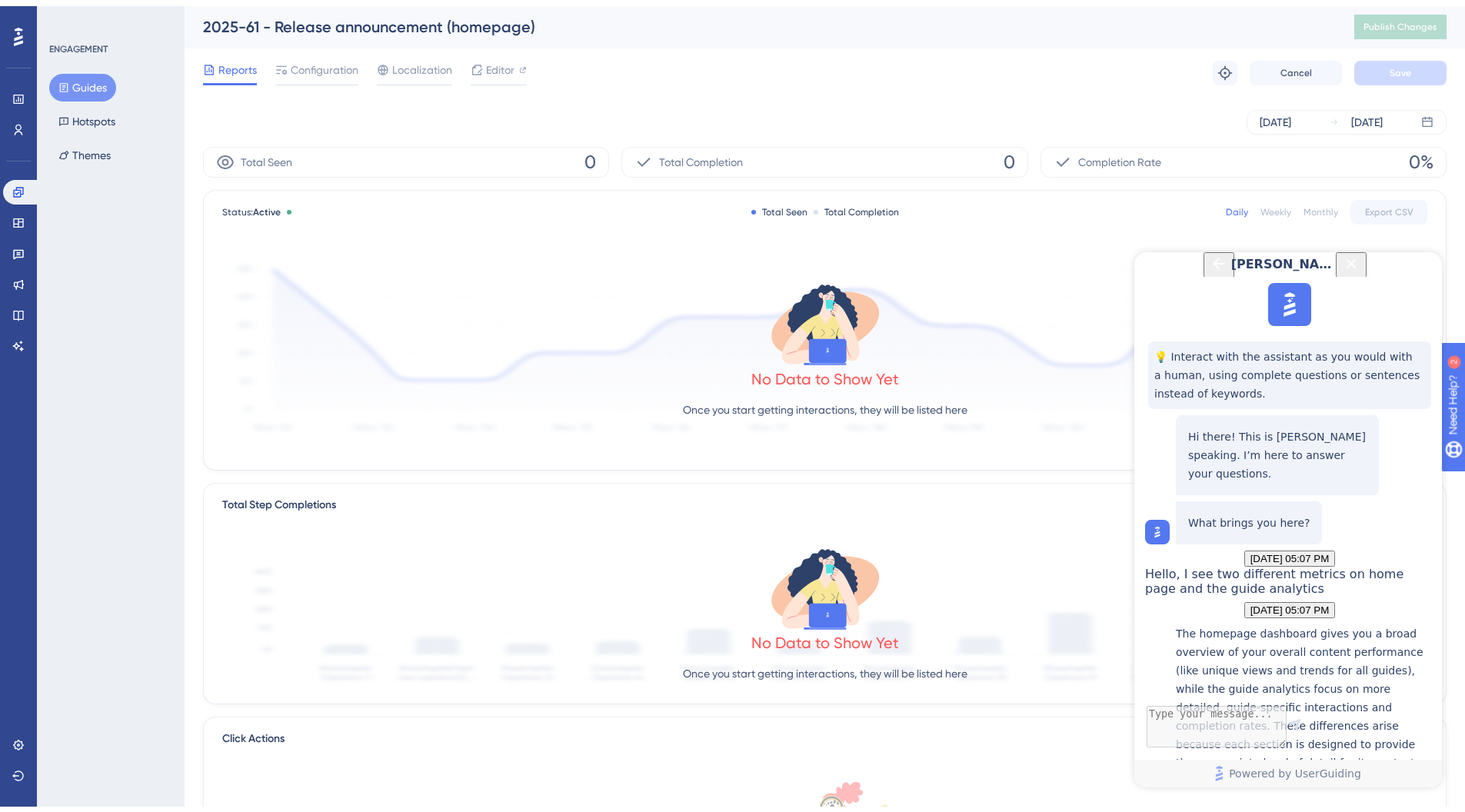
scroll to position [0, 0]
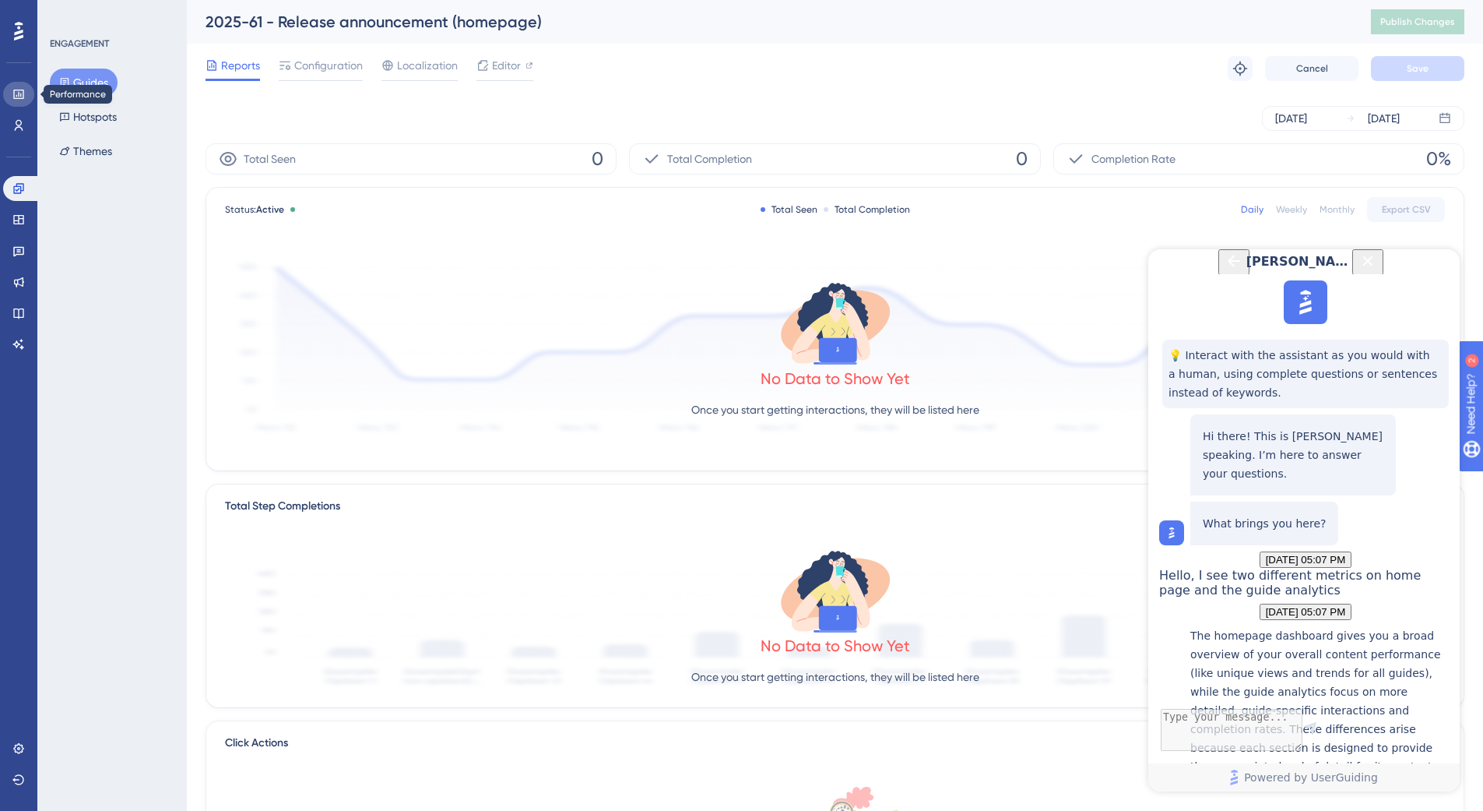
click at [12, 97] on icon at bounding box center [18, 94] width 12 height 12
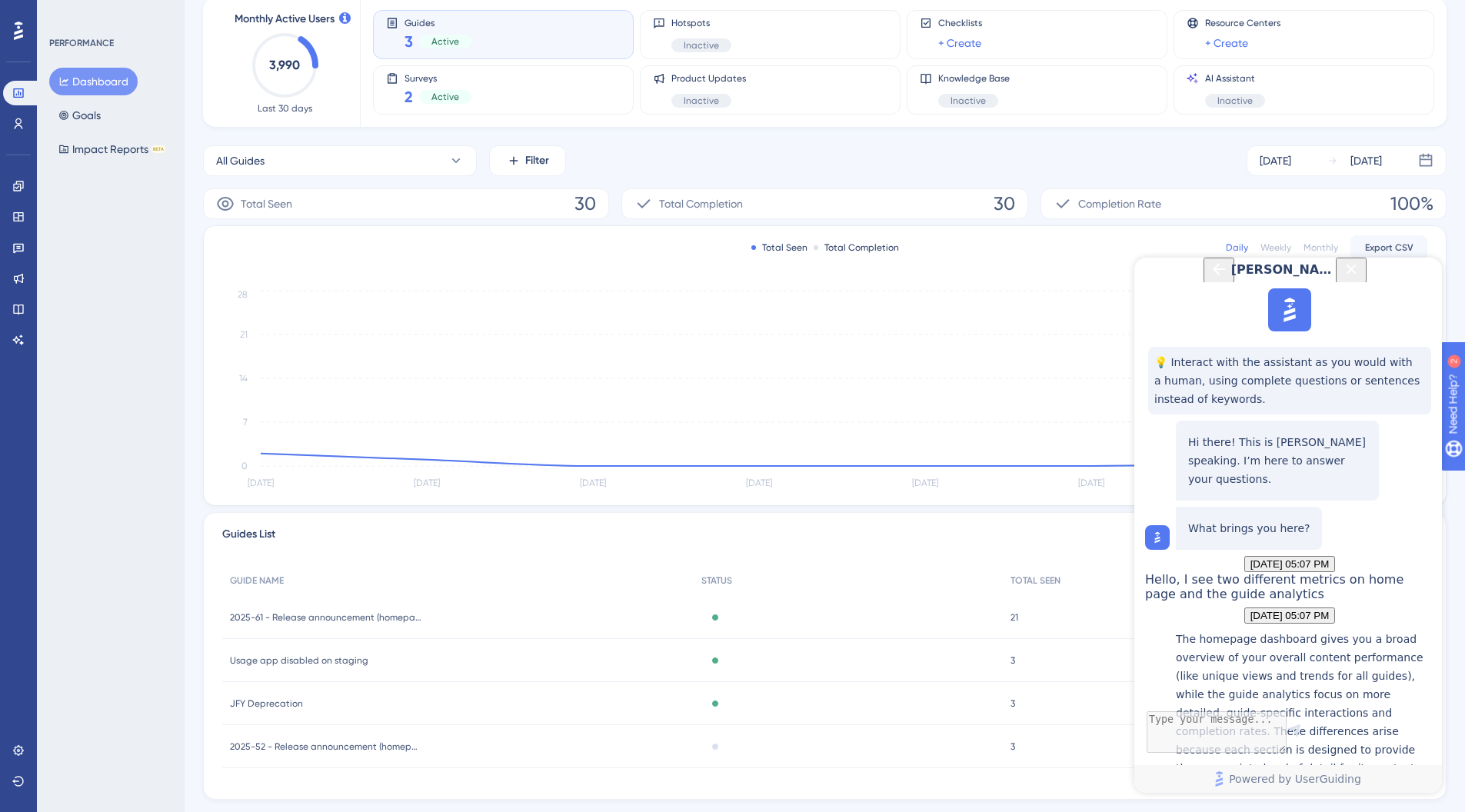
scroll to position [125, 0]
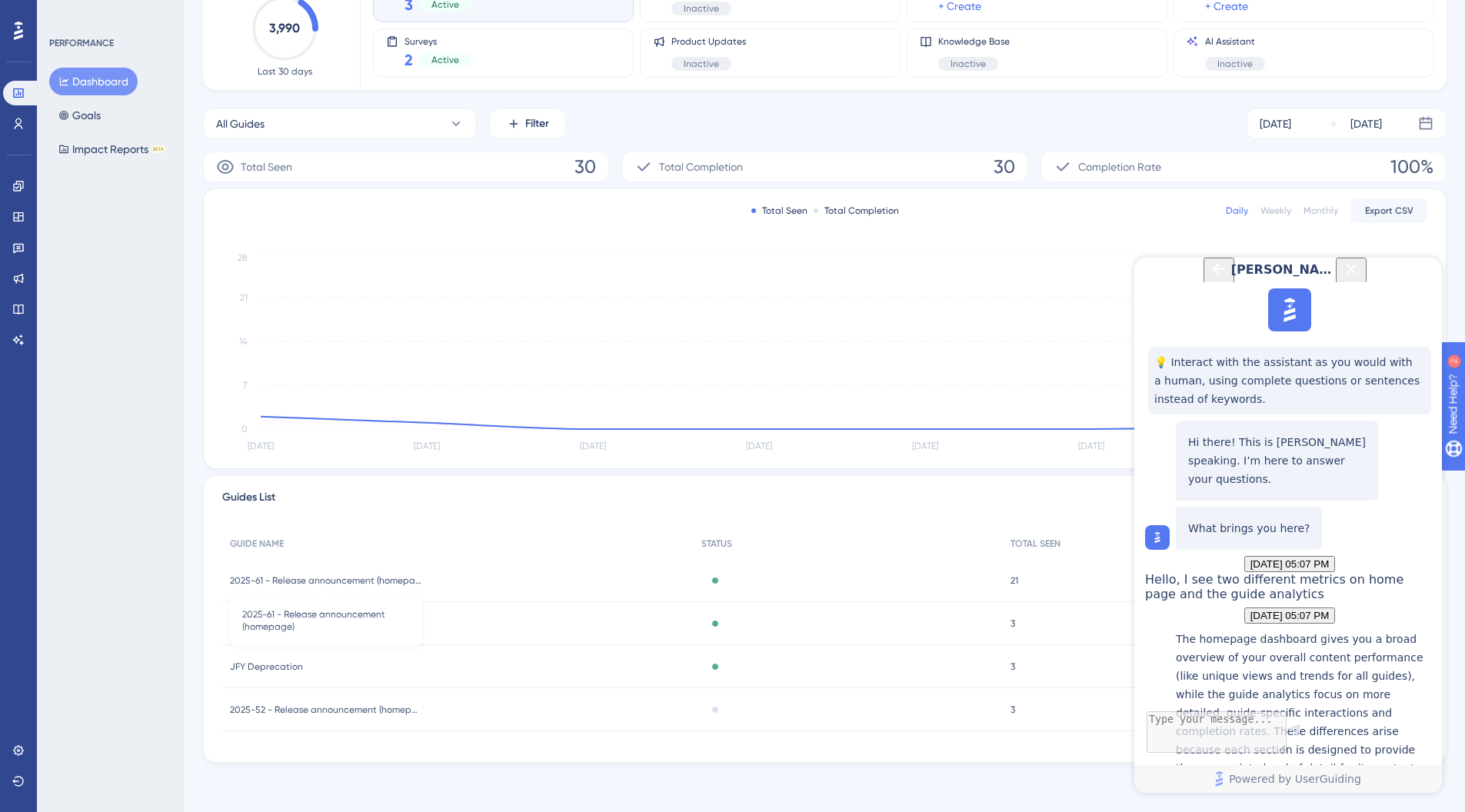
click at [293, 580] on span "2025-61 - Release announcement (homepage)" at bounding box center [326, 581] width 193 height 12
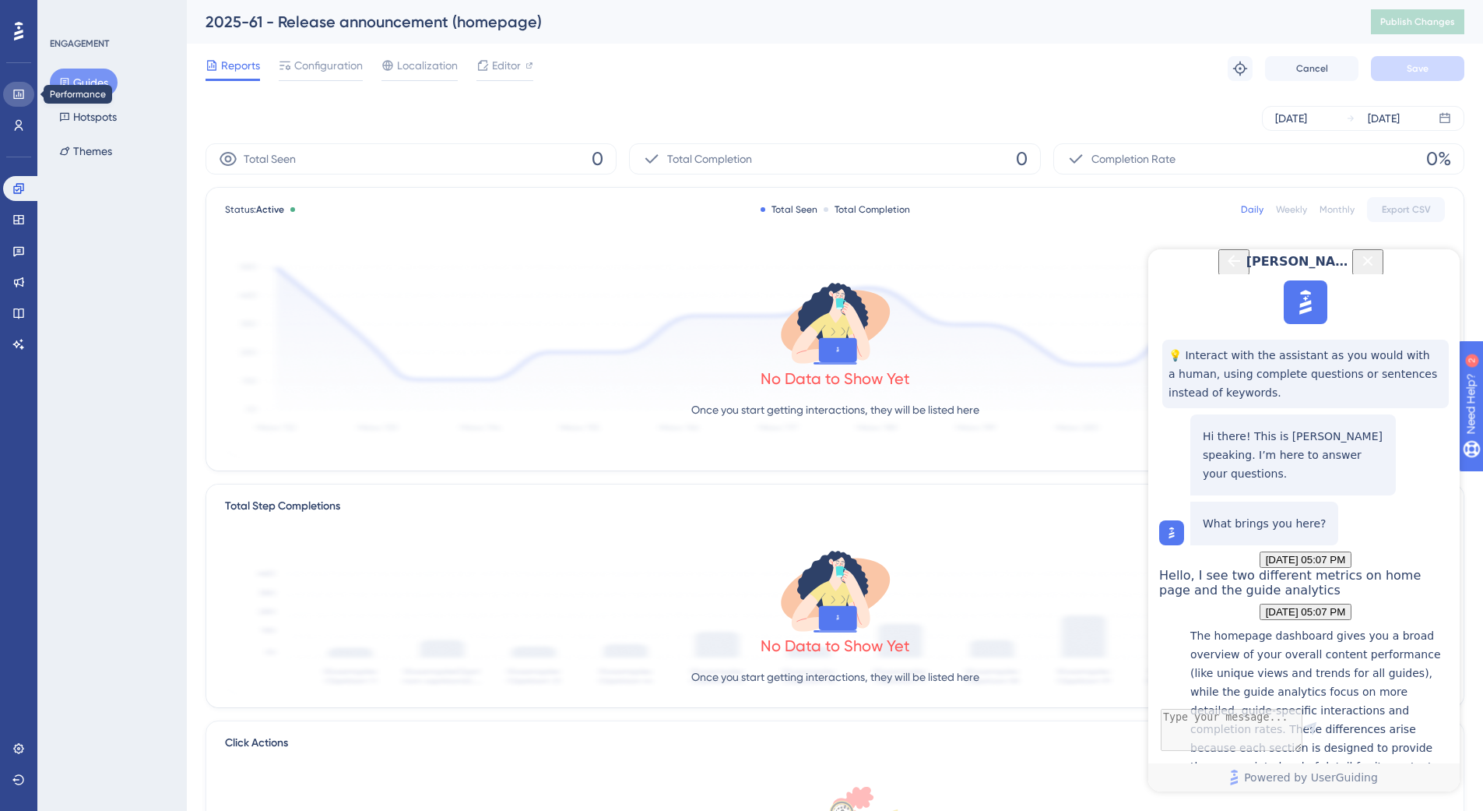
click at [24, 97] on icon at bounding box center [18, 94] width 12 height 12
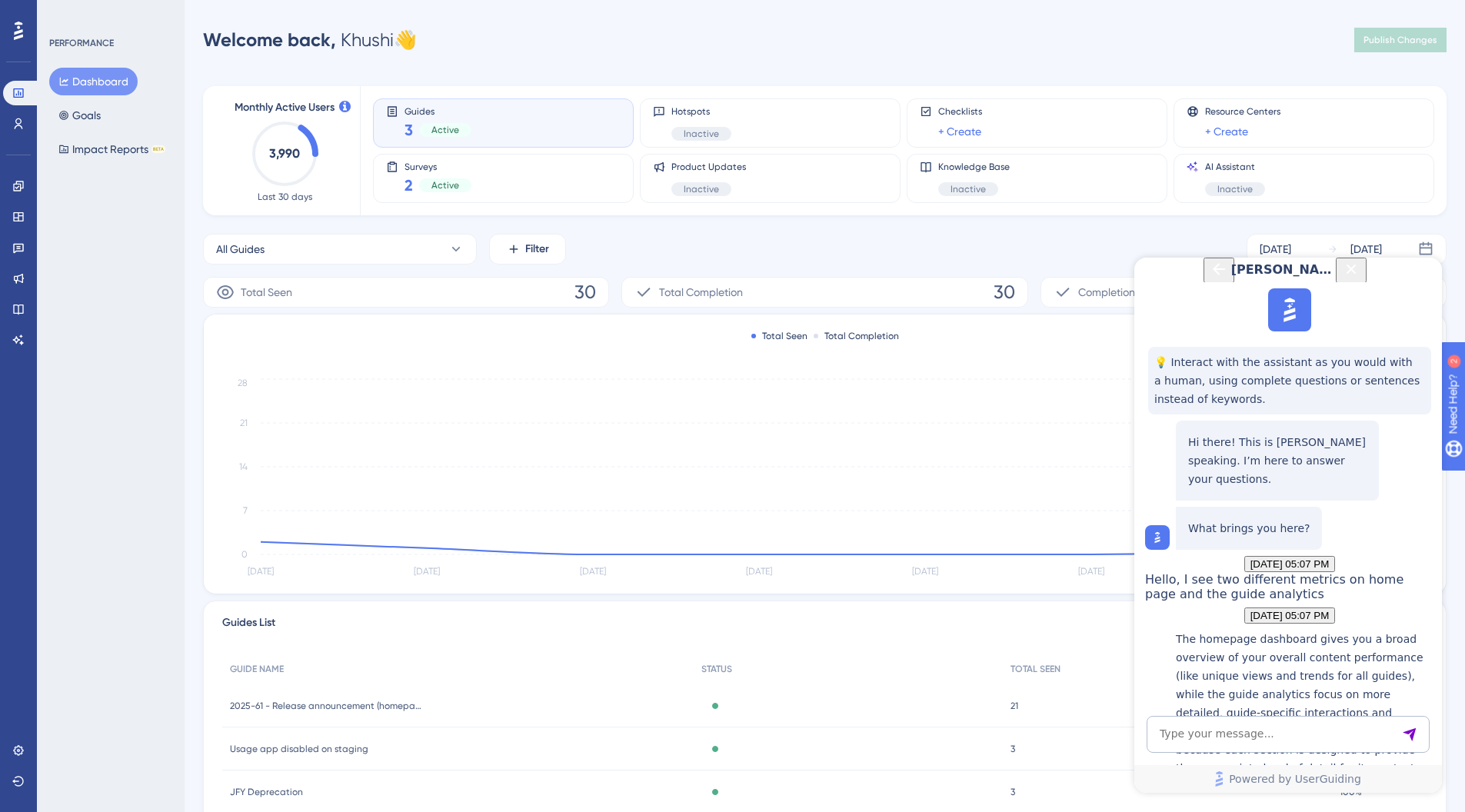
scroll to position [704, 0]
click at [1277, 737] on textarea "AI Assistant Text Input" at bounding box center [1288, 734] width 284 height 37
type textarea "no the homepage shows for that specific guide"
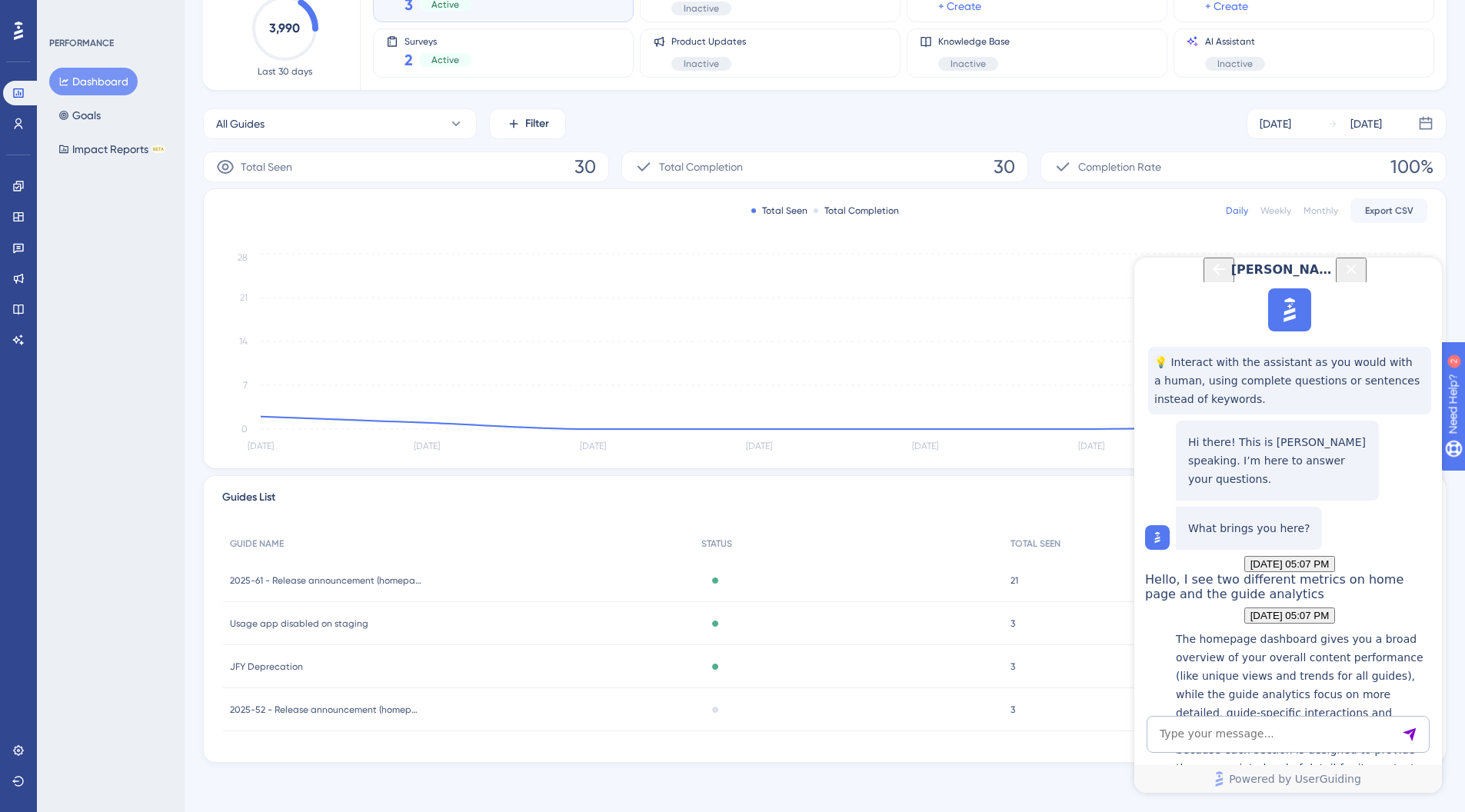
scroll to position [1076, 0]
click at [1205, 735] on textarea "AI Assistant Text Input" at bounding box center [1288, 734] width 284 height 37
type textarea "Can I connect to an agent"
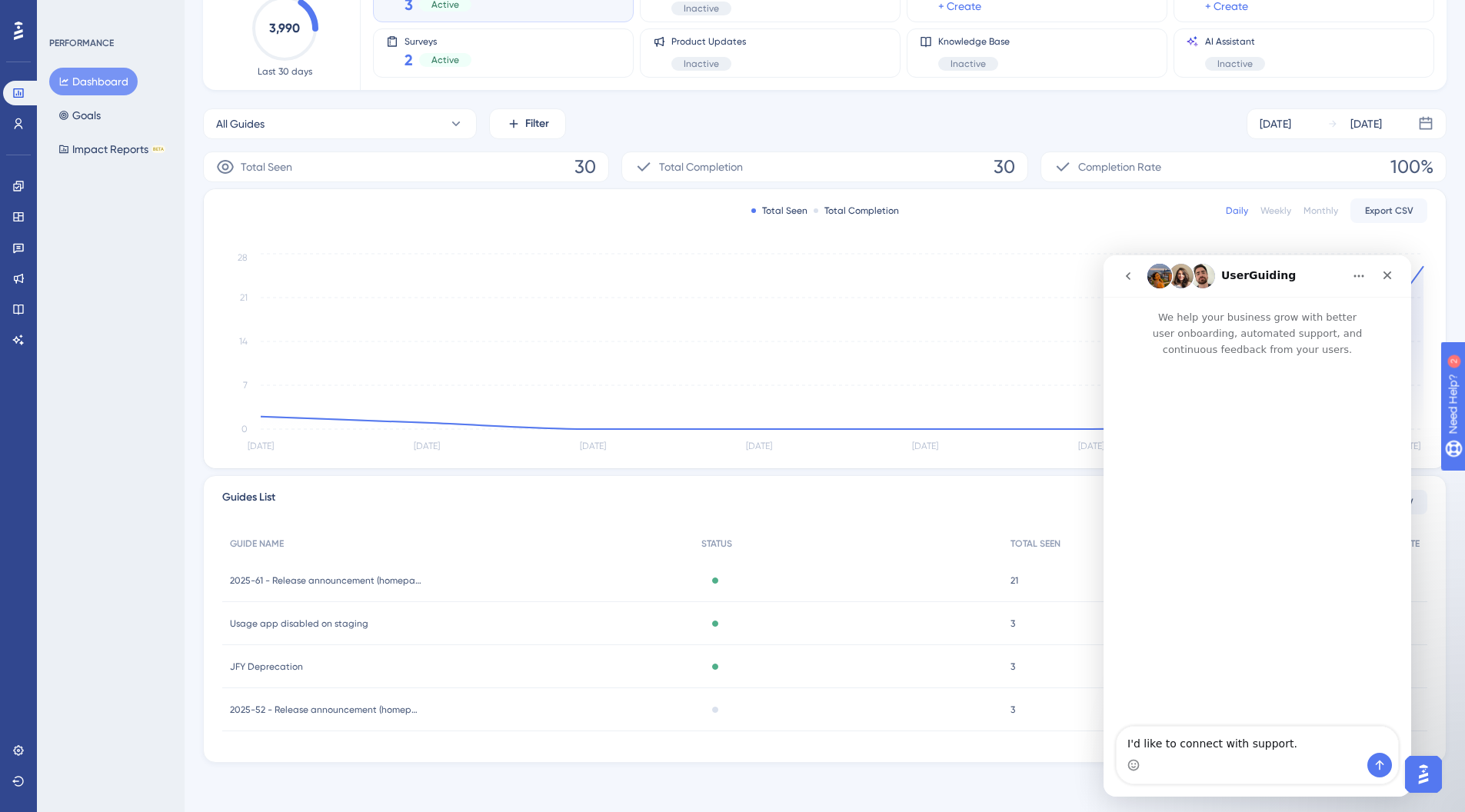
scroll to position [0, 0]
click at [1424, 561] on div "100% 100%" at bounding box center [1380, 581] width 96 height 43
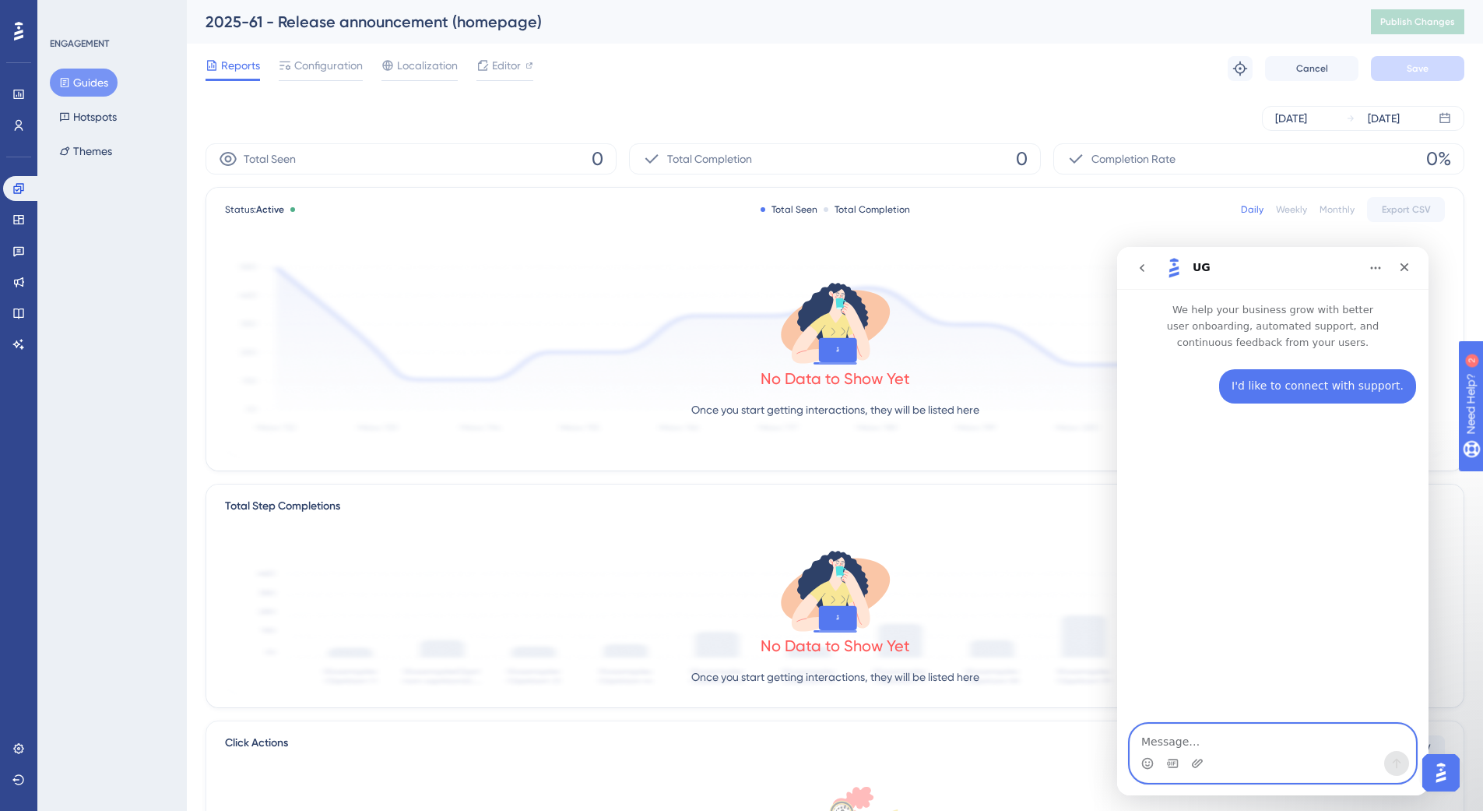
click at [1169, 734] on textarea "Message…" at bounding box center [1273, 737] width 285 height 26
paste textarea "[URL][DOMAIN_NAME]"
click at [1143, 712] on textarea "Im unable to see metrics in reports for this guide [URL][DOMAIN_NAME] but the h…" at bounding box center [1273, 722] width 285 height 58
type textarea "I'm unable to see metrics in reports for this guide [URL][DOMAIN_NAME] but the …"
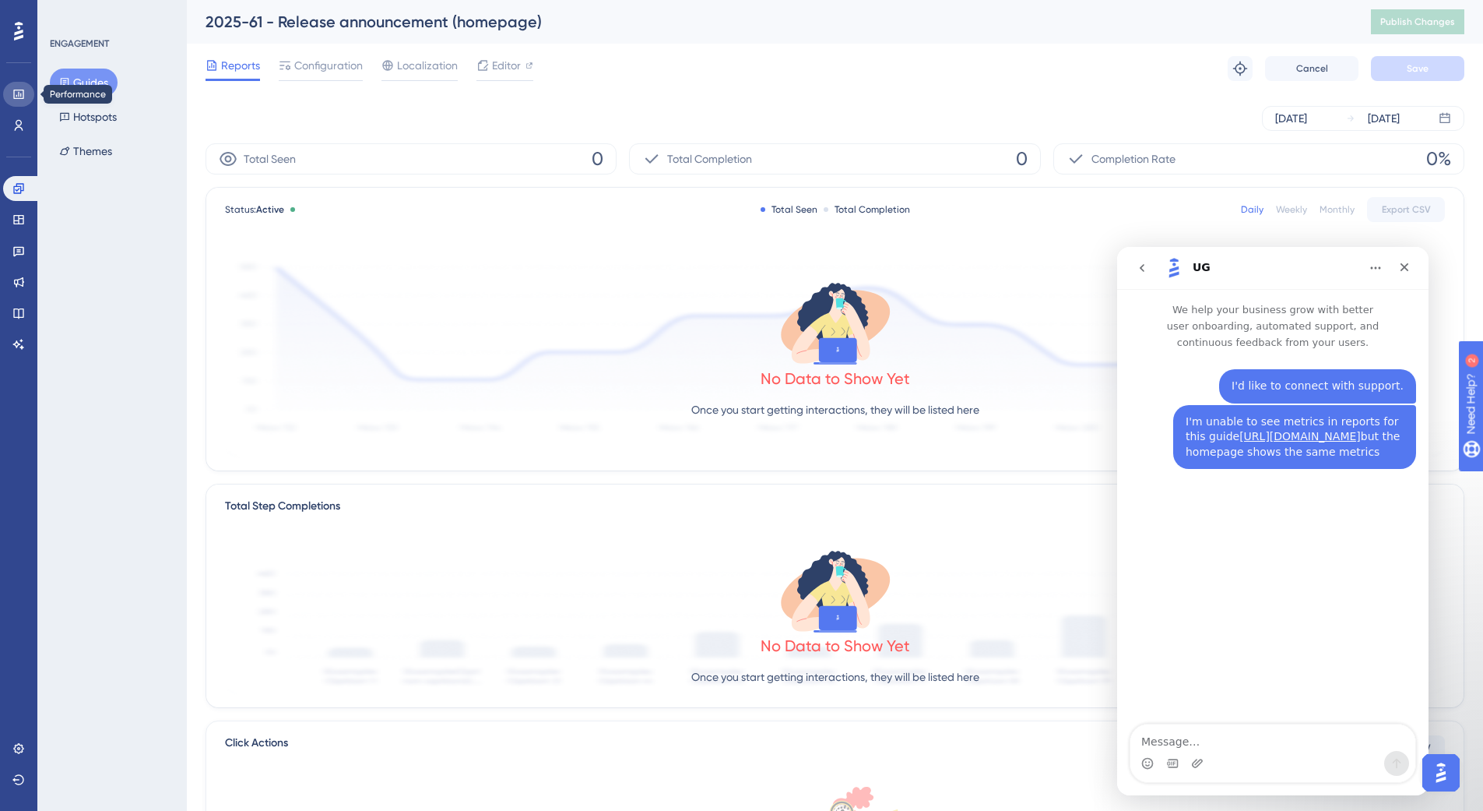
click at [20, 105] on link at bounding box center [18, 94] width 31 height 25
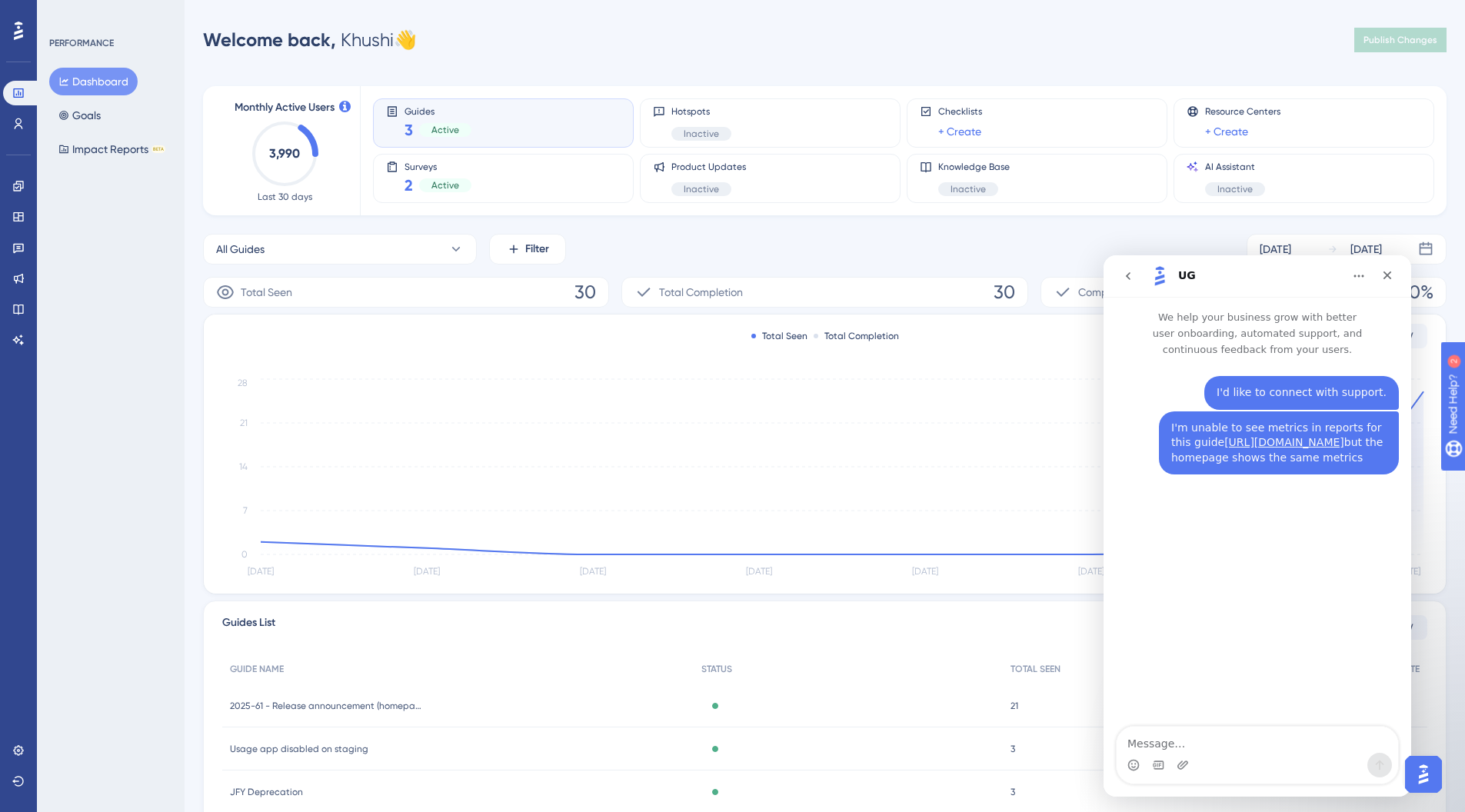
scroll to position [125, 0]
